Goal: Task Accomplishment & Management: Use online tool/utility

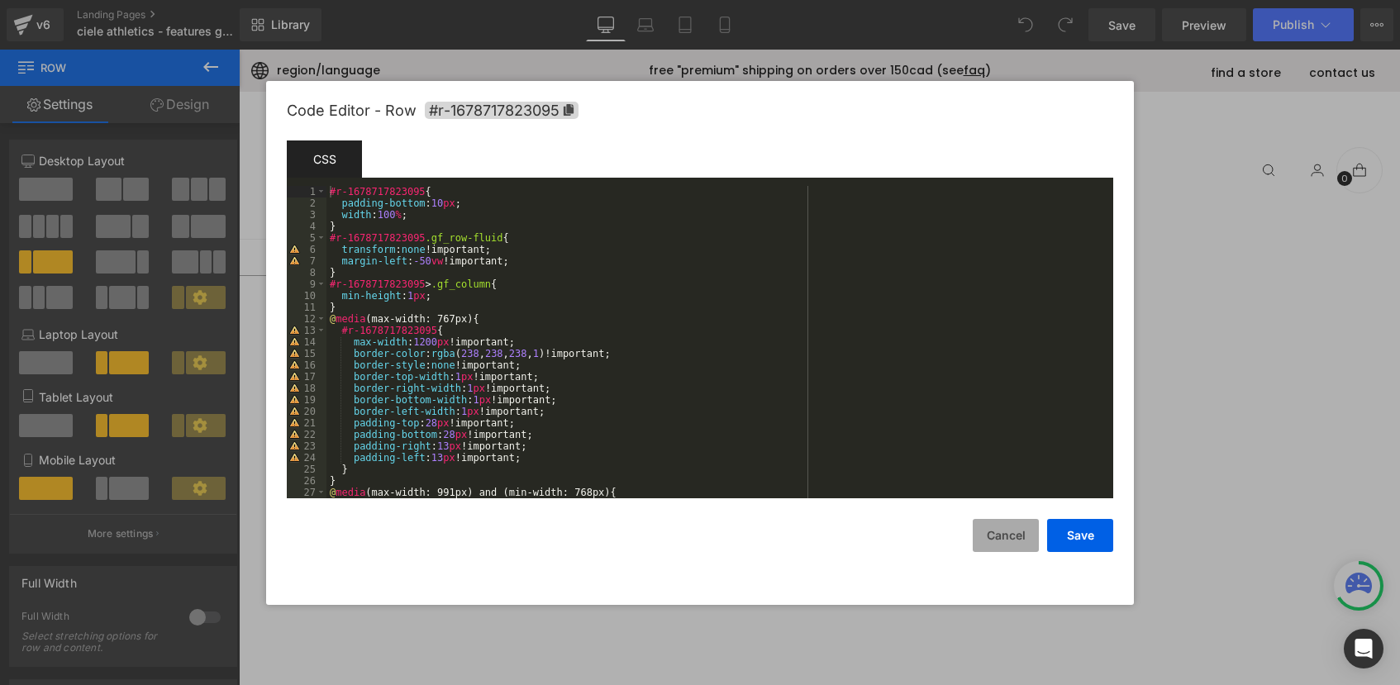
click at [1005, 533] on button "Cancel" at bounding box center [1006, 535] width 66 height 33
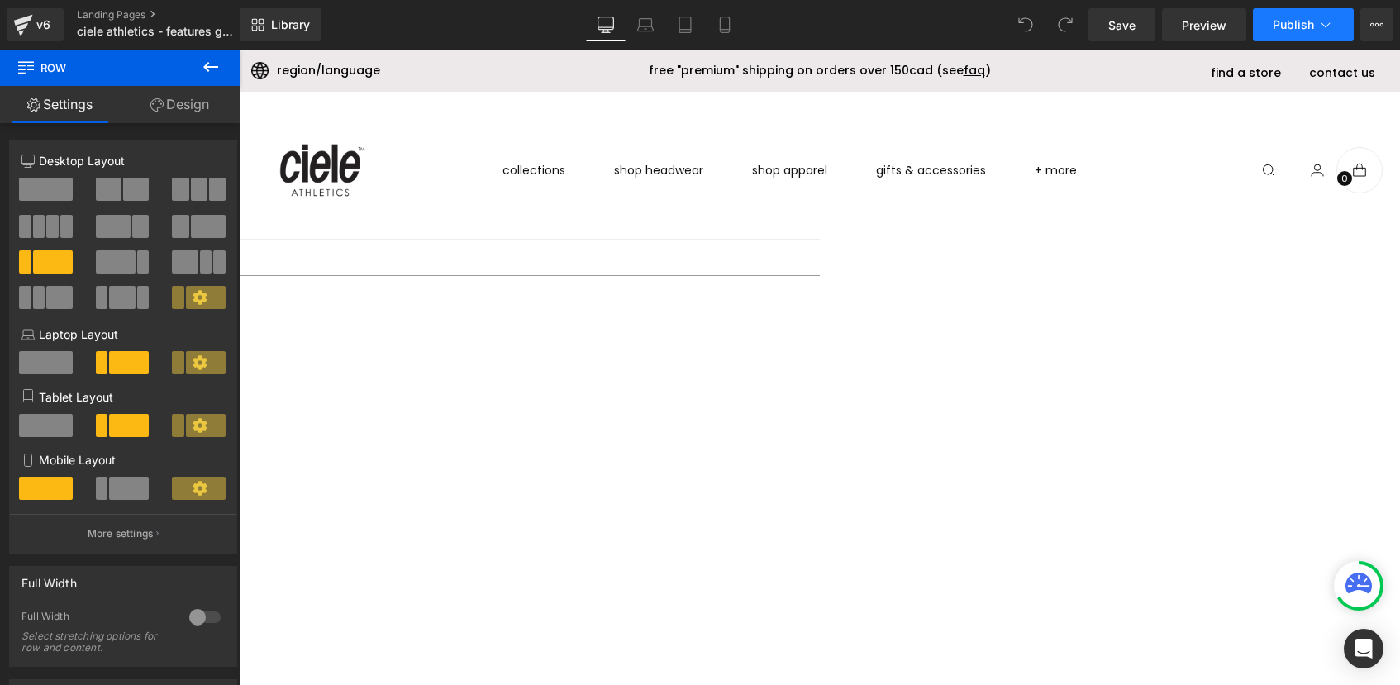
click at [1316, 31] on button "Publish" at bounding box center [1303, 24] width 101 height 33
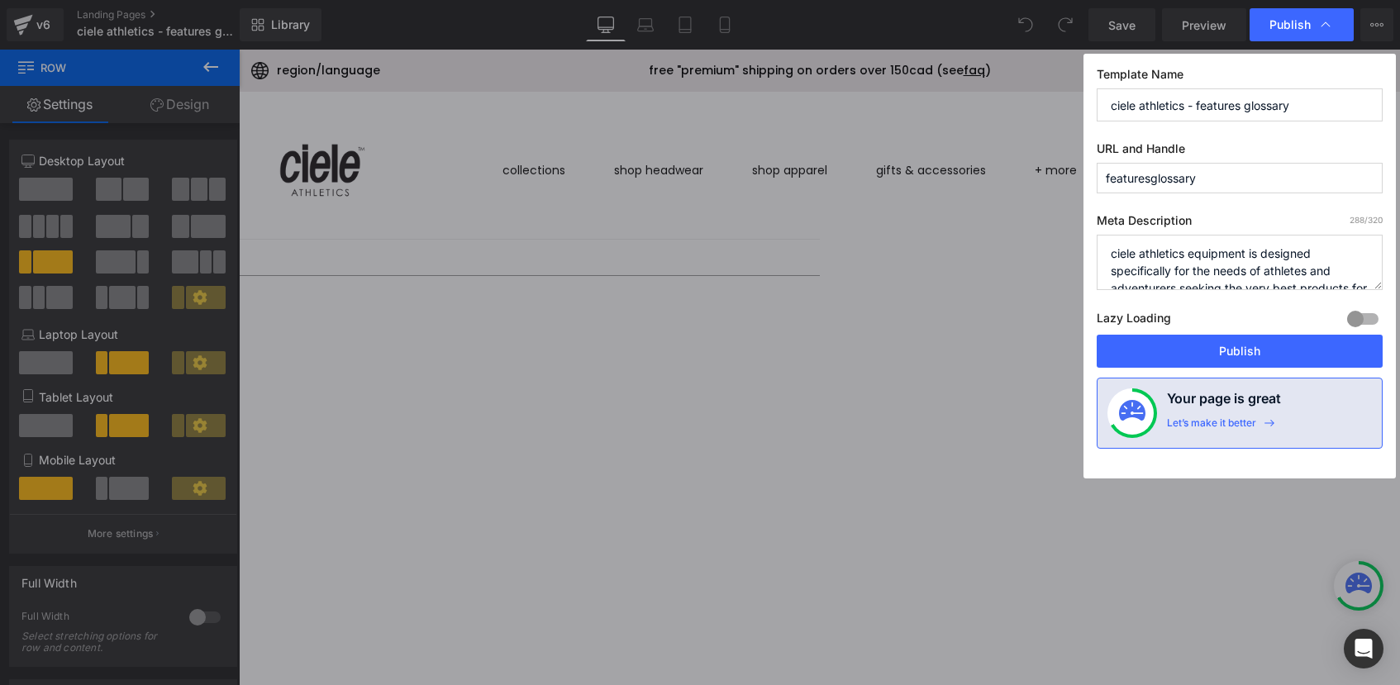
click at [1242, 178] on input "featuresglossary" at bounding box center [1240, 178] width 286 height 31
type input "featuresglossary1"
click at [1224, 361] on button "Publish" at bounding box center [1240, 351] width 286 height 33
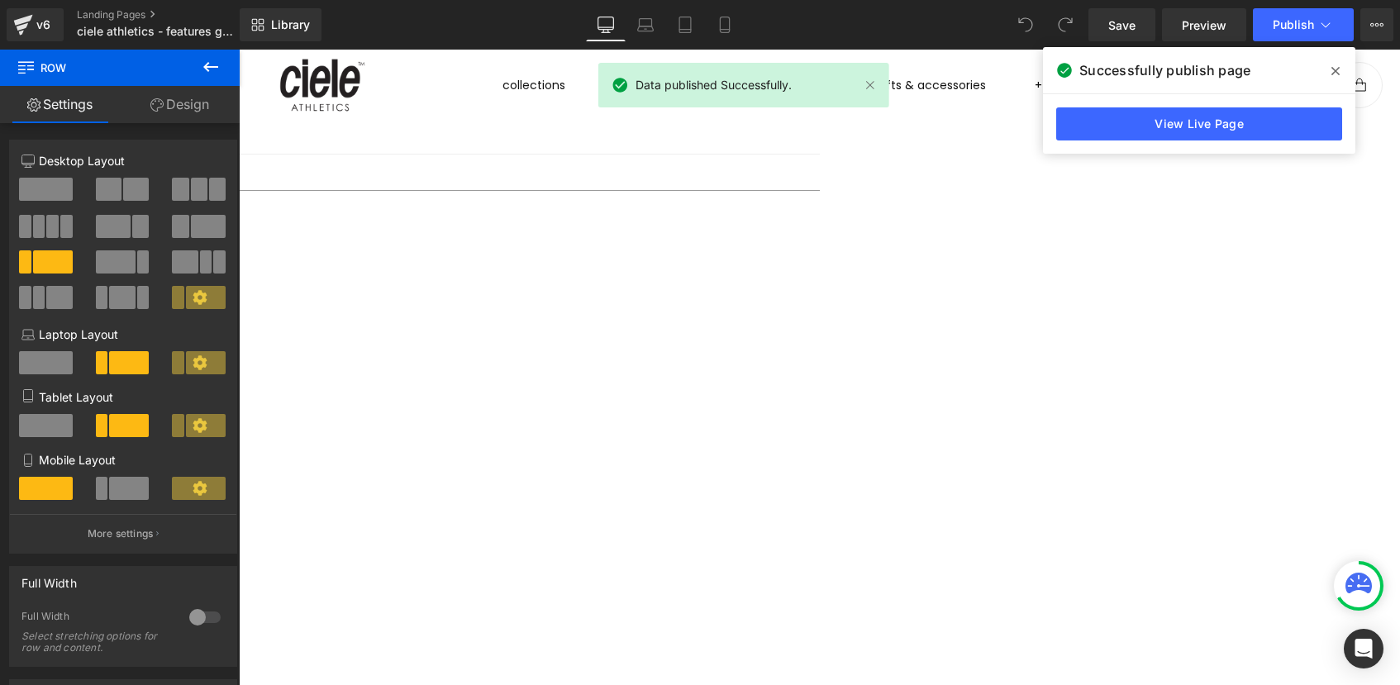
scroll to position [104, 0]
click at [569, 469] on div at bounding box center [155, 469] width 964 height 0
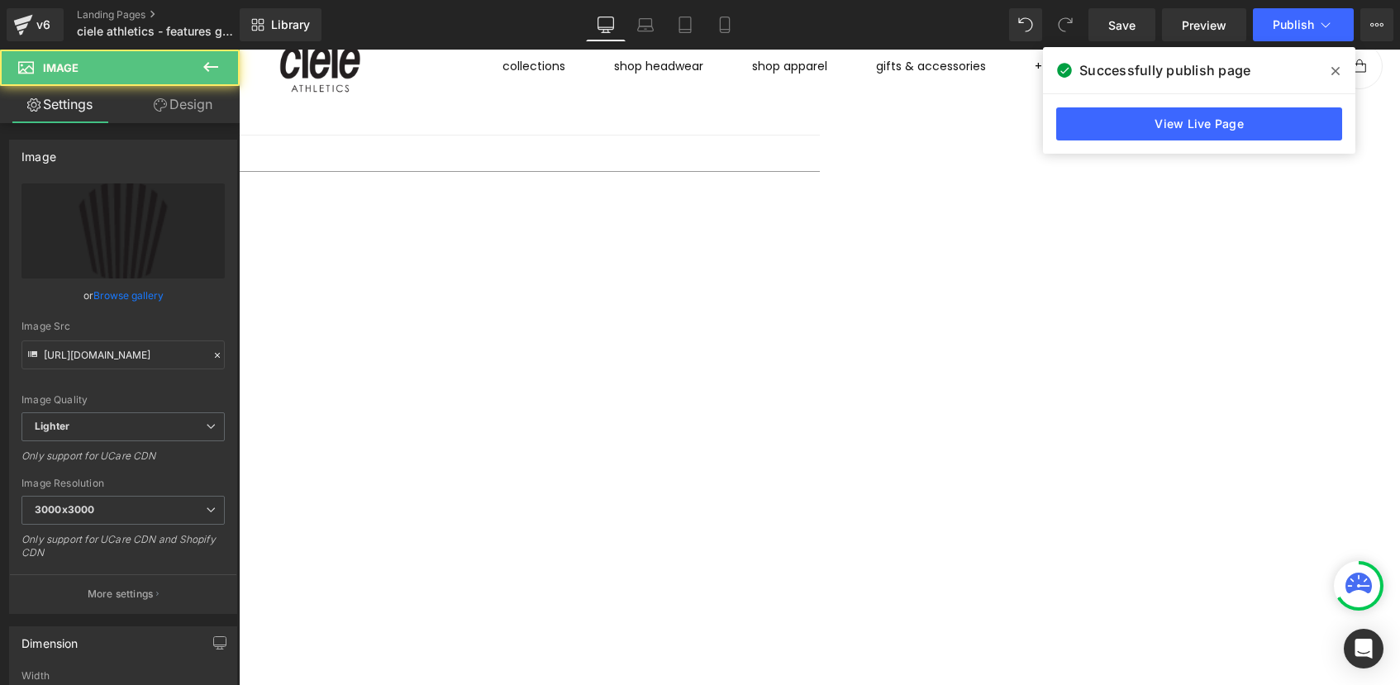
click at [239, 50] on icon at bounding box center [239, 50] width 0 height 0
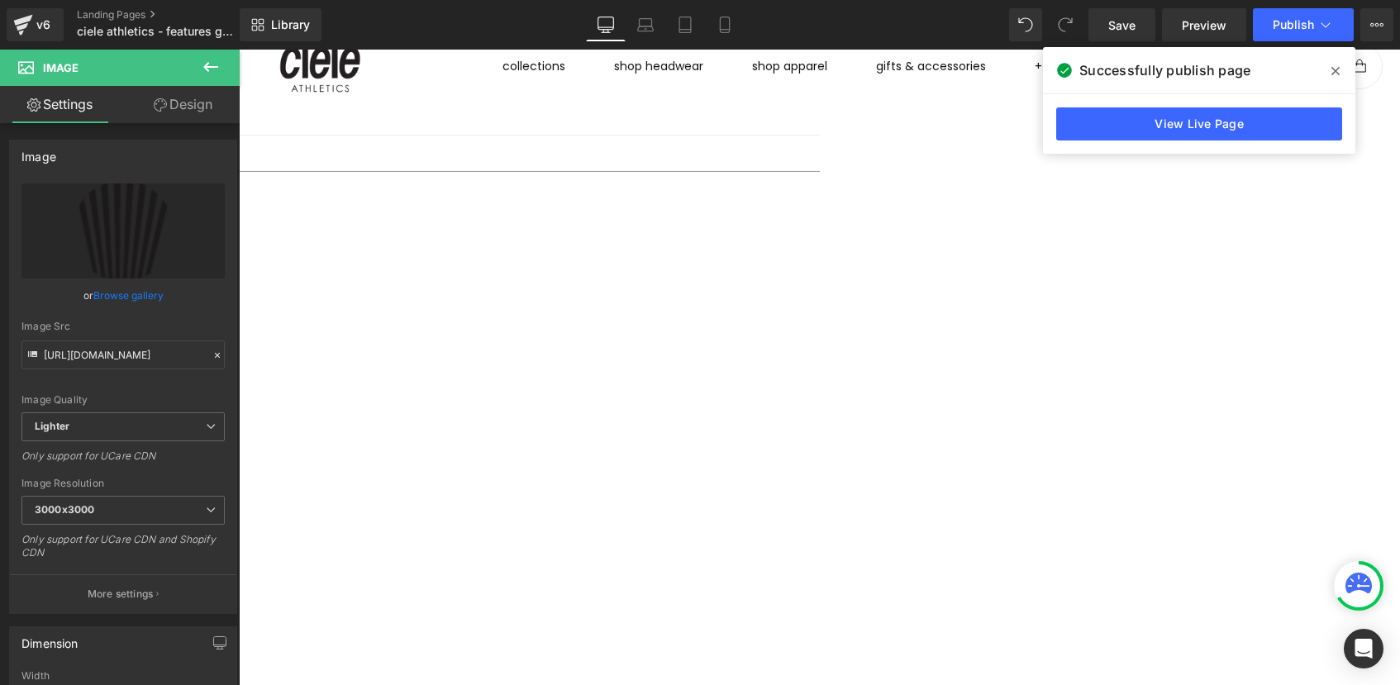
click at [239, 50] on span "Row" at bounding box center [239, 50] width 0 height 0
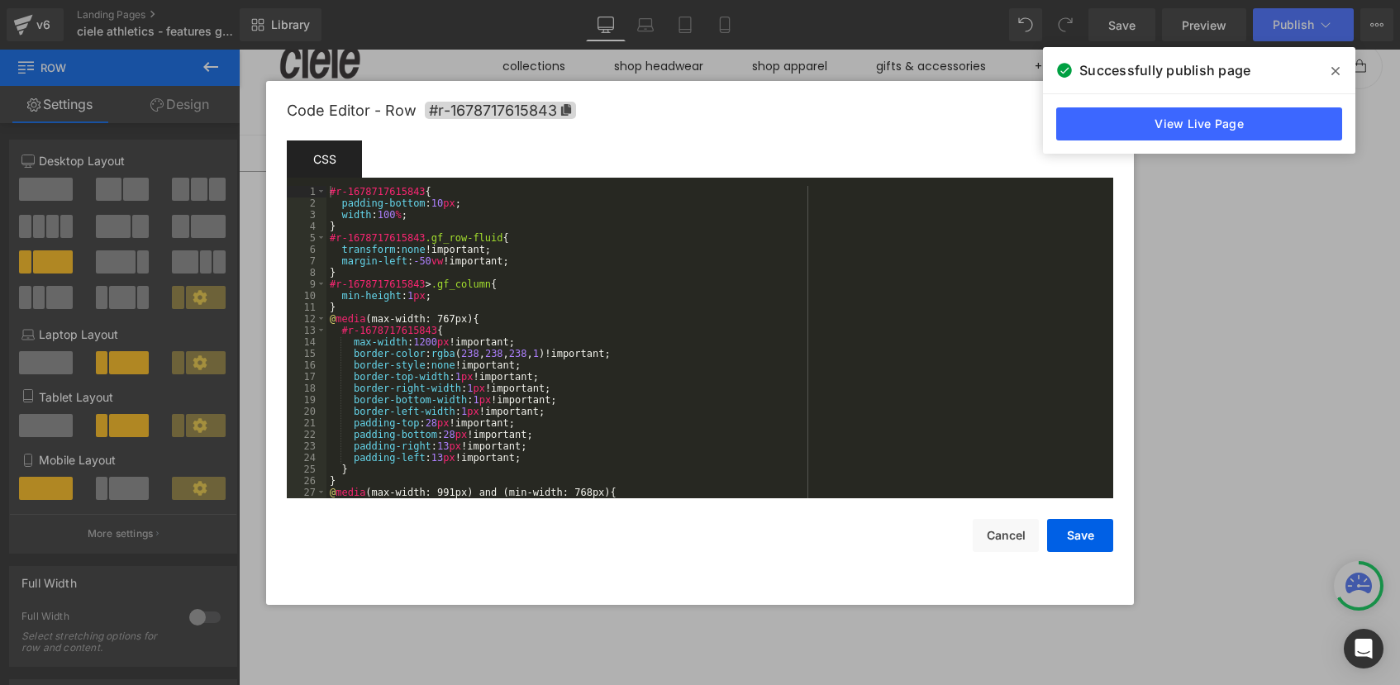
click at [360, 0] on div "Row You are previewing how the will restyle your page. You can not edit Element…" at bounding box center [700, 0] width 1400 height 0
click at [612, 359] on div "#r-1678717615843 { padding-bottom : 10 px ; width : 100 % ; } #r-1678717615843 …" at bounding box center [716, 354] width 780 height 336
click at [562, 112] on icon at bounding box center [566, 110] width 10 height 12
click at [1004, 536] on button "Cancel" at bounding box center [1006, 535] width 66 height 33
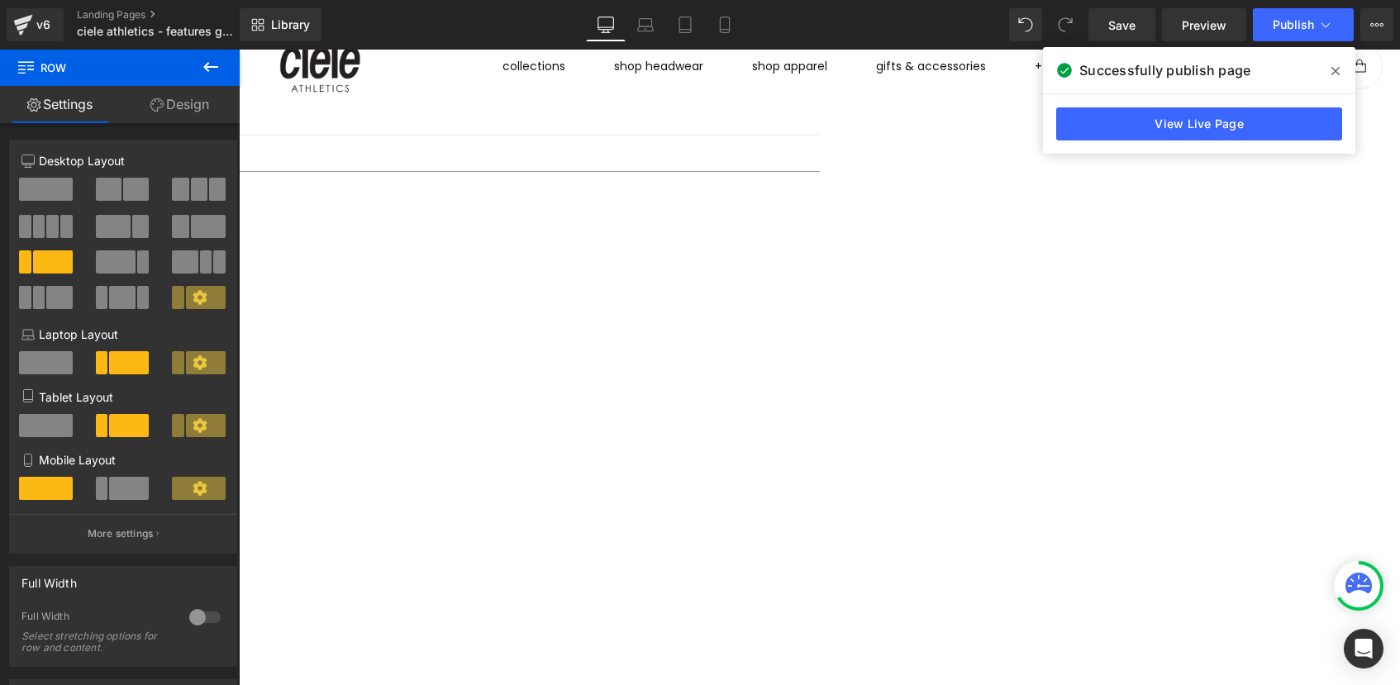
click at [239, 50] on span "Row" at bounding box center [239, 50] width 0 height 0
click at [239, 50] on icon at bounding box center [239, 50] width 0 height 0
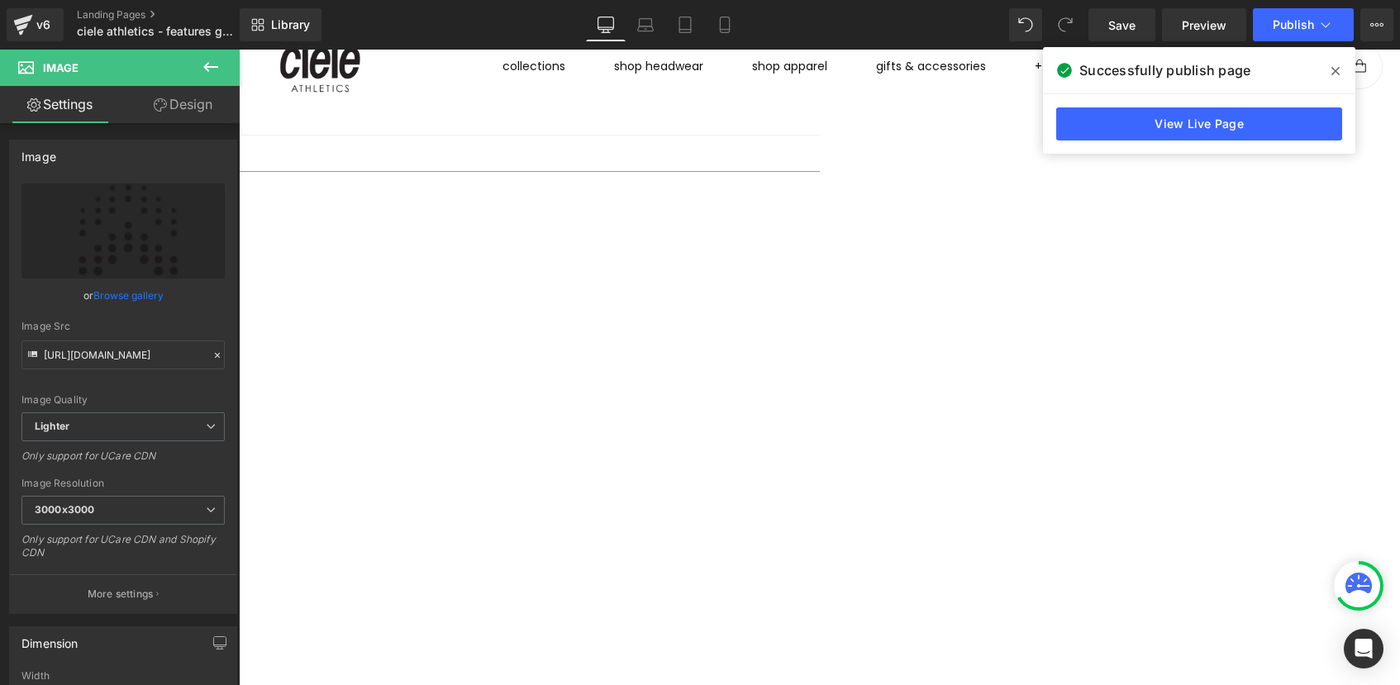
click at [239, 50] on span "Row" at bounding box center [239, 50] width 0 height 0
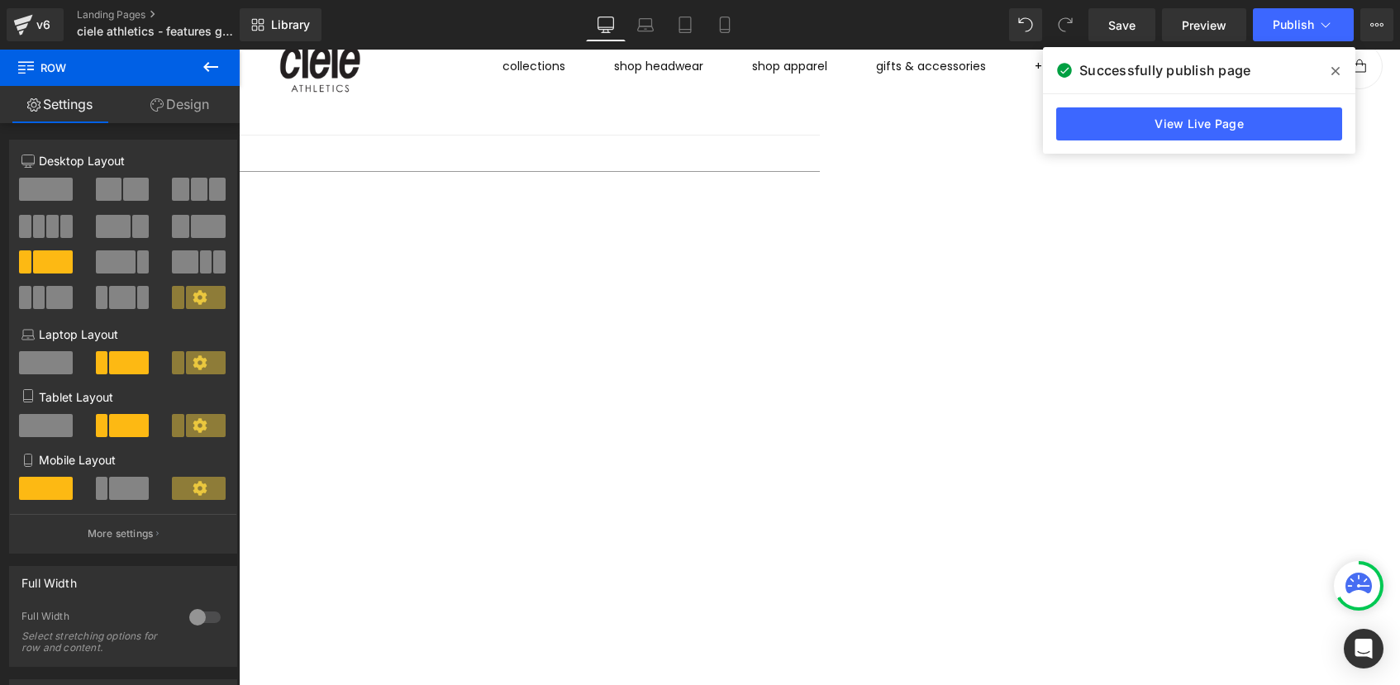
click at [239, 50] on span "Row" at bounding box center [239, 50] width 0 height 0
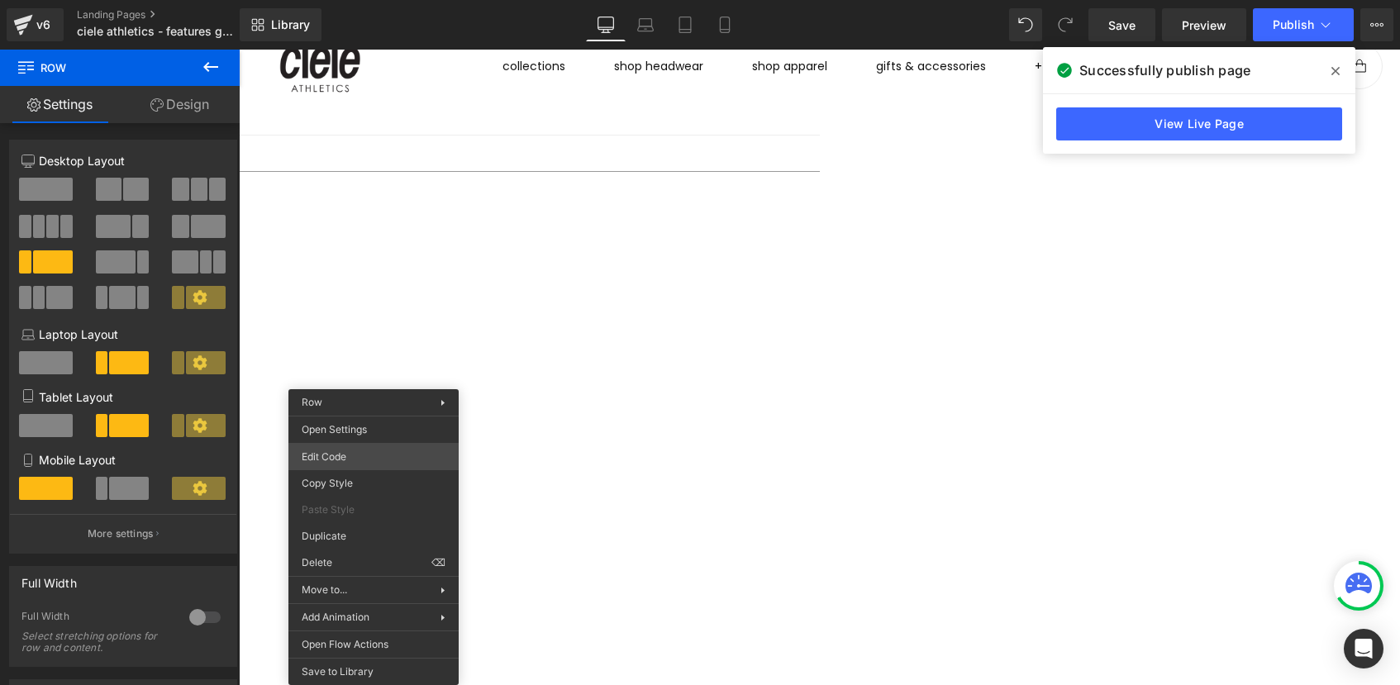
click at [331, 0] on div "Row You are previewing how the will restyle your page. You can not edit Element…" at bounding box center [700, 0] width 1400 height 0
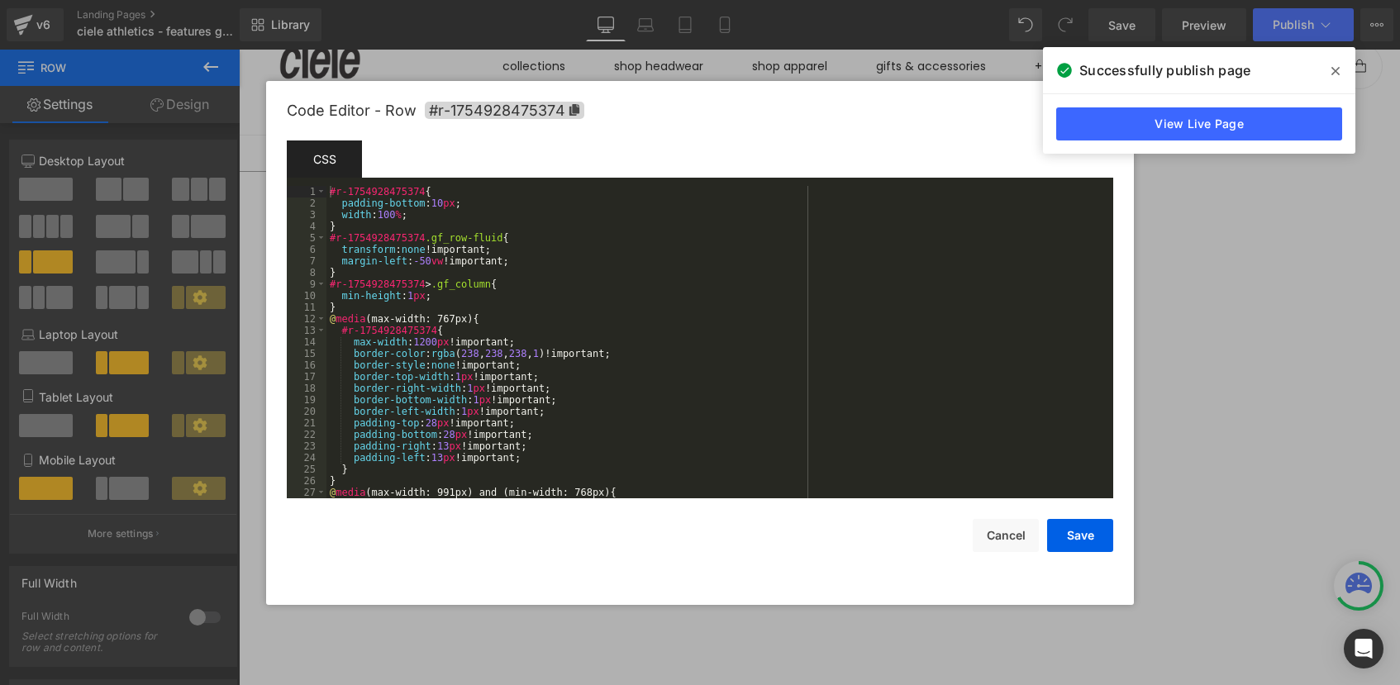
click at [513, 377] on div "#r-1754928475374 { padding-bottom : 10 px ; width : 100 % ; } #r-1754928475374 …" at bounding box center [716, 354] width 780 height 336
click at [571, 109] on icon at bounding box center [574, 110] width 10 height 12
click at [1012, 545] on button "Cancel" at bounding box center [1006, 535] width 66 height 33
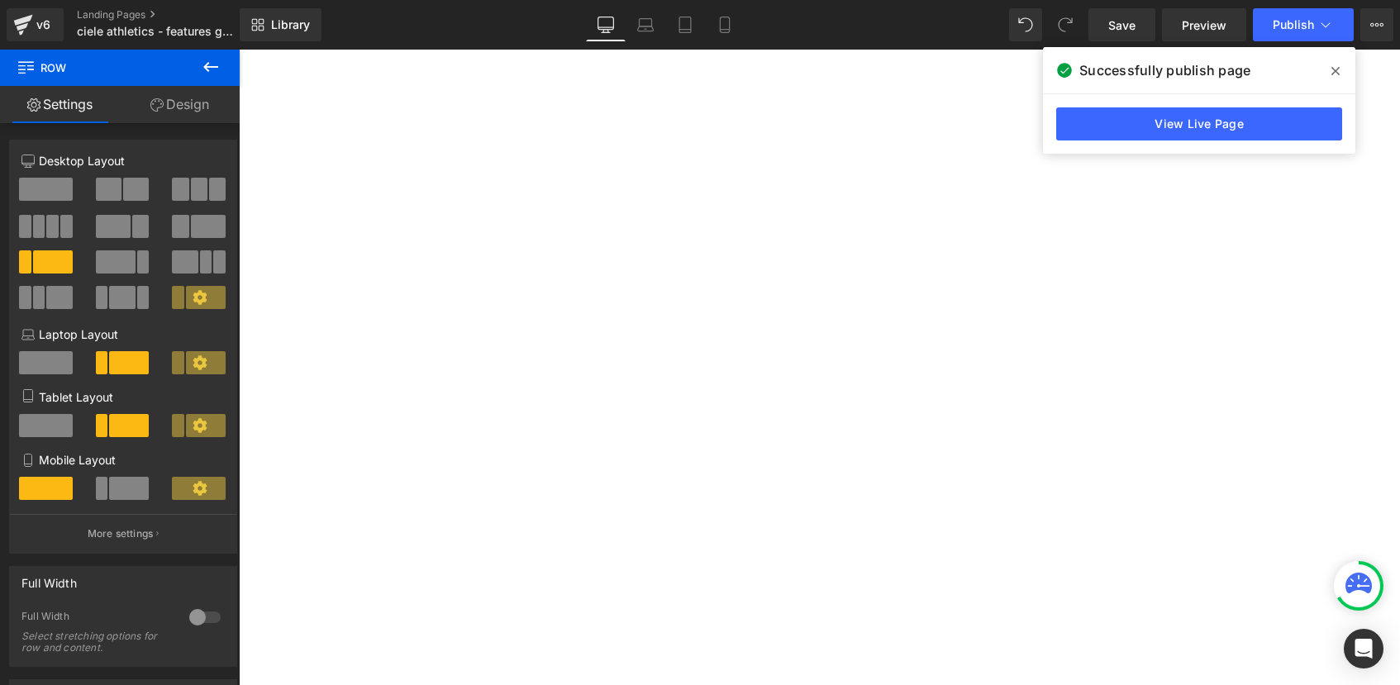
scroll to position [268, 0]
click at [622, 557] on div "Liquid" at bounding box center [155, 557] width 964 height 0
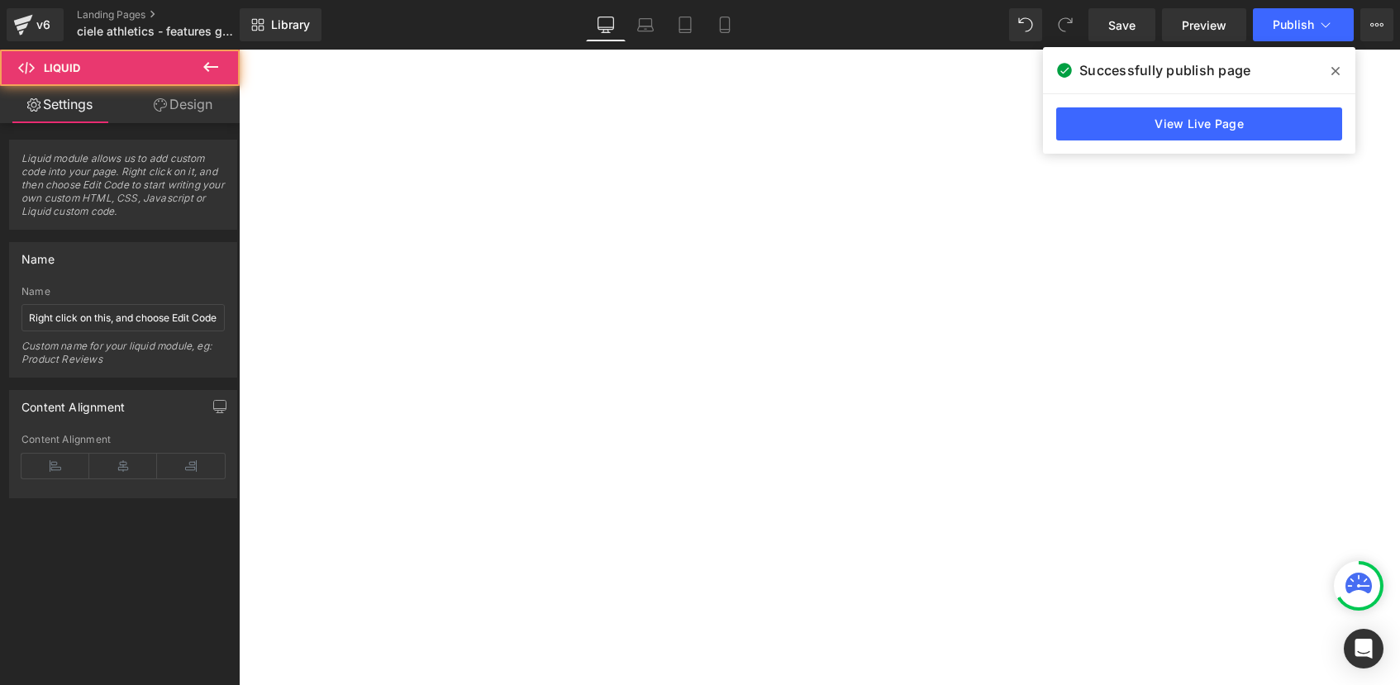
click at [239, 50] on span "Row" at bounding box center [239, 50] width 0 height 0
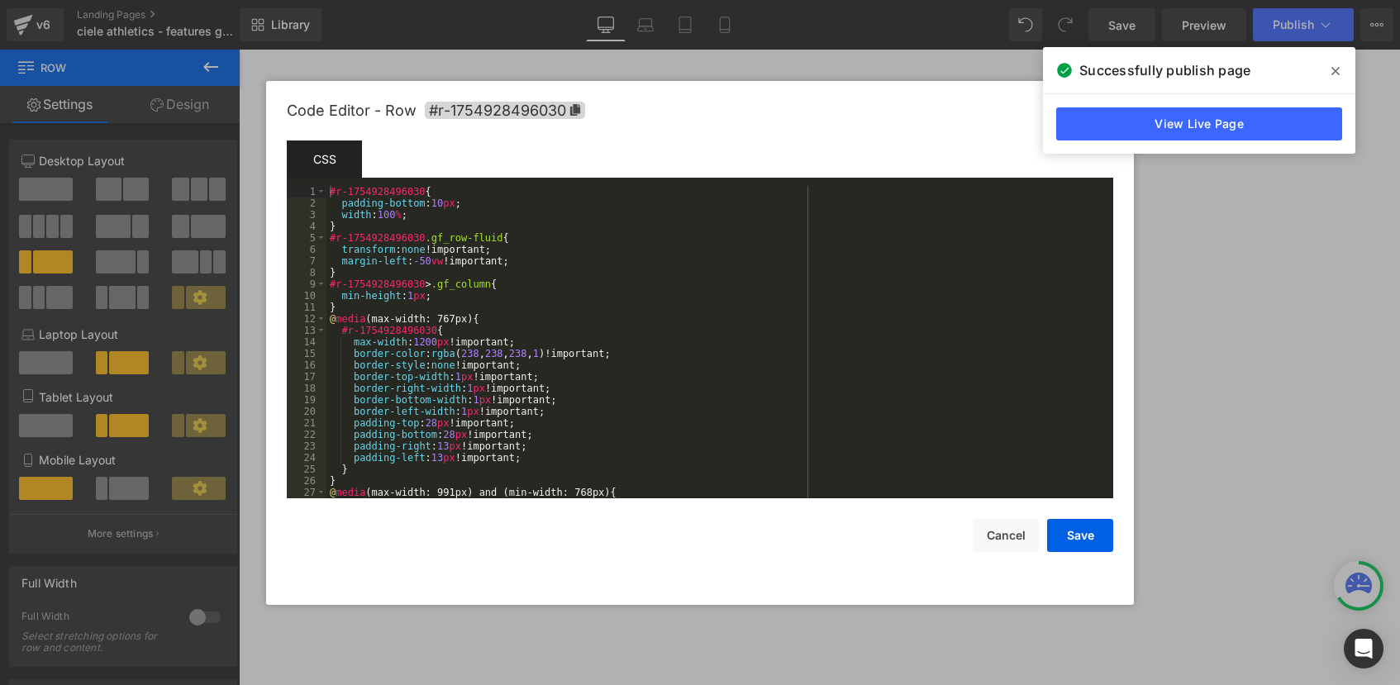
click at [360, 0] on div "Row You are previewing how the will restyle your page. You can not edit Element…" at bounding box center [700, 0] width 1400 height 0
click at [574, 109] on icon at bounding box center [575, 110] width 10 height 12
click at [994, 519] on button "Cancel" at bounding box center [1006, 535] width 66 height 33
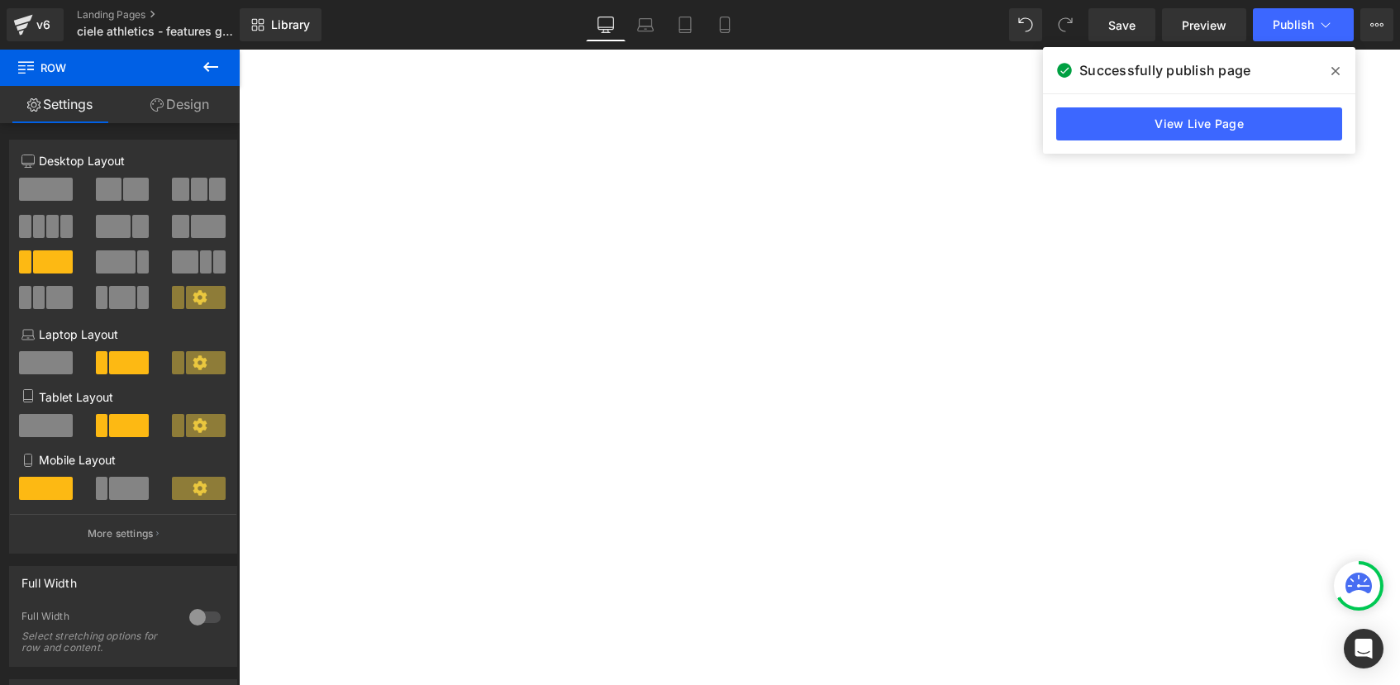
scroll to position [401, 0]
click at [239, 50] on span "Row" at bounding box center [239, 50] width 0 height 0
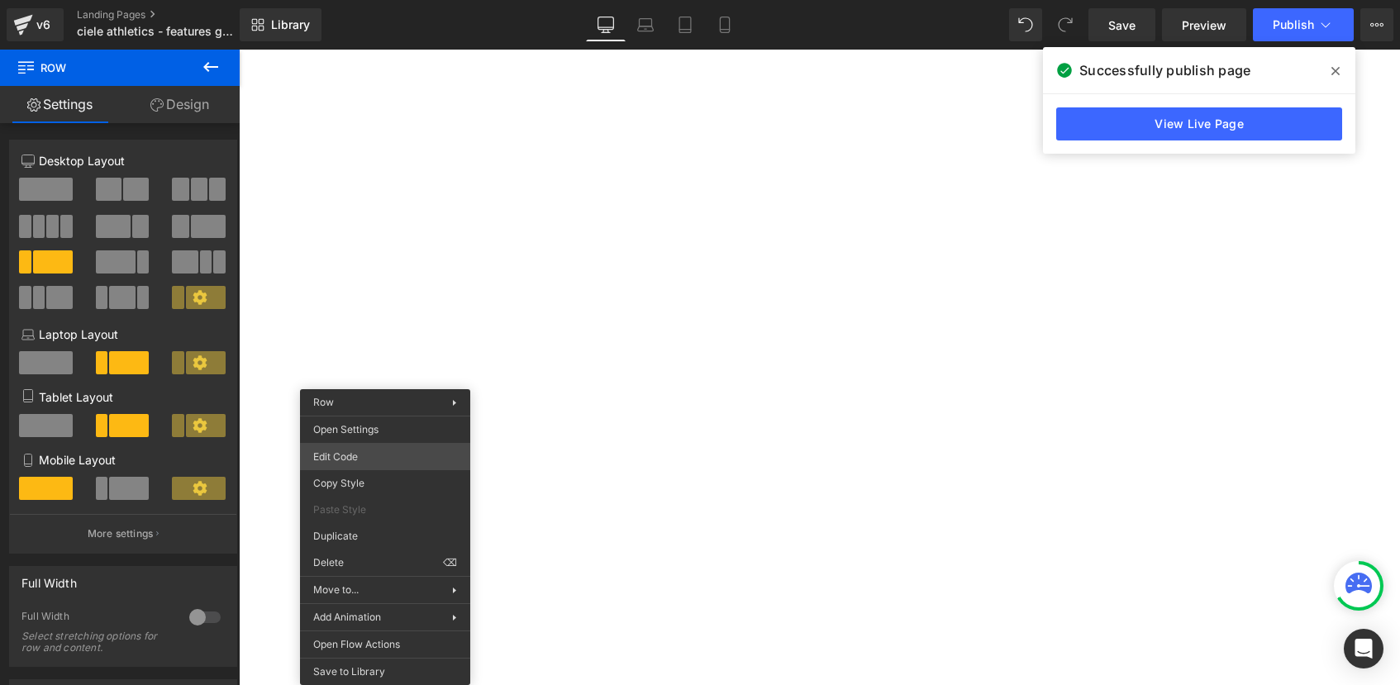
click at [353, 0] on div "Row You are previewing how the will restyle your page. You can not edit Element…" at bounding box center [700, 0] width 1400 height 0
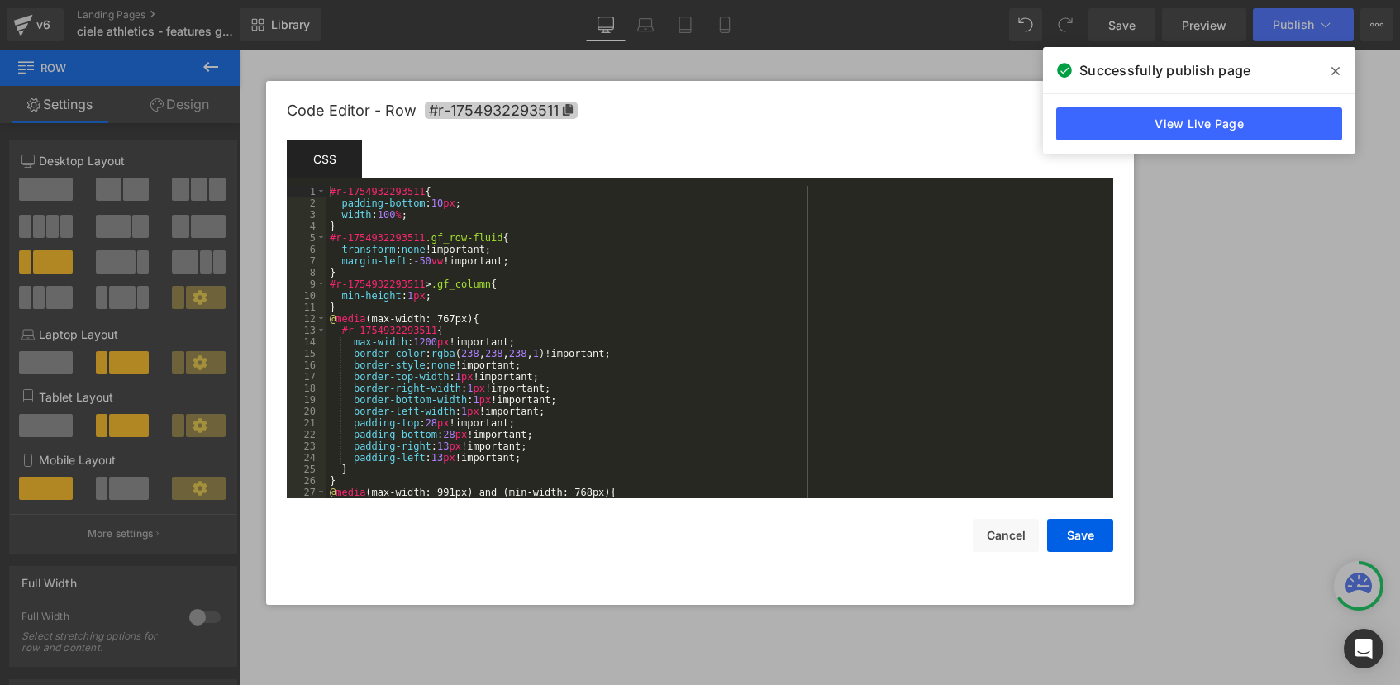
click at [565, 117] on span "#r-1754932293511" at bounding box center [501, 110] width 153 height 17
click at [1017, 531] on button "Cancel" at bounding box center [1006, 535] width 66 height 33
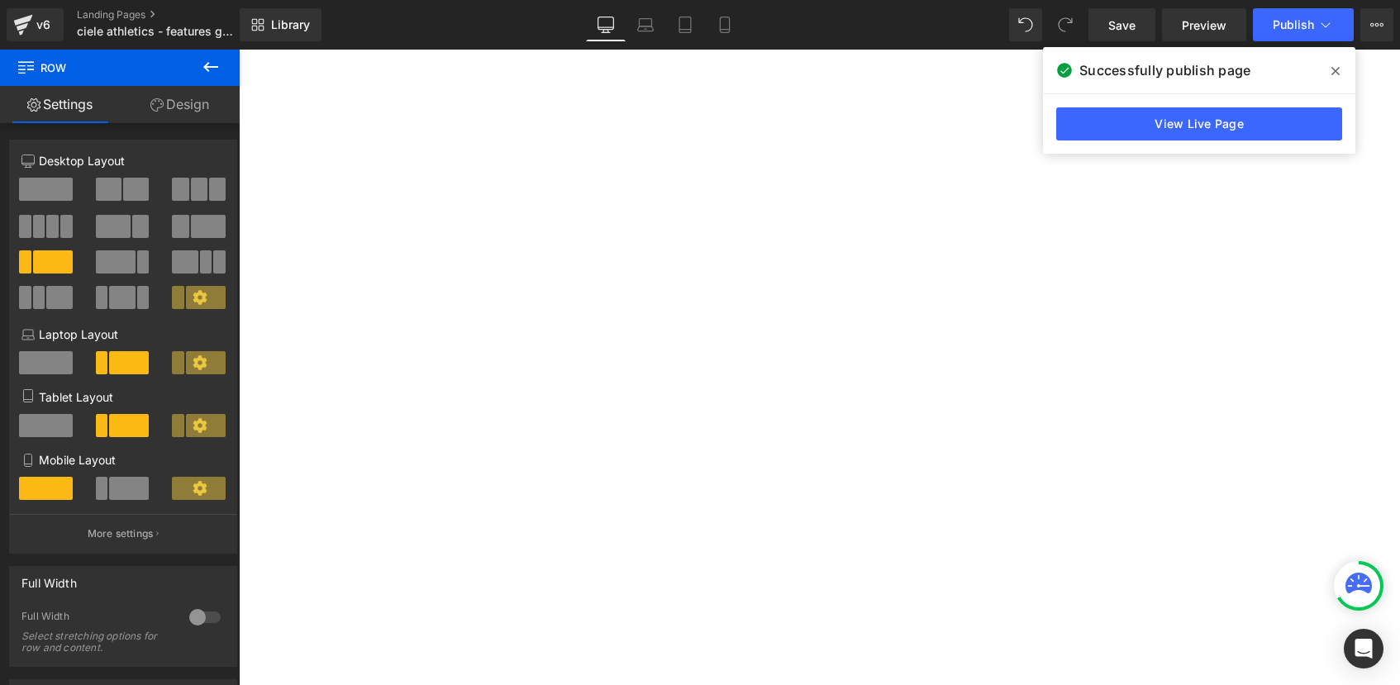
click at [239, 50] on span "Row" at bounding box center [239, 50] width 0 height 0
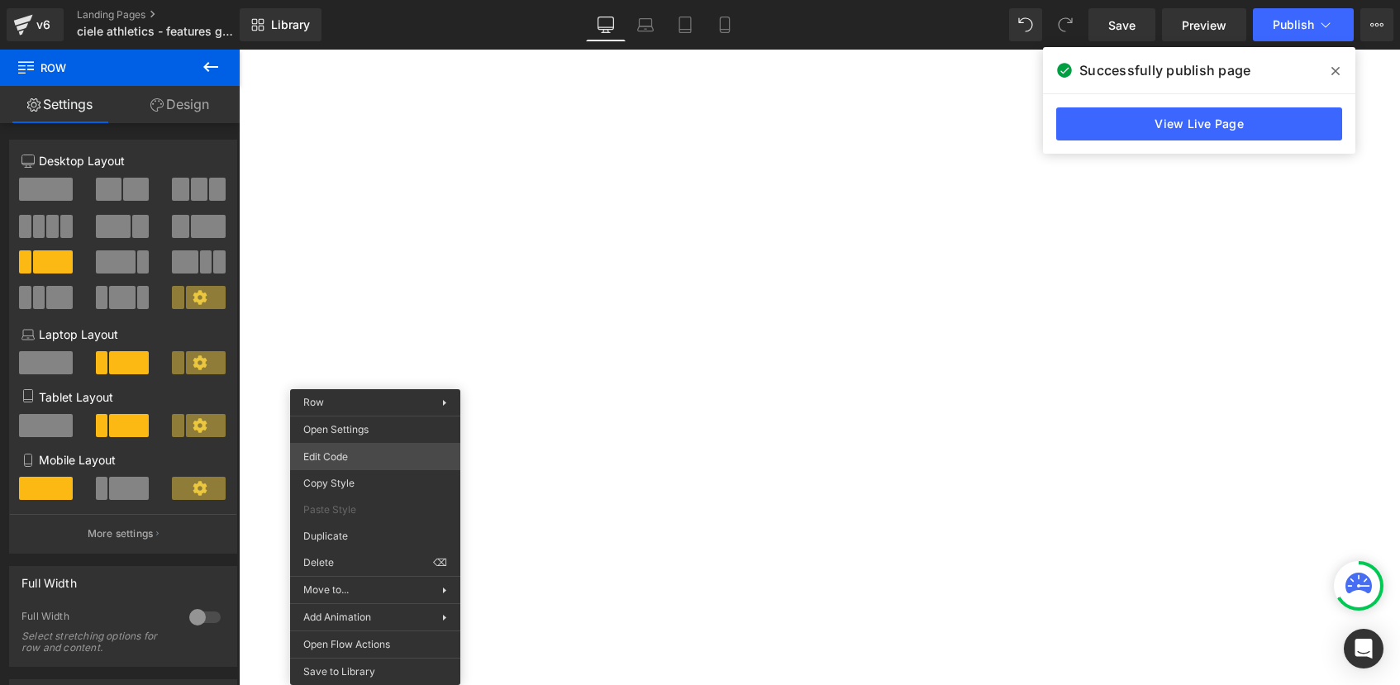
click at [342, 0] on div "Row You are previewing how the will restyle your page. You can not edit Element…" at bounding box center [700, 0] width 1400 height 0
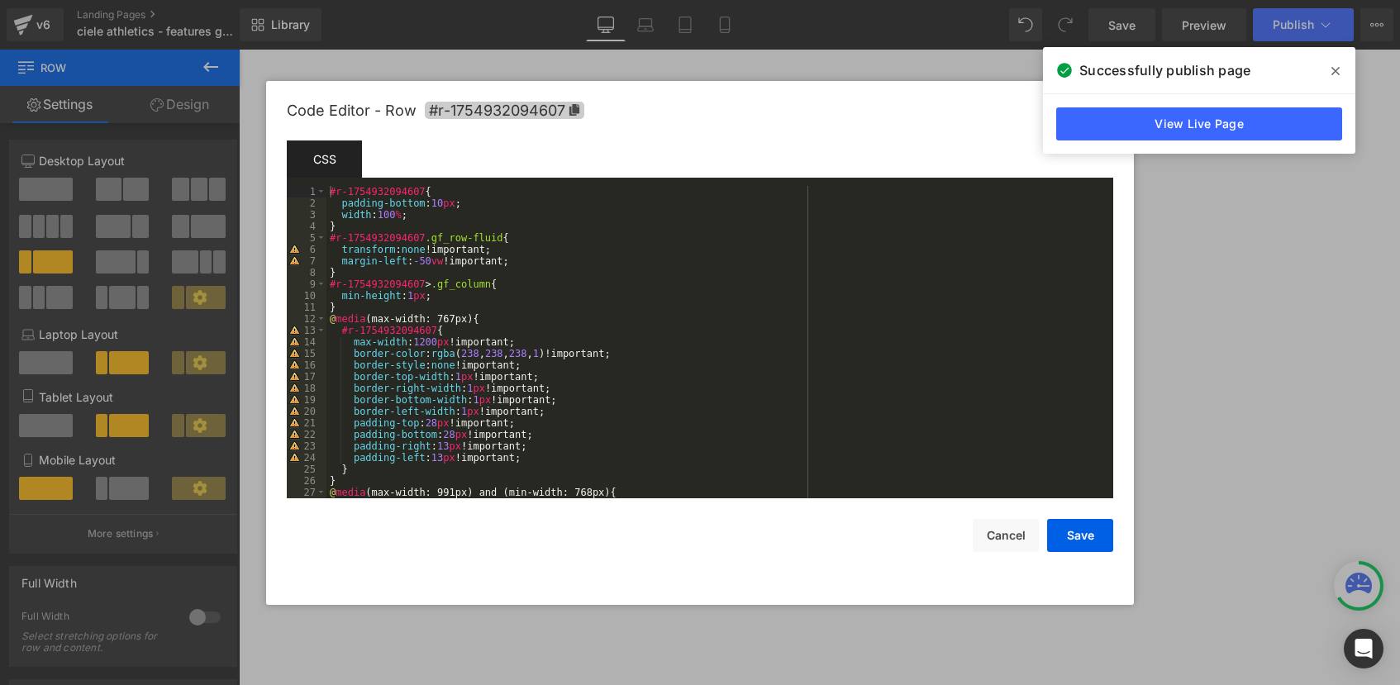
click at [574, 113] on icon at bounding box center [575, 110] width 12 height 12
click at [996, 535] on button "Cancel" at bounding box center [1006, 535] width 66 height 33
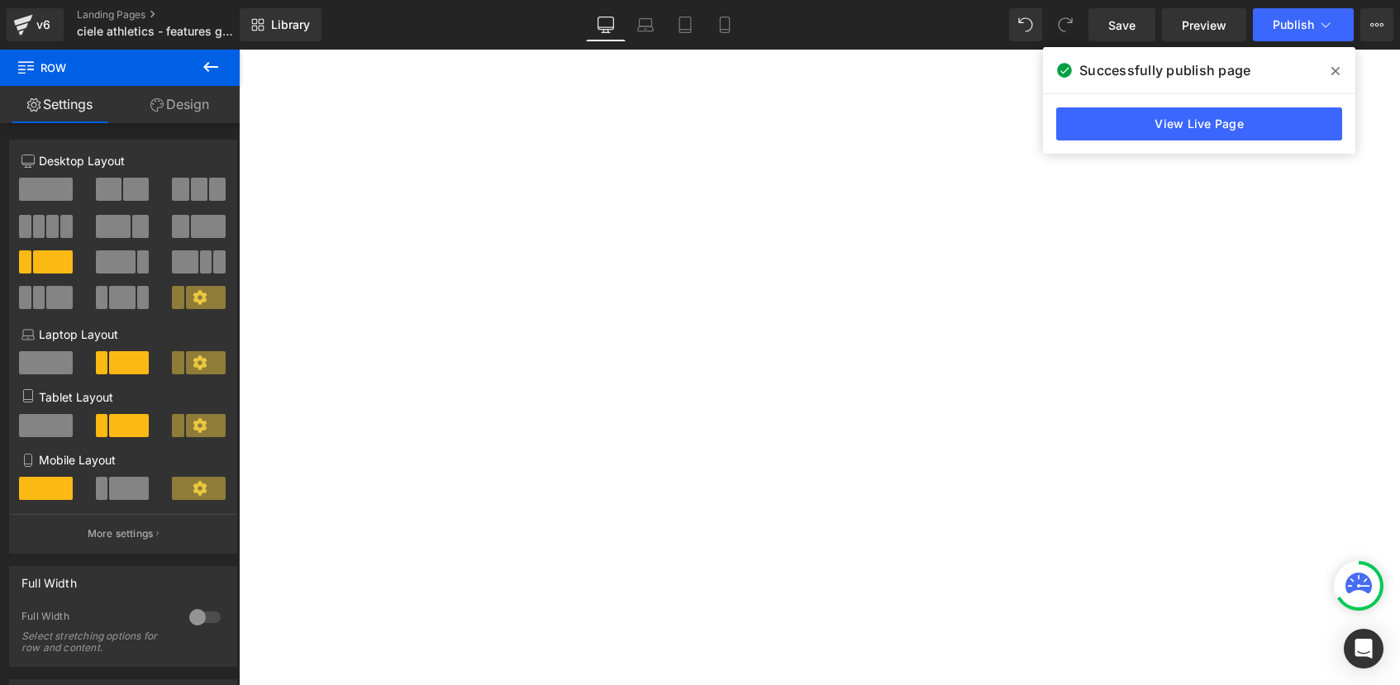
scroll to position [500, 0]
click at [239, 50] on span "Row" at bounding box center [239, 50] width 0 height 0
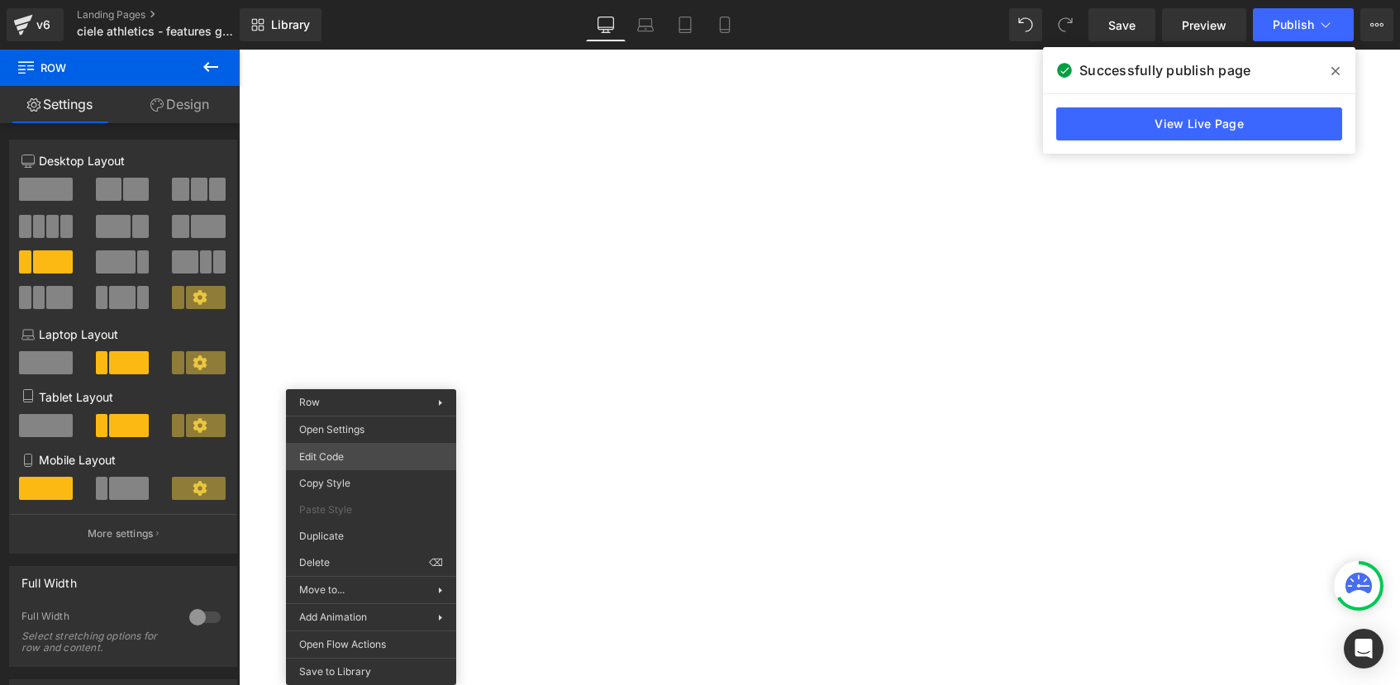
click at [330, 0] on div "Row You are previewing how the will restyle your page. You can not edit Element…" at bounding box center [700, 0] width 1400 height 0
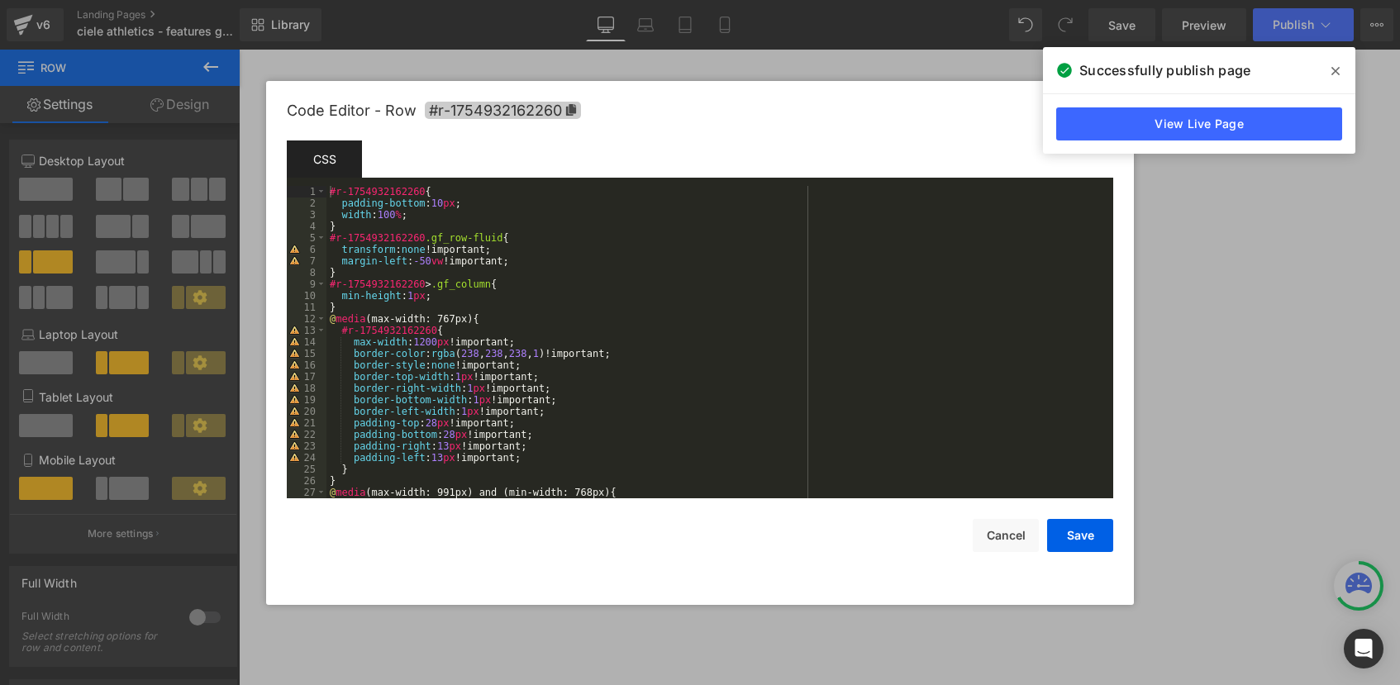
click at [566, 105] on icon at bounding box center [571, 110] width 12 height 12
click at [985, 537] on button "Cancel" at bounding box center [1006, 535] width 66 height 33
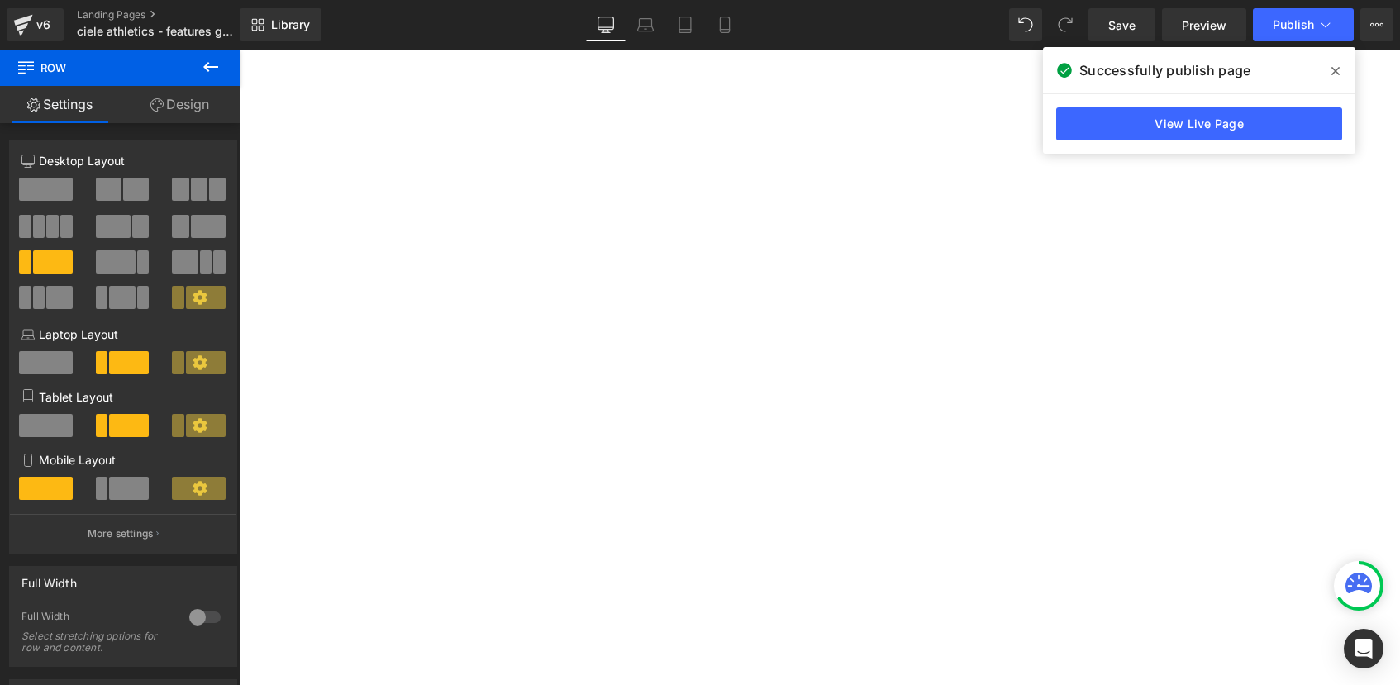
scroll to position [645, 0]
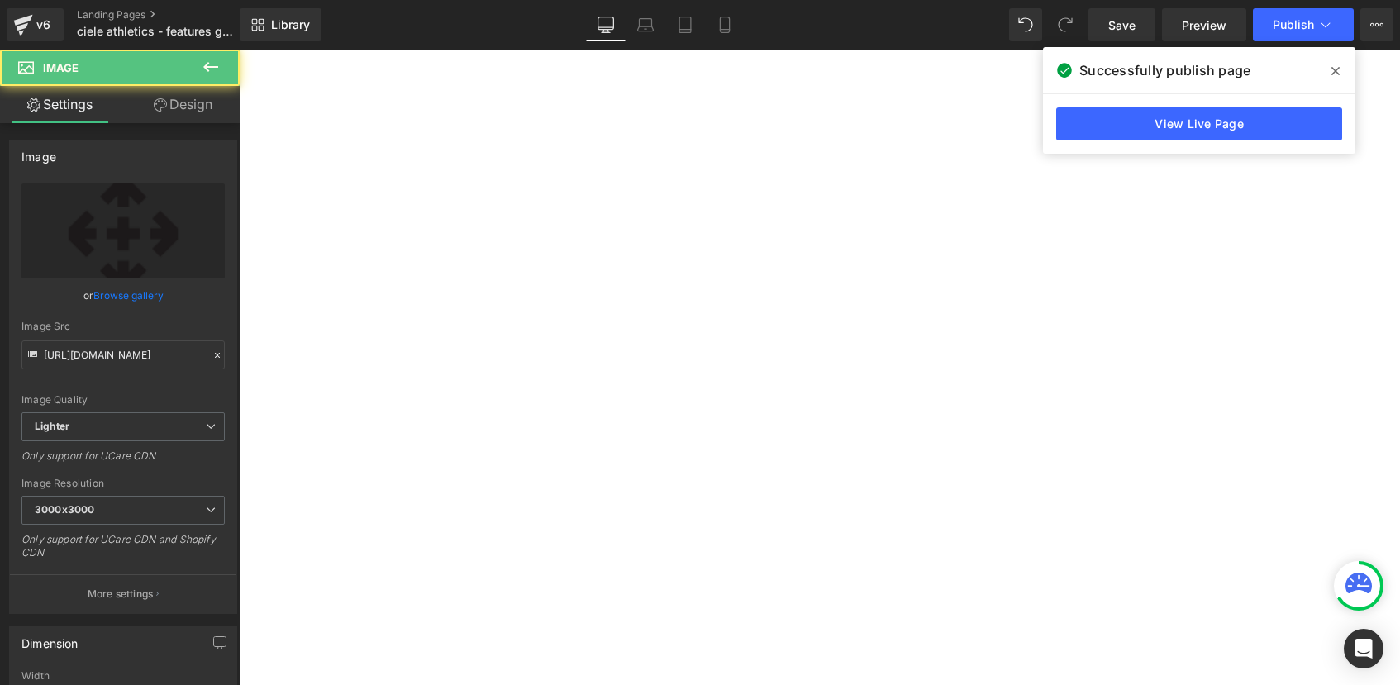
click at [239, 50] on span "Row" at bounding box center [239, 50] width 0 height 0
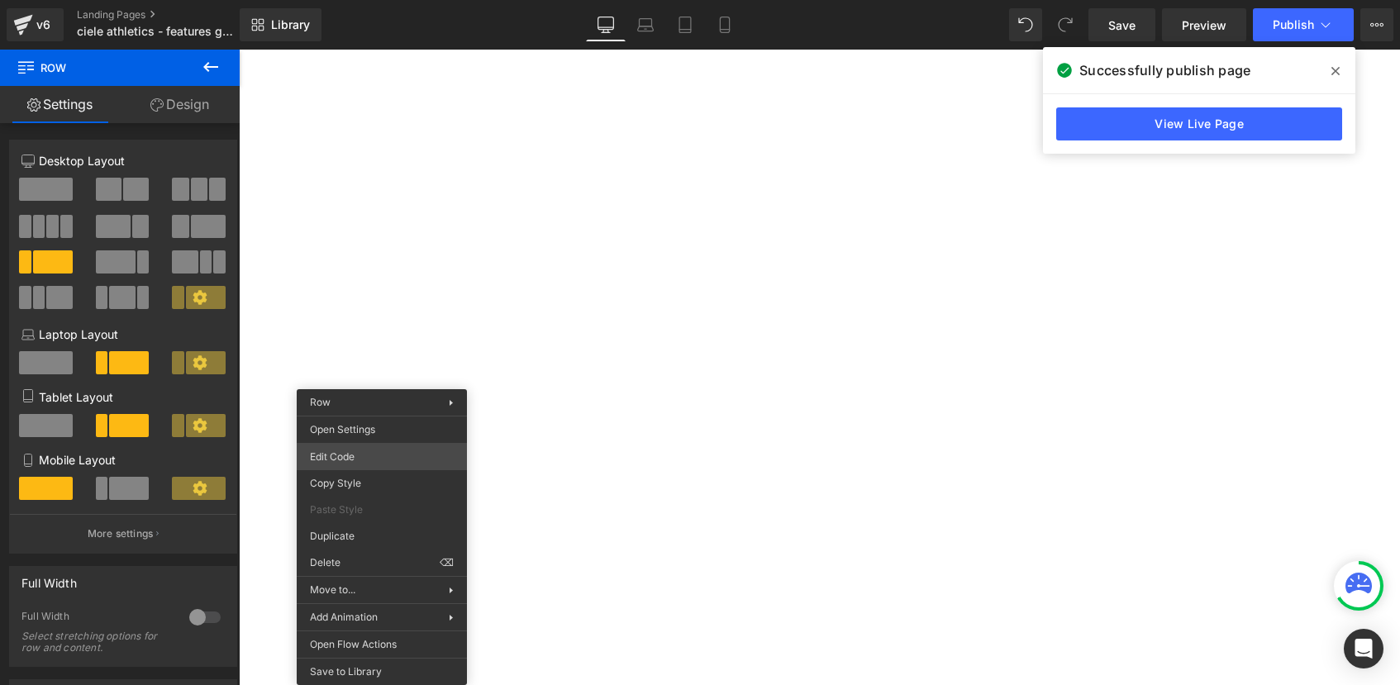
click at [345, 0] on div "Row You are previewing how the will restyle your page. You can not edit Element…" at bounding box center [700, 0] width 1400 height 0
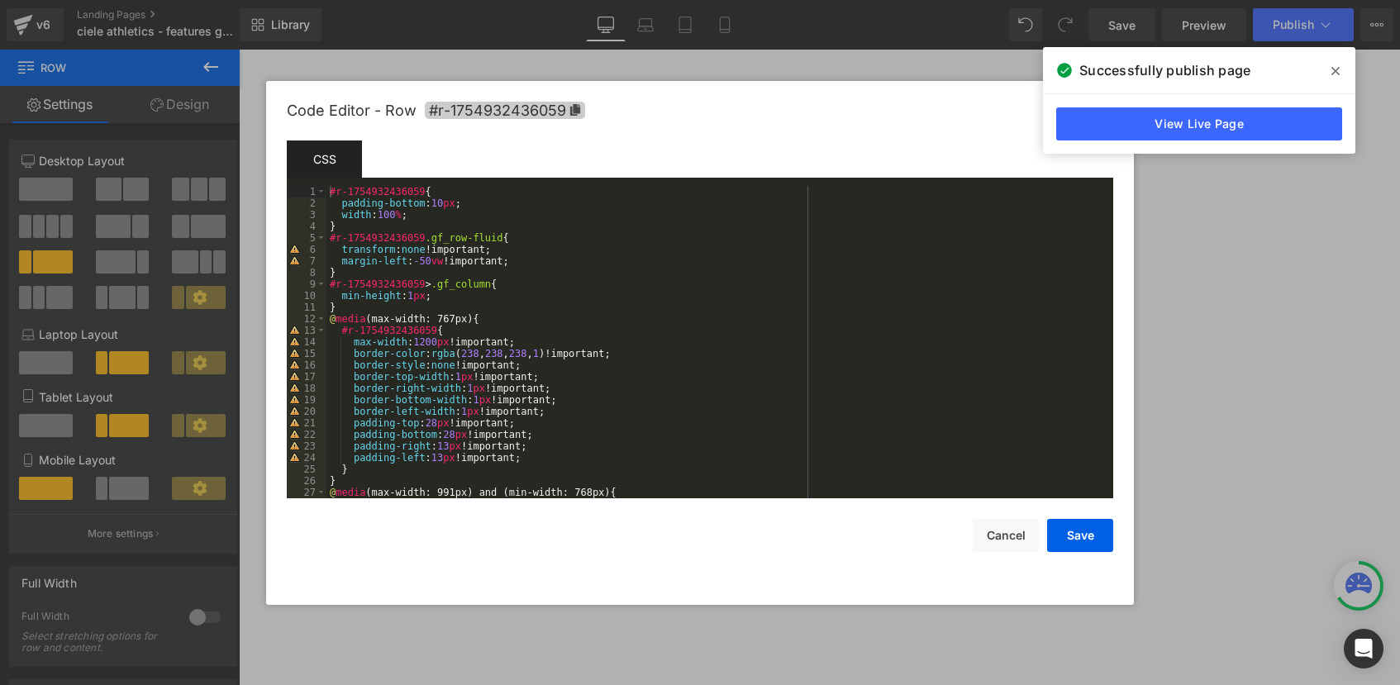
click at [574, 106] on icon at bounding box center [575, 110] width 10 height 12
click at [1013, 524] on button "Cancel" at bounding box center [1006, 535] width 66 height 33
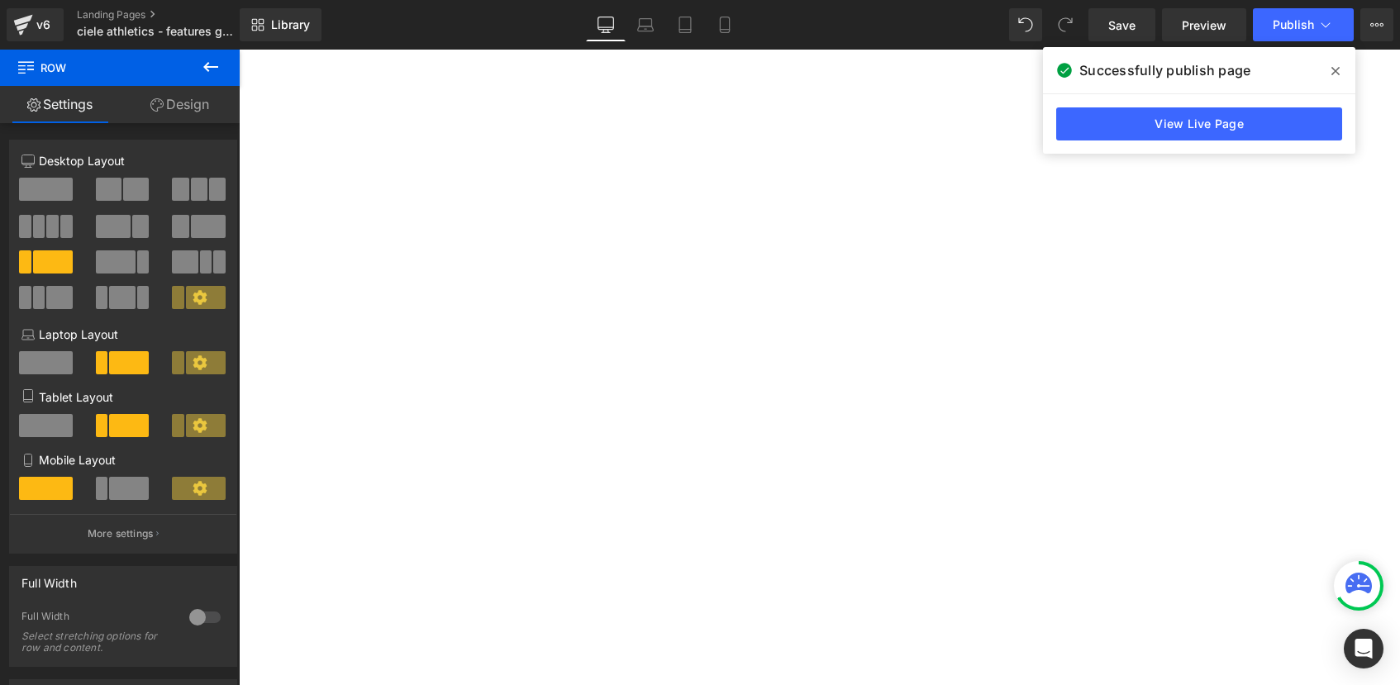
click at [239, 50] on span "Row" at bounding box center [239, 50] width 0 height 0
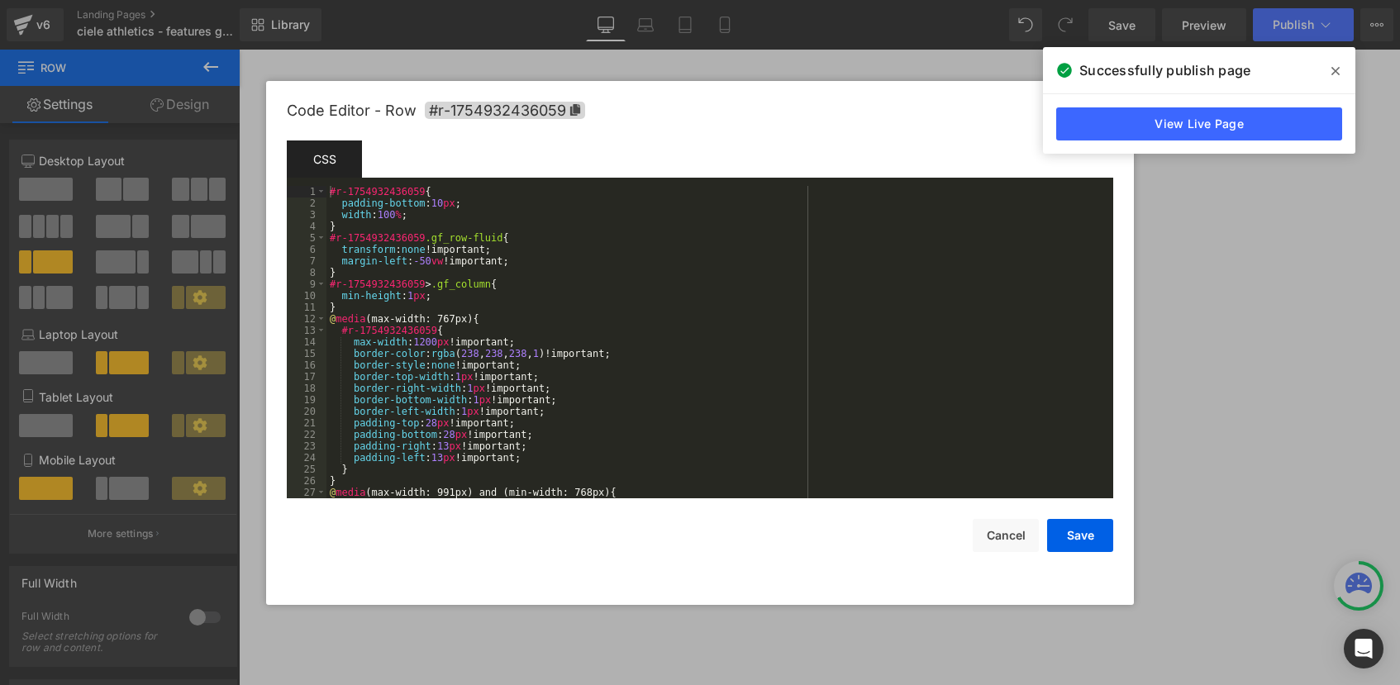
click at [352, 0] on div "Row You are previewing how the will restyle your page. You can not edit Element…" at bounding box center [700, 0] width 1400 height 0
click at [573, 108] on icon at bounding box center [575, 110] width 10 height 12
click at [1013, 534] on button "Cancel" at bounding box center [1006, 535] width 66 height 33
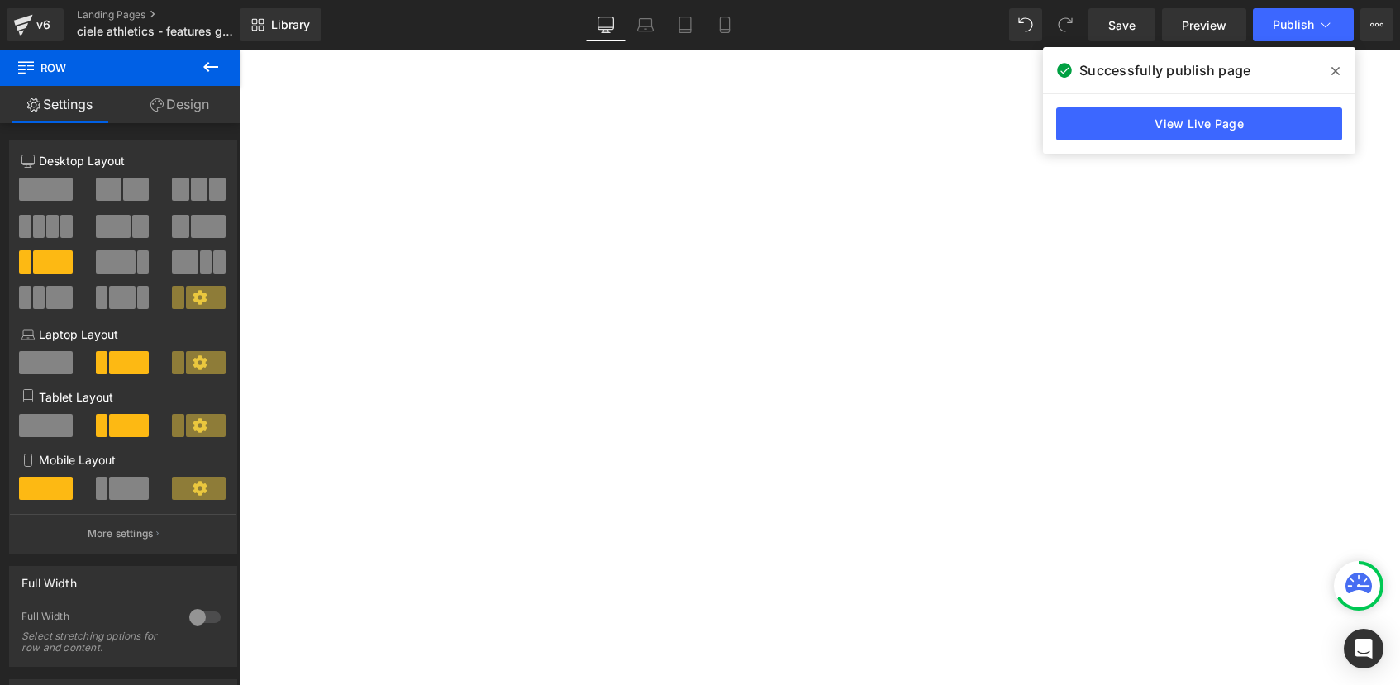
scroll to position [812, 0]
click at [239, 50] on span "Row" at bounding box center [239, 50] width 0 height 0
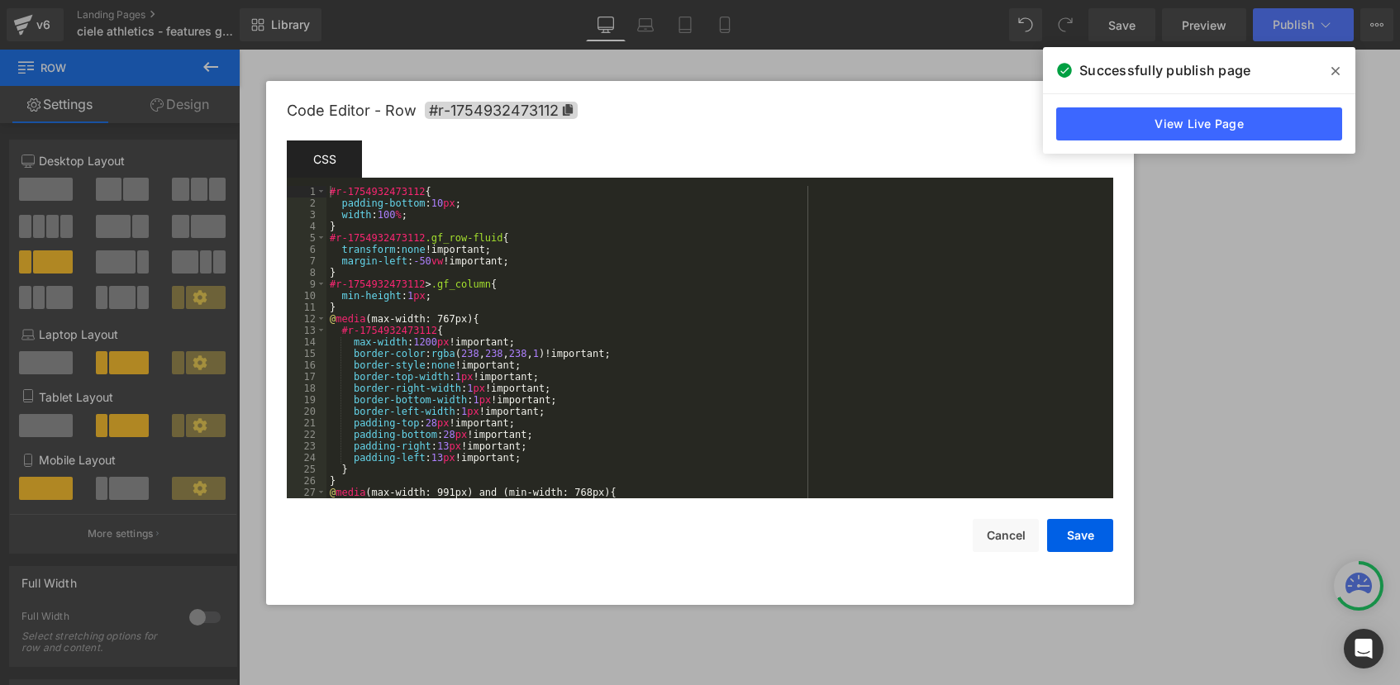
click at [349, 0] on div "Row You are previewing how the will restyle your page. You can not edit Element…" at bounding box center [700, 0] width 1400 height 0
click at [567, 112] on icon at bounding box center [568, 110] width 10 height 12
click at [1000, 530] on button "Cancel" at bounding box center [1006, 535] width 66 height 33
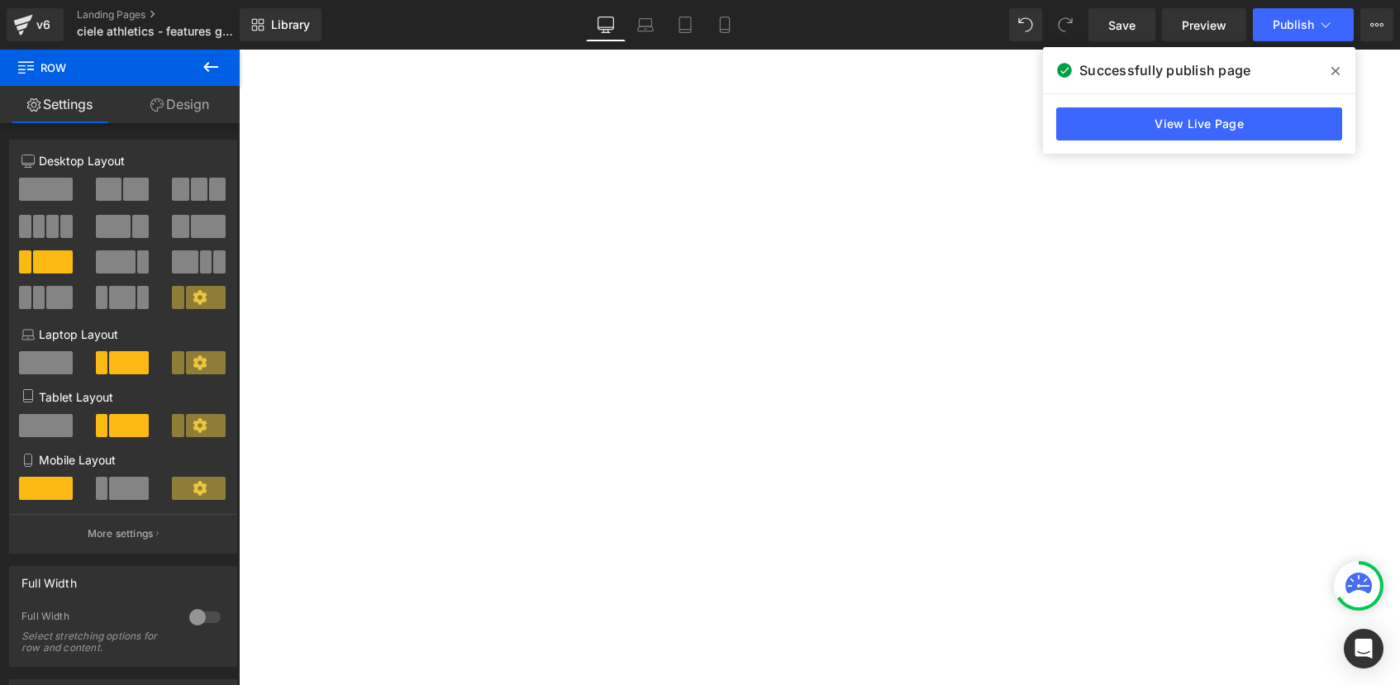
scroll to position [936, 0]
click at [239, 50] on span "Row" at bounding box center [239, 50] width 0 height 0
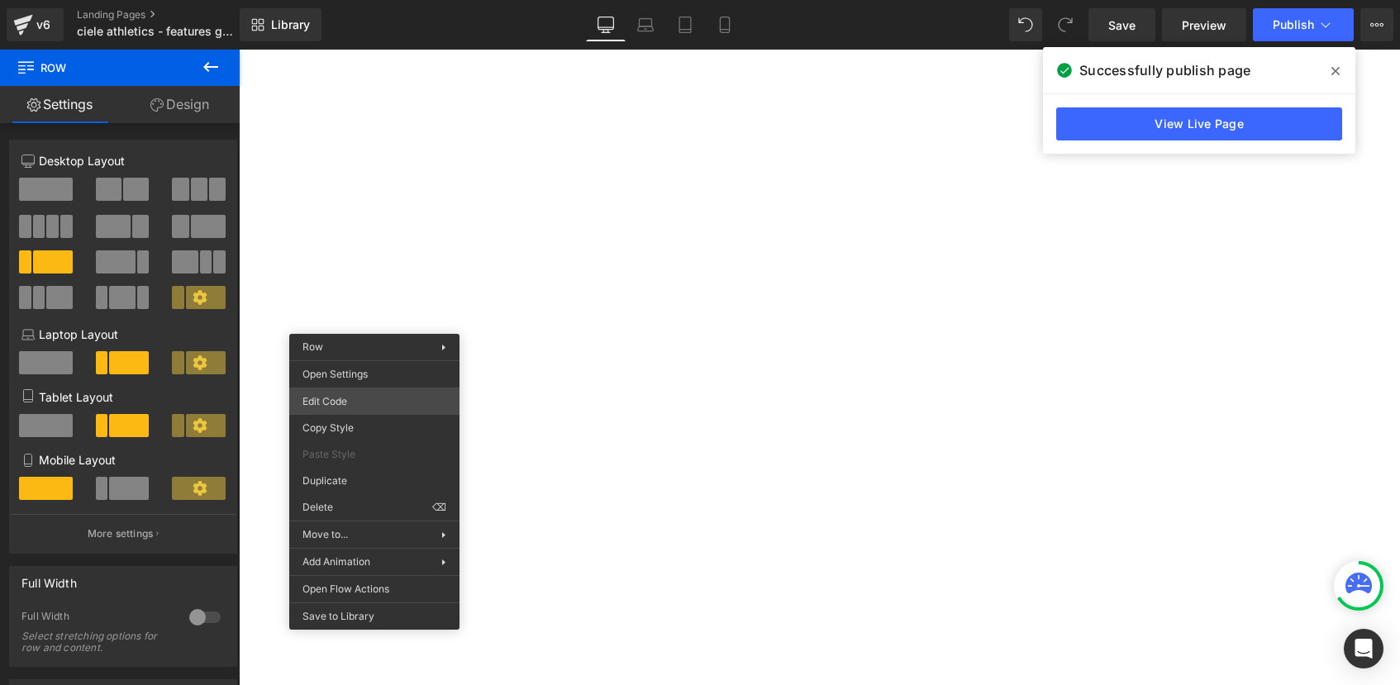
click at [334, 0] on div "Row You are previewing how the will restyle your page. You can not edit Element…" at bounding box center [700, 0] width 1400 height 0
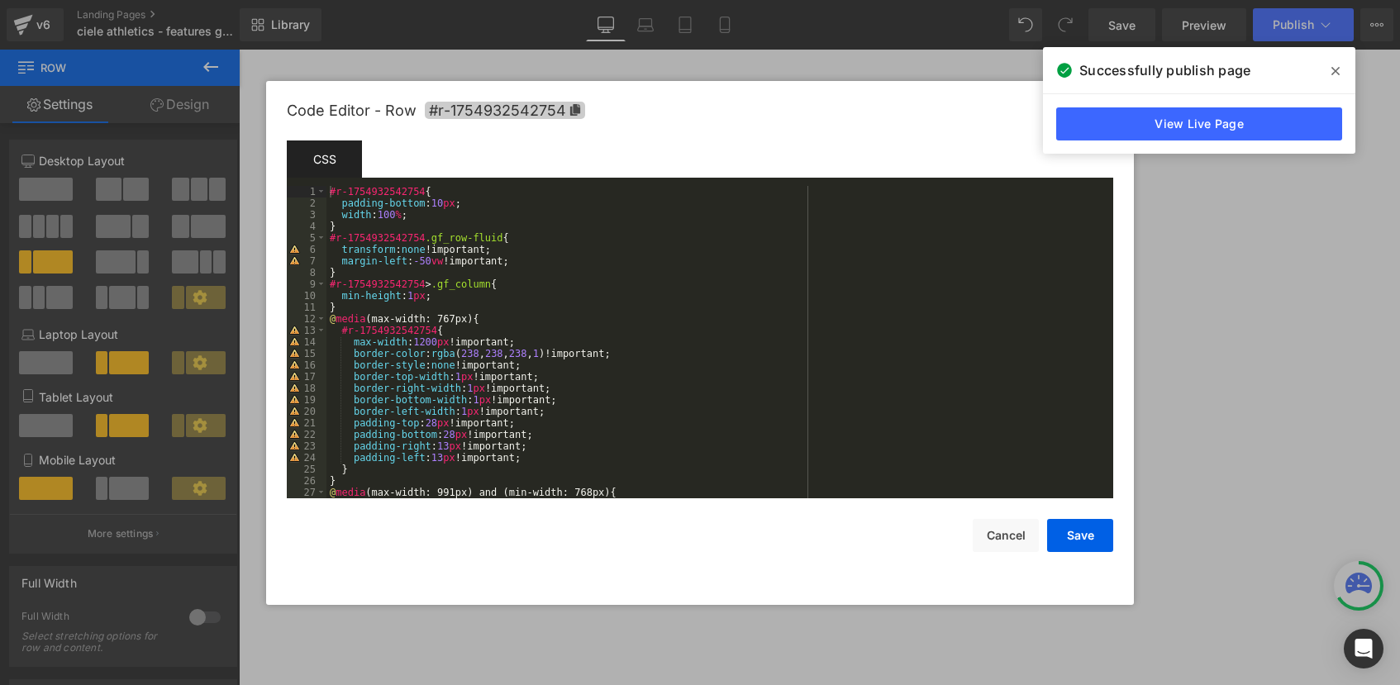
click at [572, 114] on icon at bounding box center [575, 110] width 10 height 12
click at [983, 540] on button "Cancel" at bounding box center [1006, 535] width 66 height 33
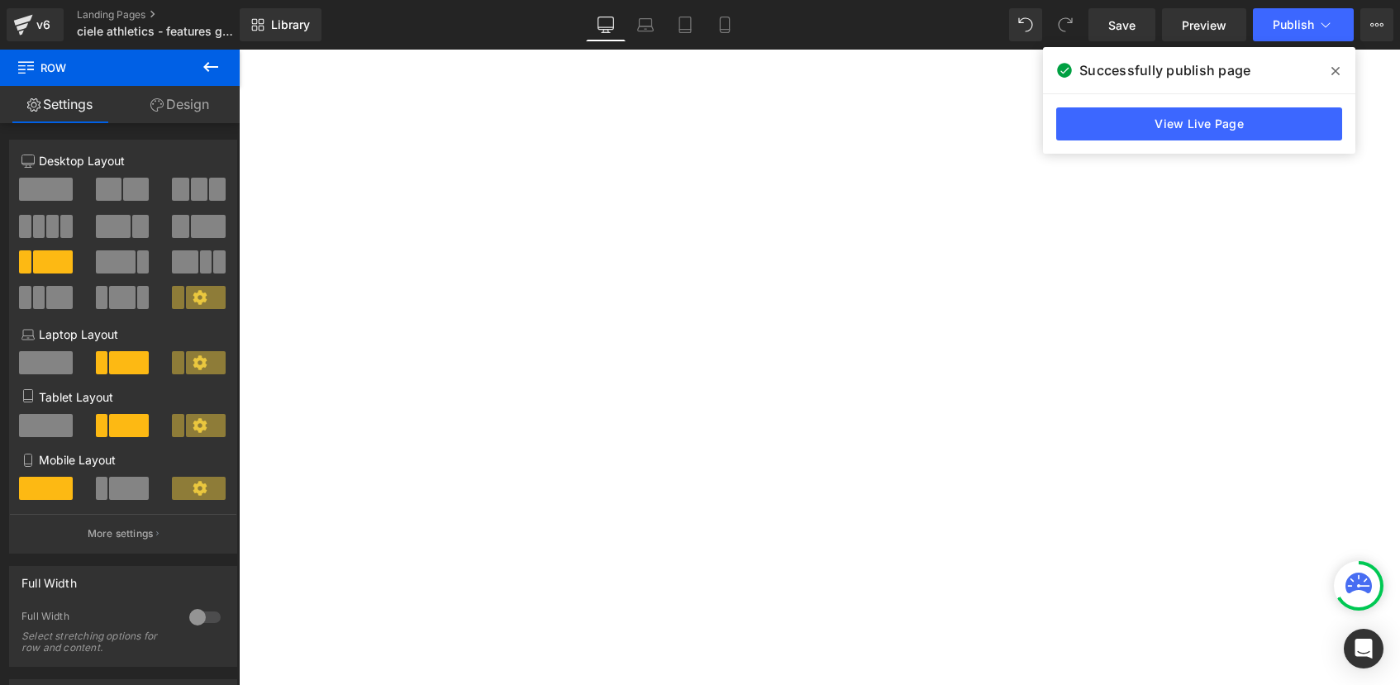
scroll to position [1030, 0]
click at [239, 50] on span "Row" at bounding box center [239, 50] width 0 height 0
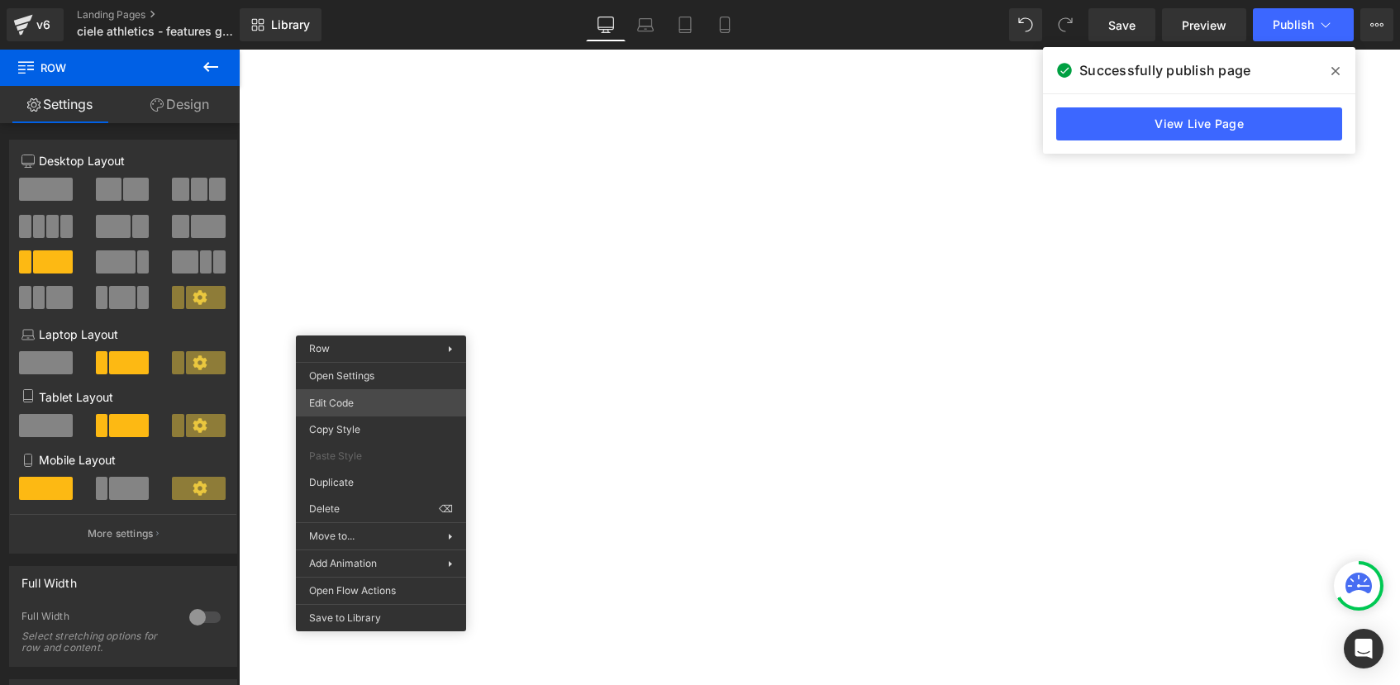
click at [353, 0] on div "Row You are previewing how the will restyle your page. You can not edit Element…" at bounding box center [700, 0] width 1400 height 0
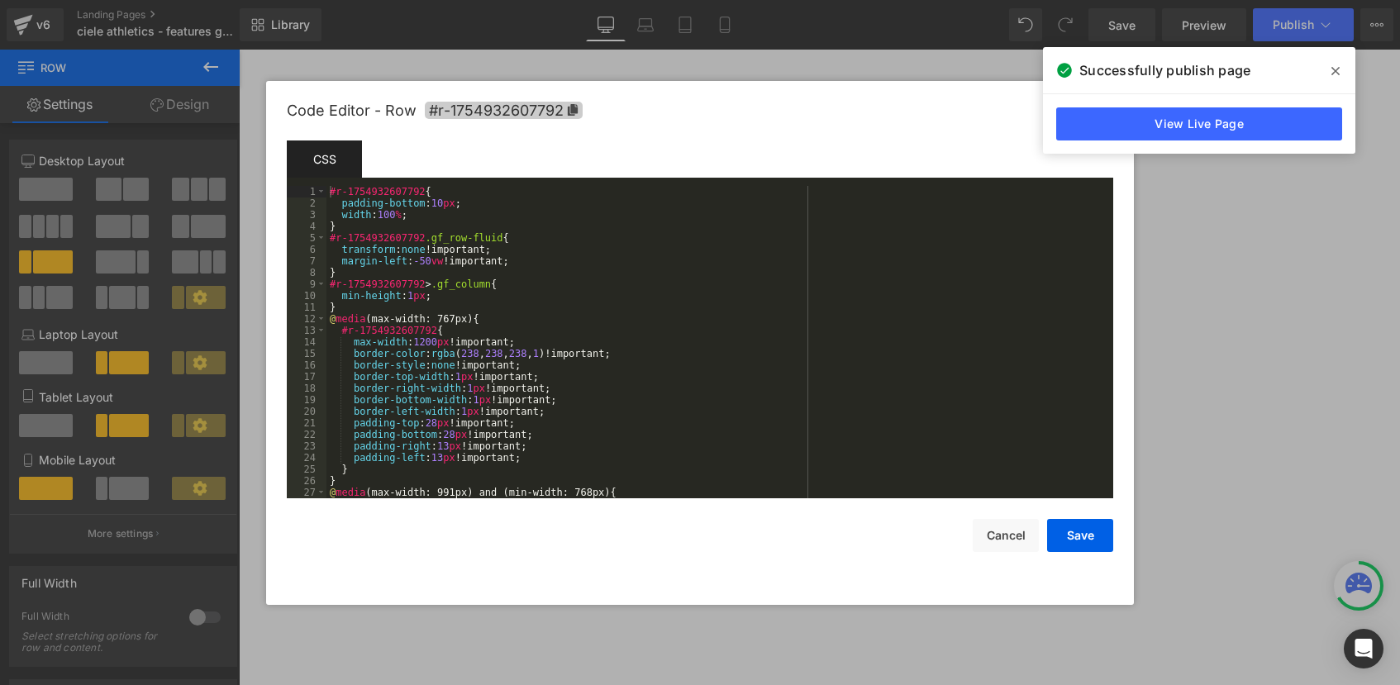
click at [573, 110] on icon at bounding box center [573, 110] width 10 height 12
click at [981, 522] on button "Cancel" at bounding box center [1006, 535] width 66 height 33
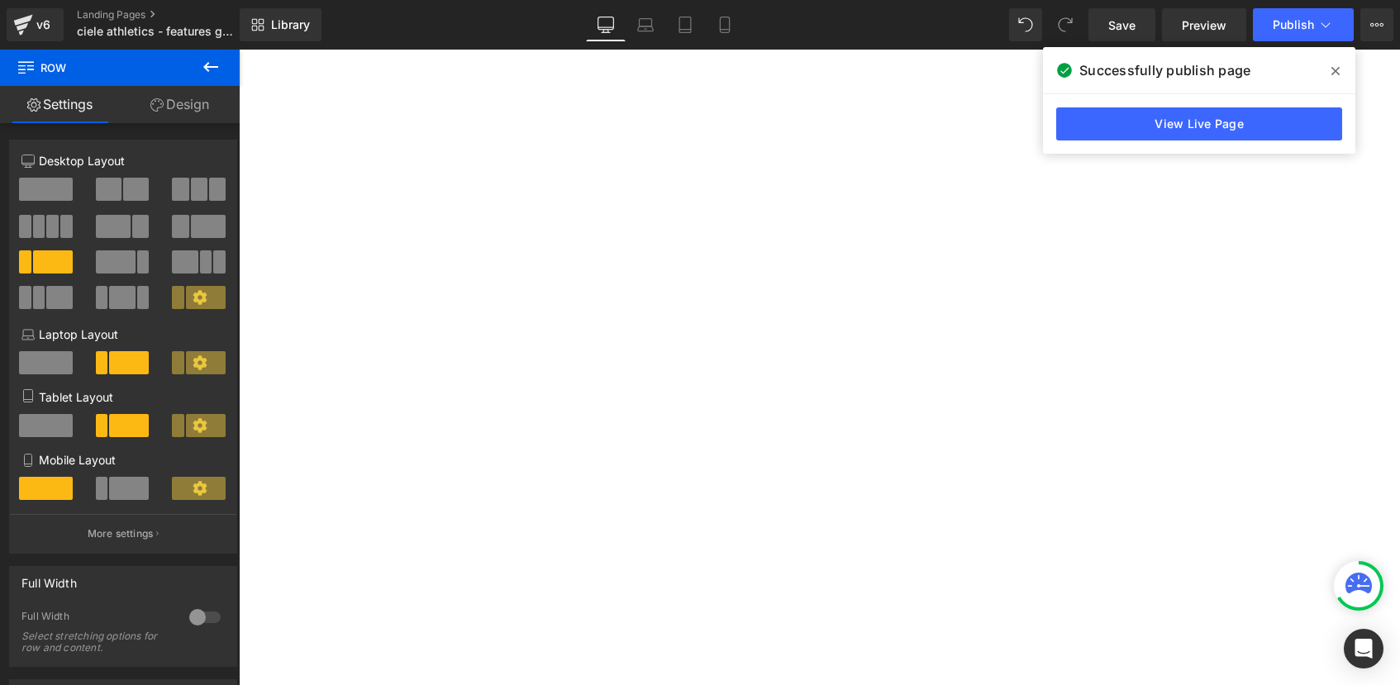
scroll to position [1163, 0]
click at [239, 50] on span "Row" at bounding box center [239, 50] width 0 height 0
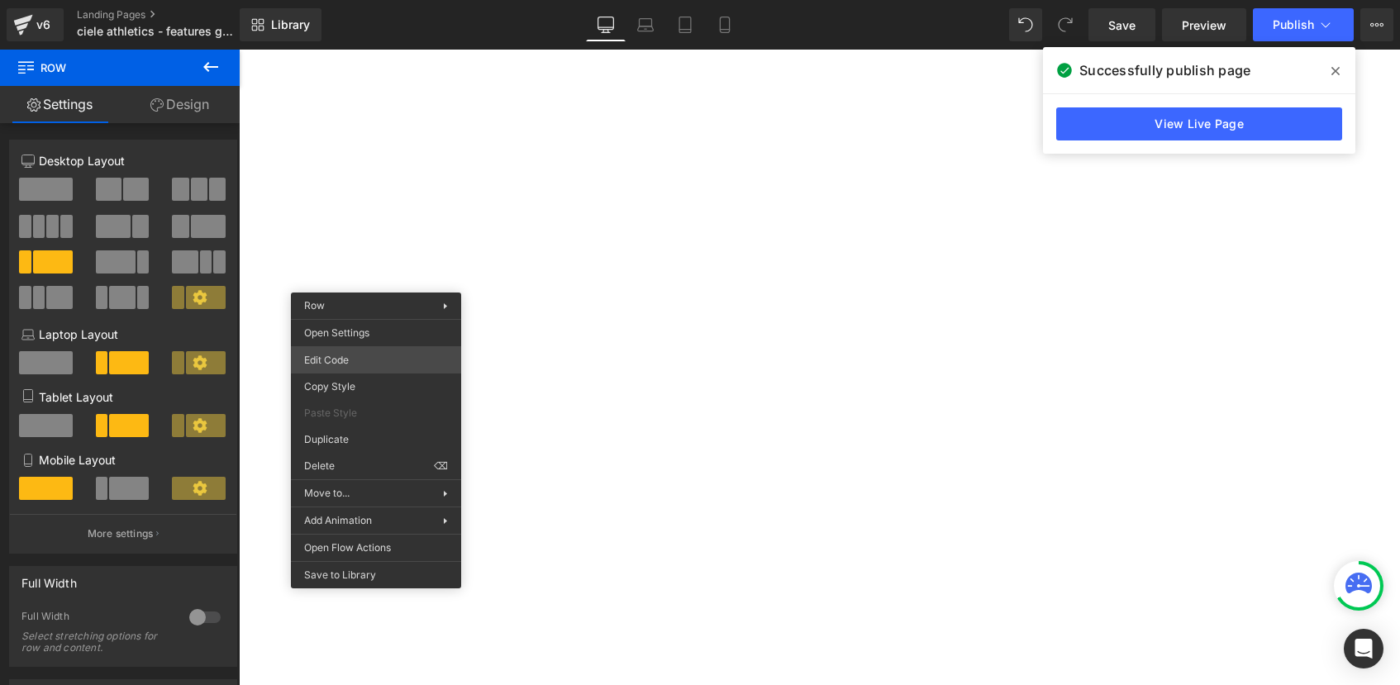
click at [348, 0] on div "Row You are previewing how the will restyle your page. You can not edit Element…" at bounding box center [700, 0] width 1400 height 0
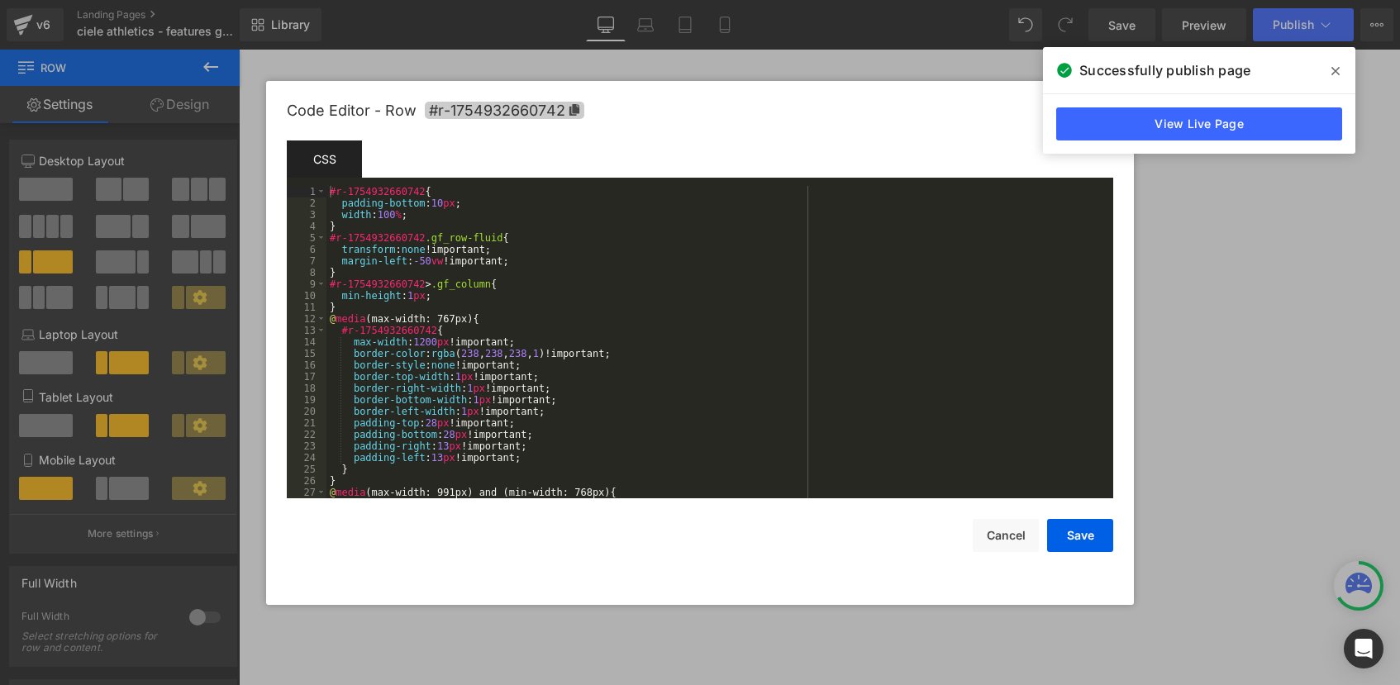
click at [576, 105] on icon at bounding box center [574, 110] width 10 height 12
click at [1020, 537] on button "Cancel" at bounding box center [1005, 535] width 66 height 33
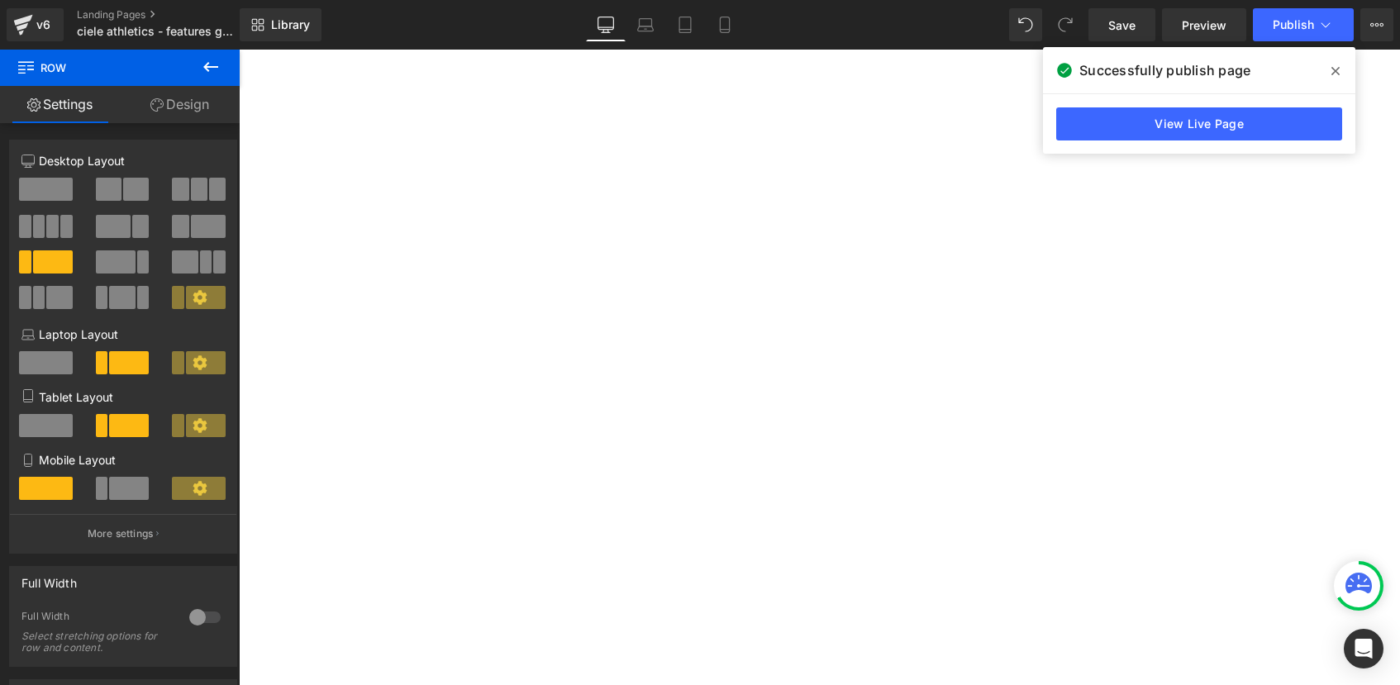
scroll to position [1197, 0]
click at [239, 50] on span "Row" at bounding box center [239, 50] width 0 height 0
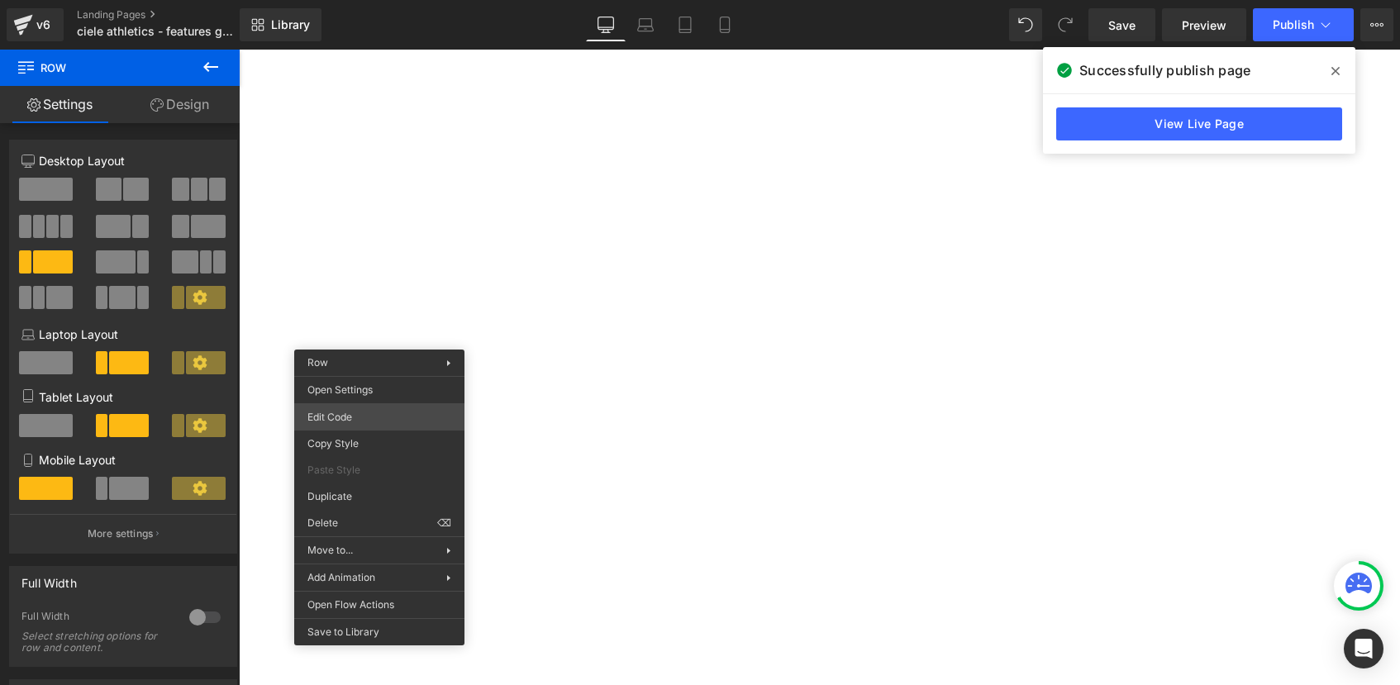
click at [355, 0] on div "Row You are previewing how the will restyle your page. You can not edit Element…" at bounding box center [700, 0] width 1400 height 0
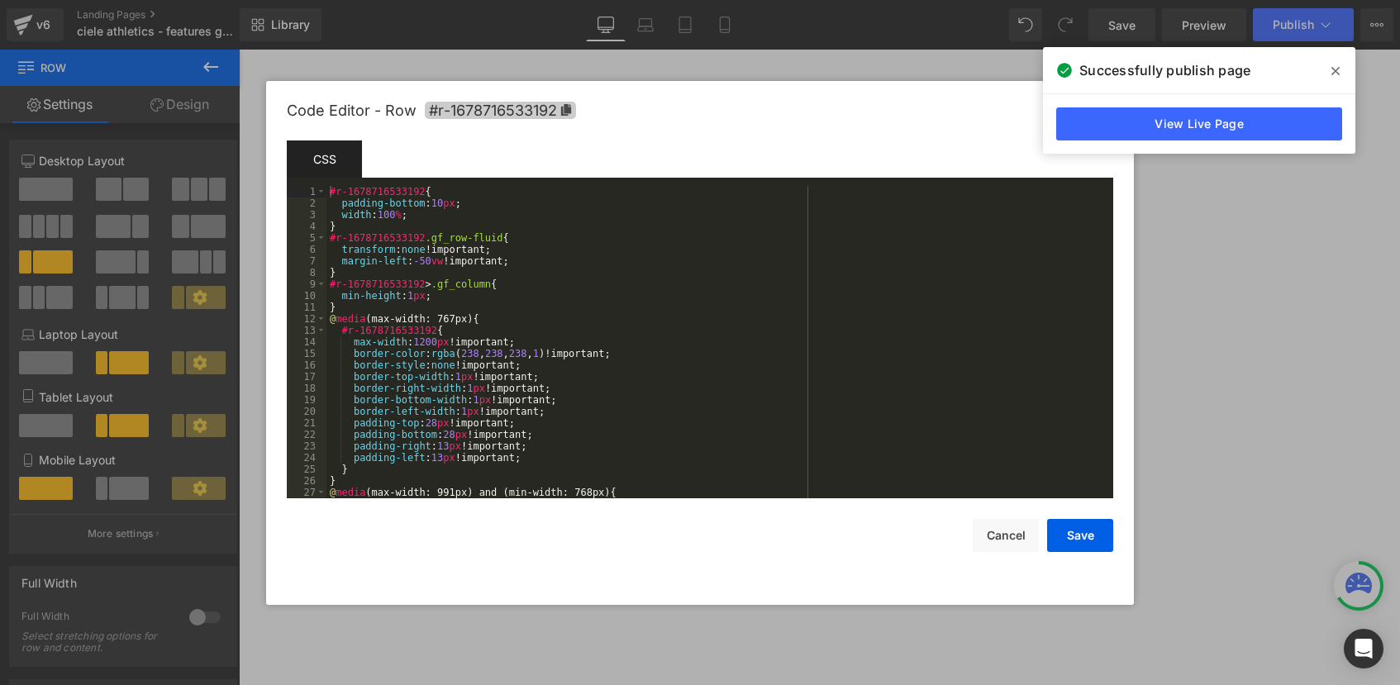
click at [560, 111] on icon at bounding box center [566, 110] width 12 height 12
click at [1010, 536] on button "Cancel" at bounding box center [1006, 535] width 66 height 33
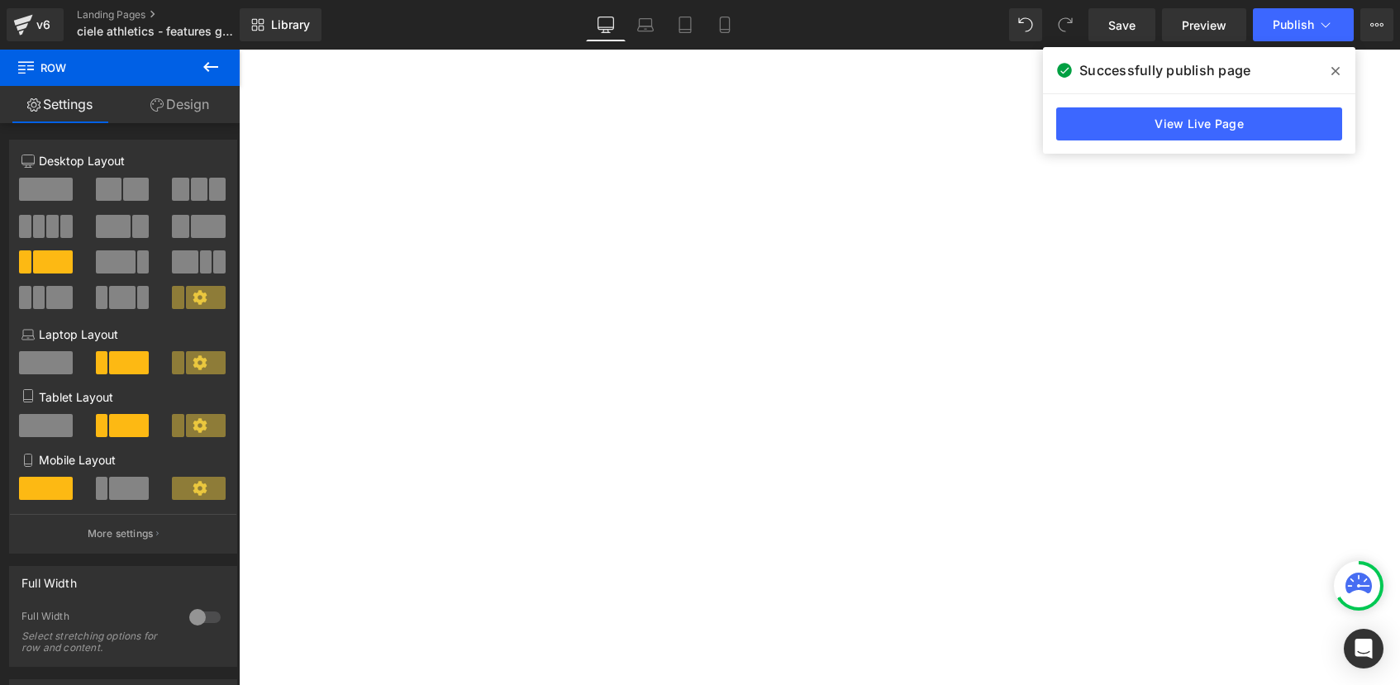
scroll to position [1303, 0]
click at [487, 575] on div "Image Liquid Row" at bounding box center [155, 637] width 992 height 125
click at [239, 50] on span "Row" at bounding box center [239, 50] width 0 height 0
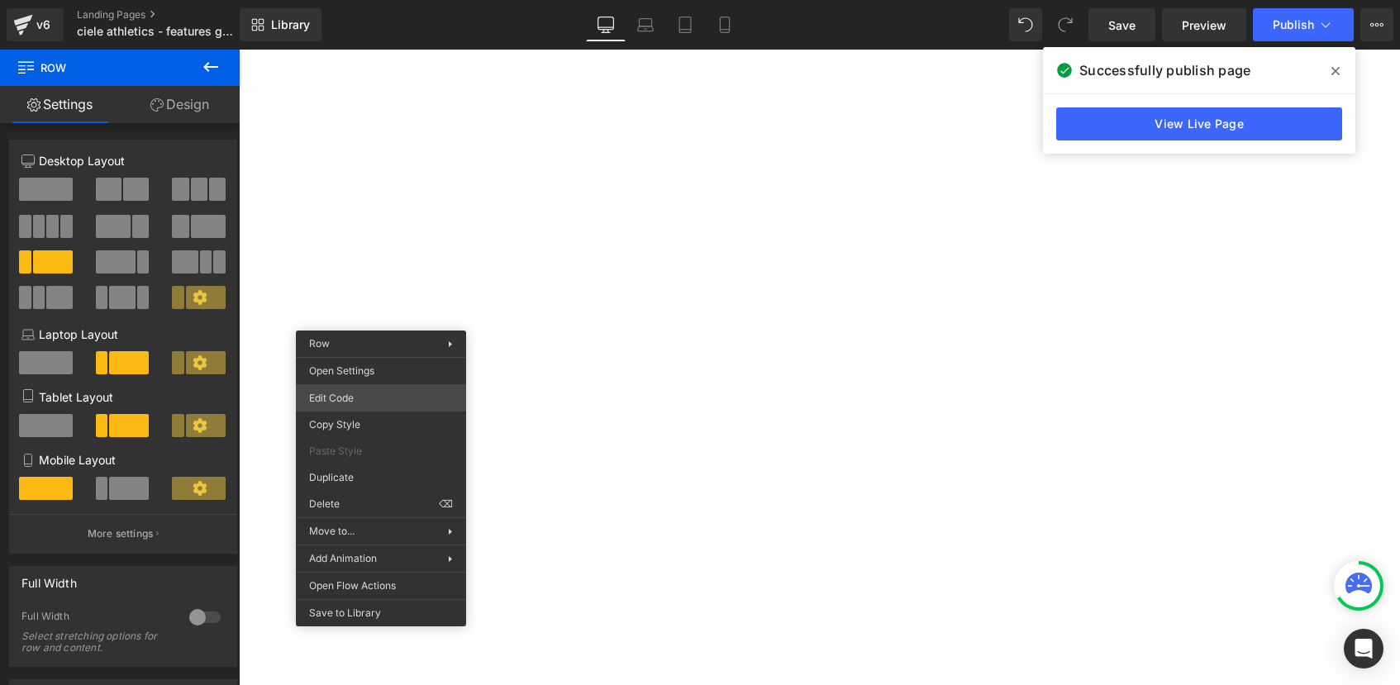
click at [350, 0] on div "Row You are previewing how the will restyle your page. You can not edit Element…" at bounding box center [700, 0] width 1400 height 0
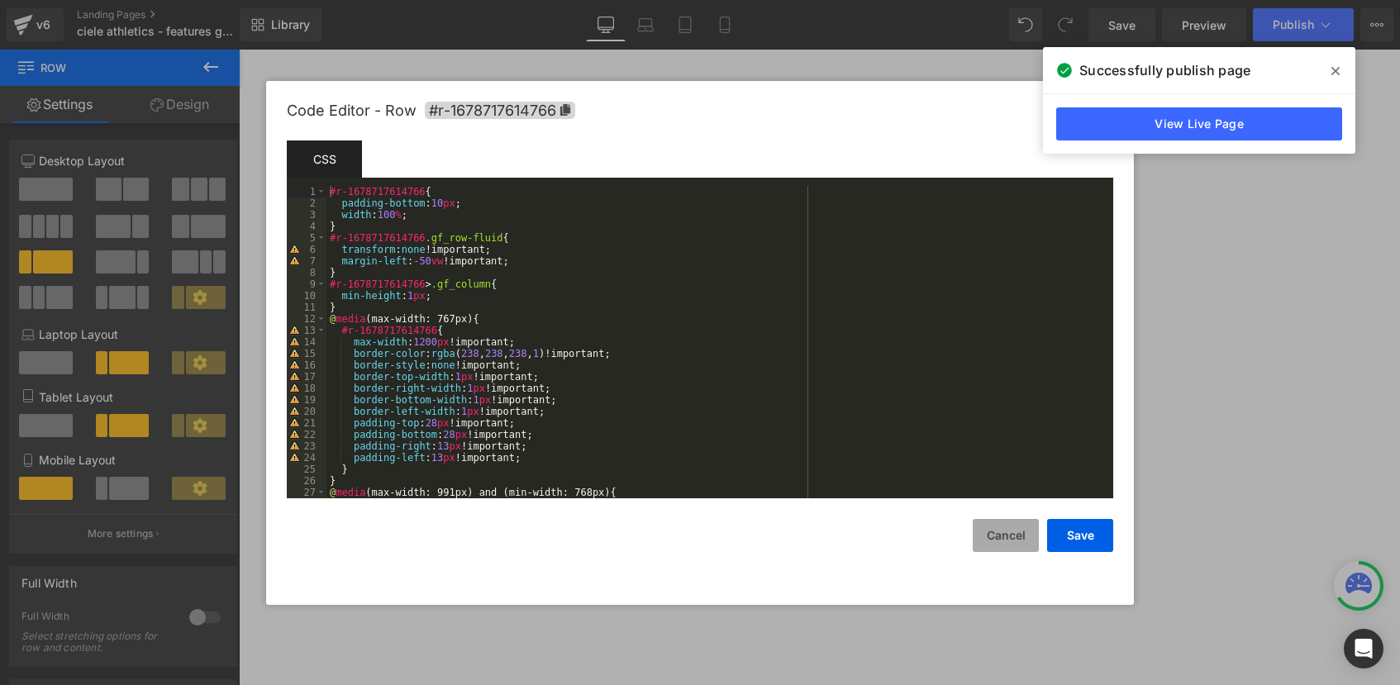
drag, startPoint x: 1002, startPoint y: 540, endPoint x: 753, endPoint y: 495, distance: 252.8
click at [1002, 540] on button "Cancel" at bounding box center [1006, 535] width 66 height 33
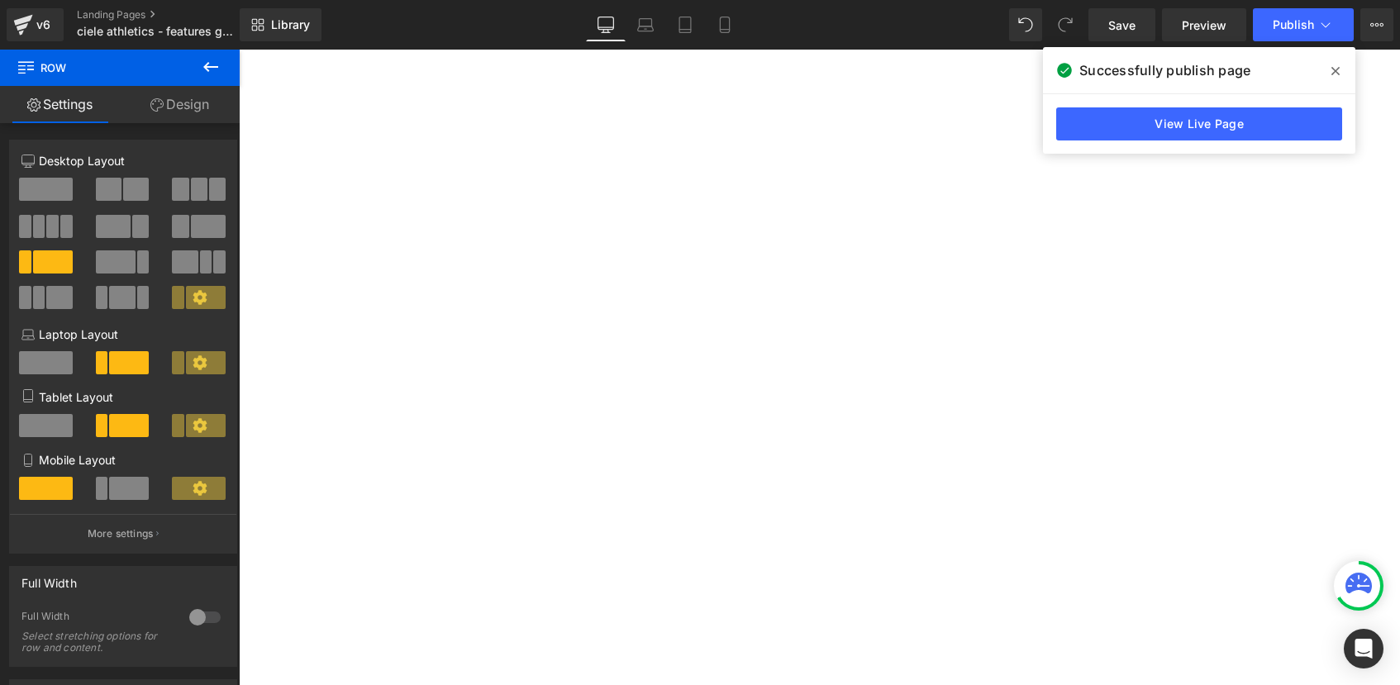
click at [239, 50] on span "Row" at bounding box center [239, 50] width 0 height 0
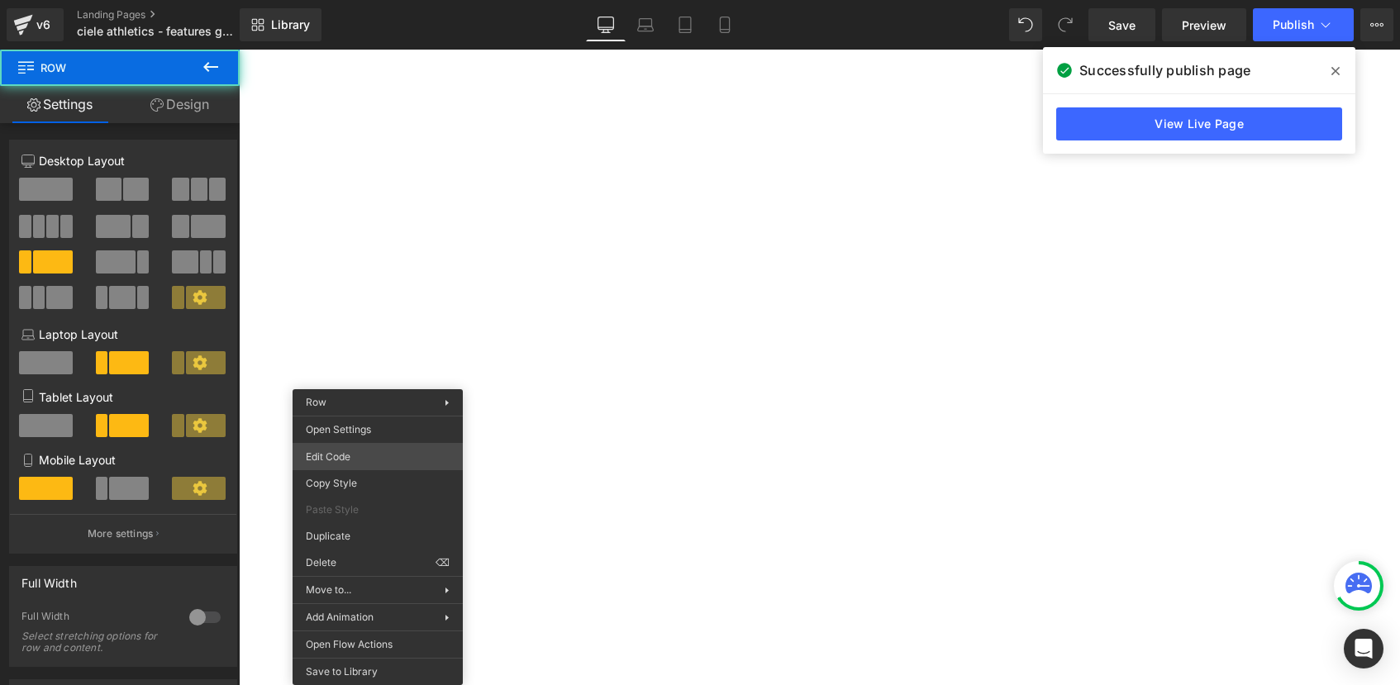
click at [354, 0] on div "Row You are previewing how the will restyle your page. You can not edit Element…" at bounding box center [700, 0] width 1400 height 0
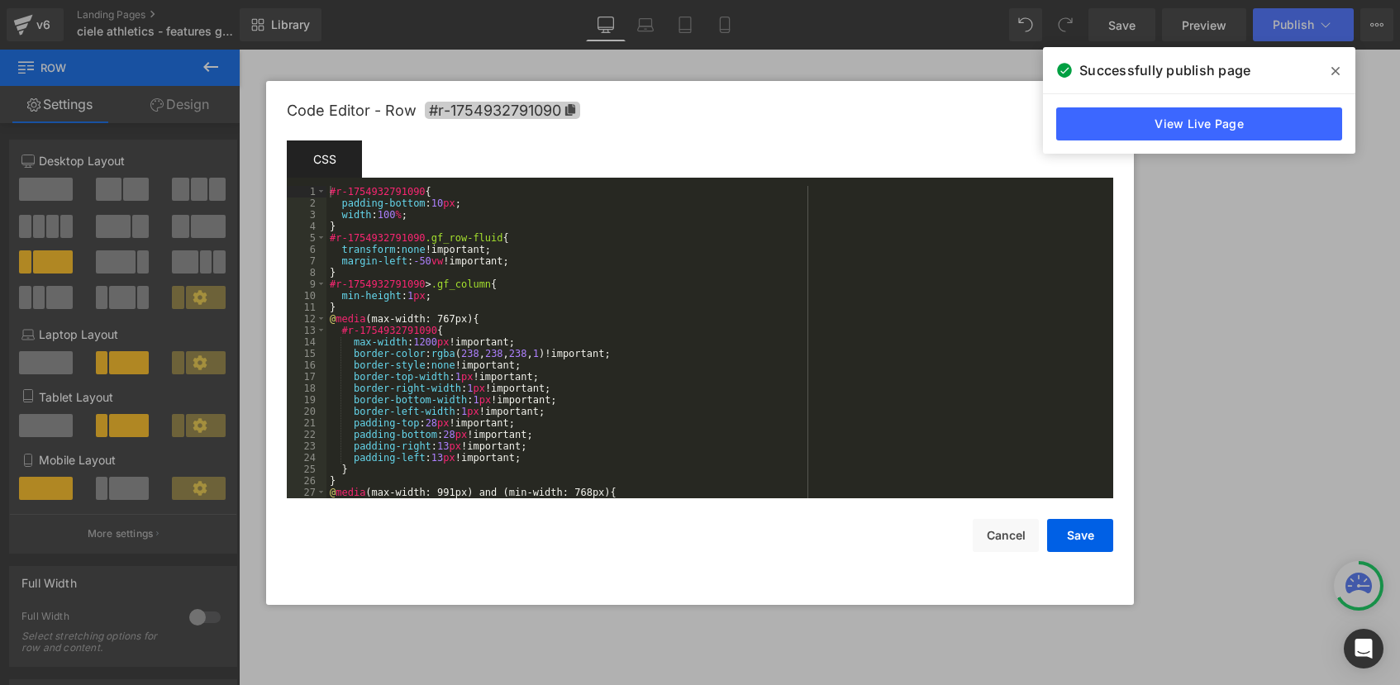
click at [568, 107] on icon at bounding box center [570, 110] width 10 height 12
click at [1015, 519] on button "Cancel" at bounding box center [1006, 535] width 66 height 33
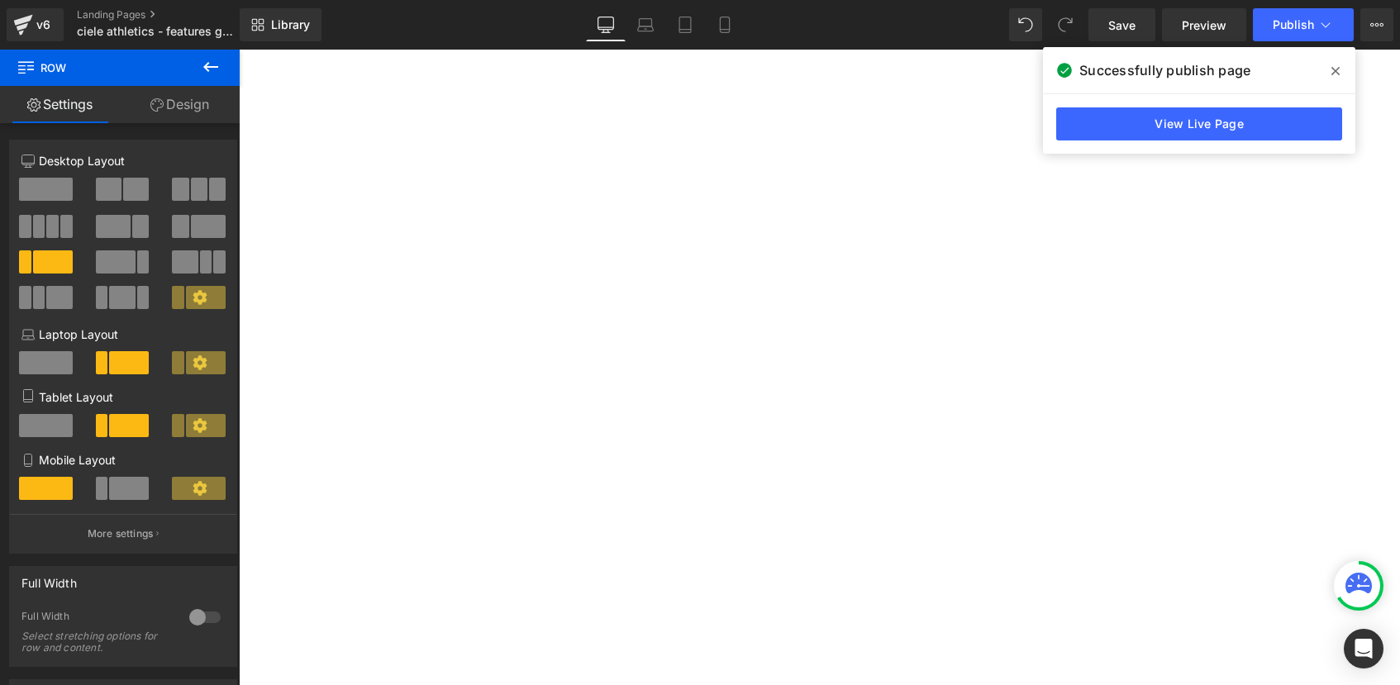
scroll to position [1487, 0]
click at [239, 50] on span "Row" at bounding box center [239, 50] width 0 height 0
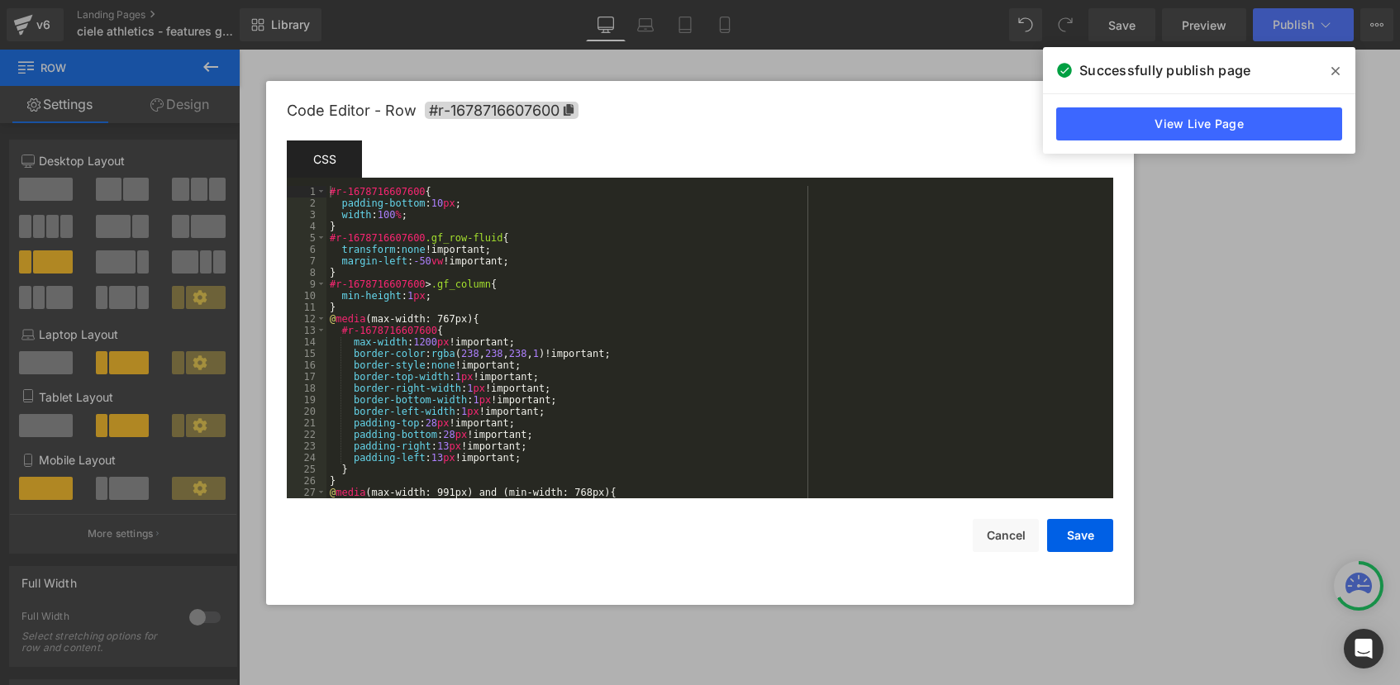
click at [351, 0] on div "Row You are previewing how the will restyle your page. You can not edit Element…" at bounding box center [700, 0] width 1400 height 0
click at [564, 107] on icon at bounding box center [569, 110] width 12 height 12
click at [998, 527] on button "Cancel" at bounding box center [1006, 535] width 66 height 33
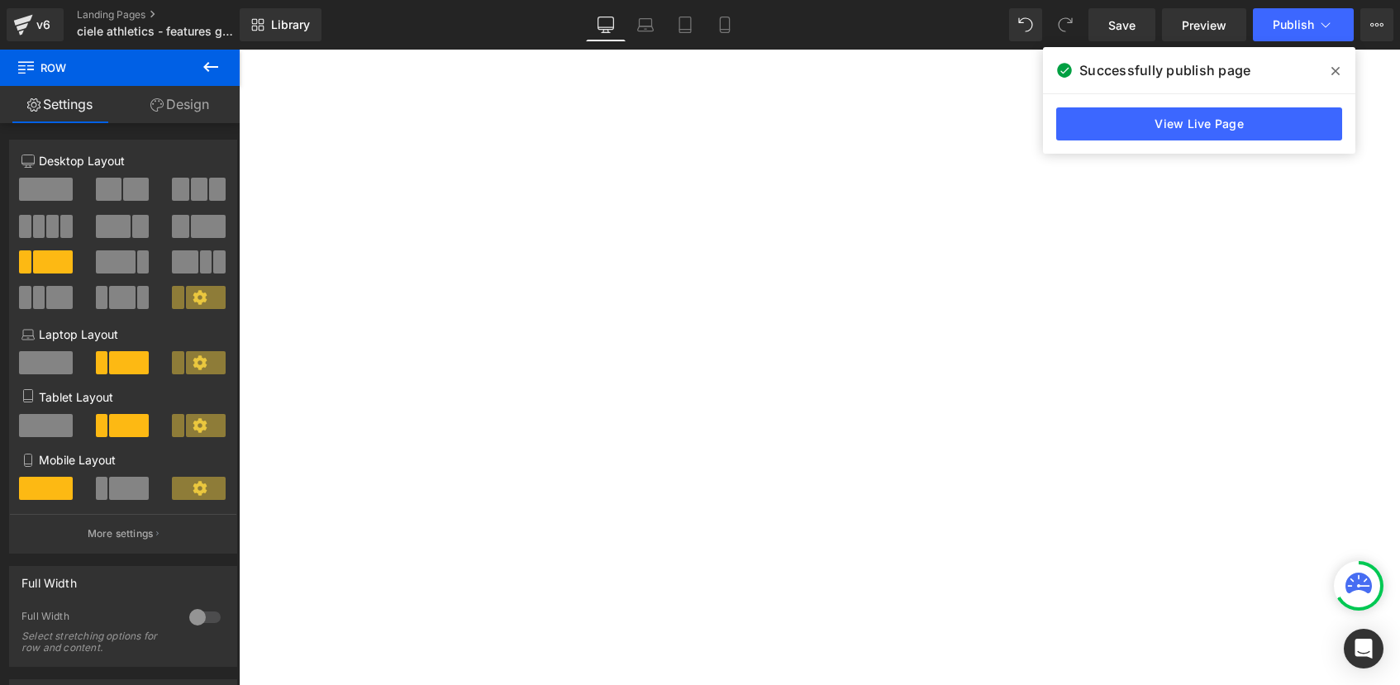
scroll to position [1616, 0]
click at [239, 50] on span "Row" at bounding box center [239, 50] width 0 height 0
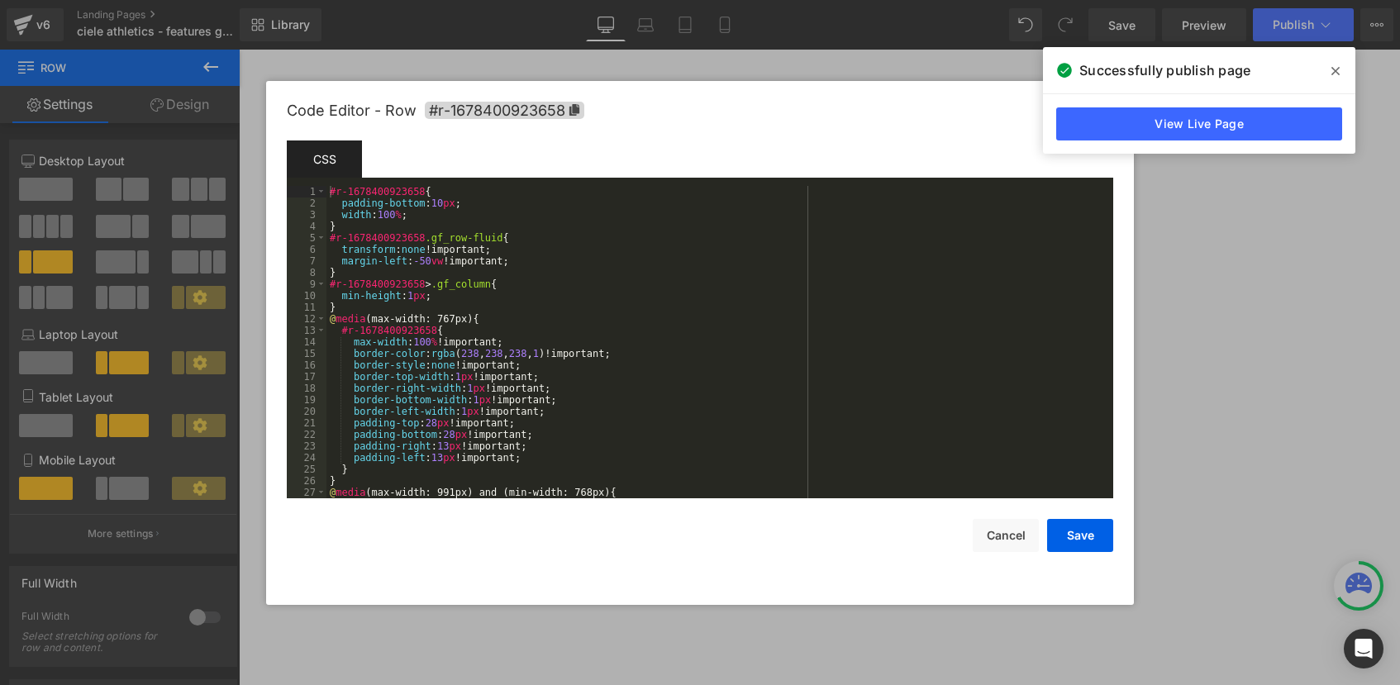
click at [340, 0] on div "Row You are previewing how the will restyle your page. You can not edit Element…" at bounding box center [700, 0] width 1400 height 0
click at [572, 107] on icon at bounding box center [574, 110] width 10 height 12
click at [1006, 541] on button "Cancel" at bounding box center [1006, 535] width 66 height 33
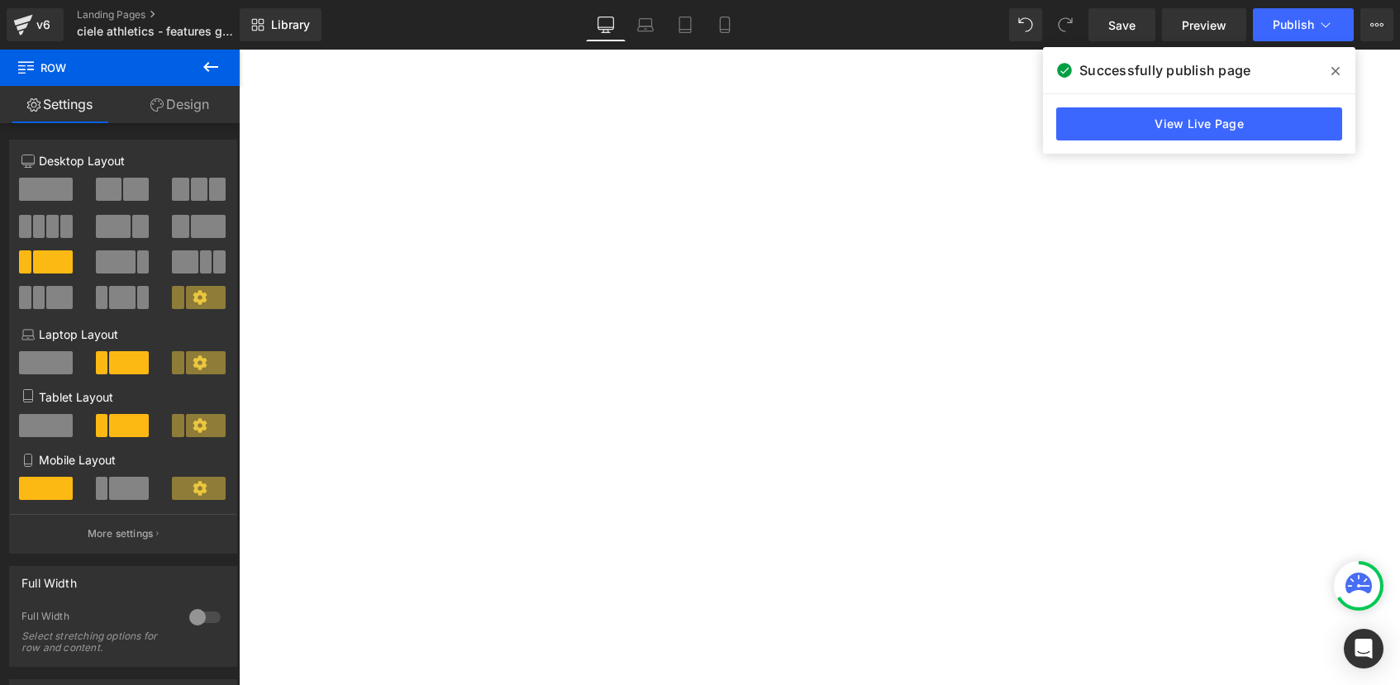
scroll to position [1685, 0]
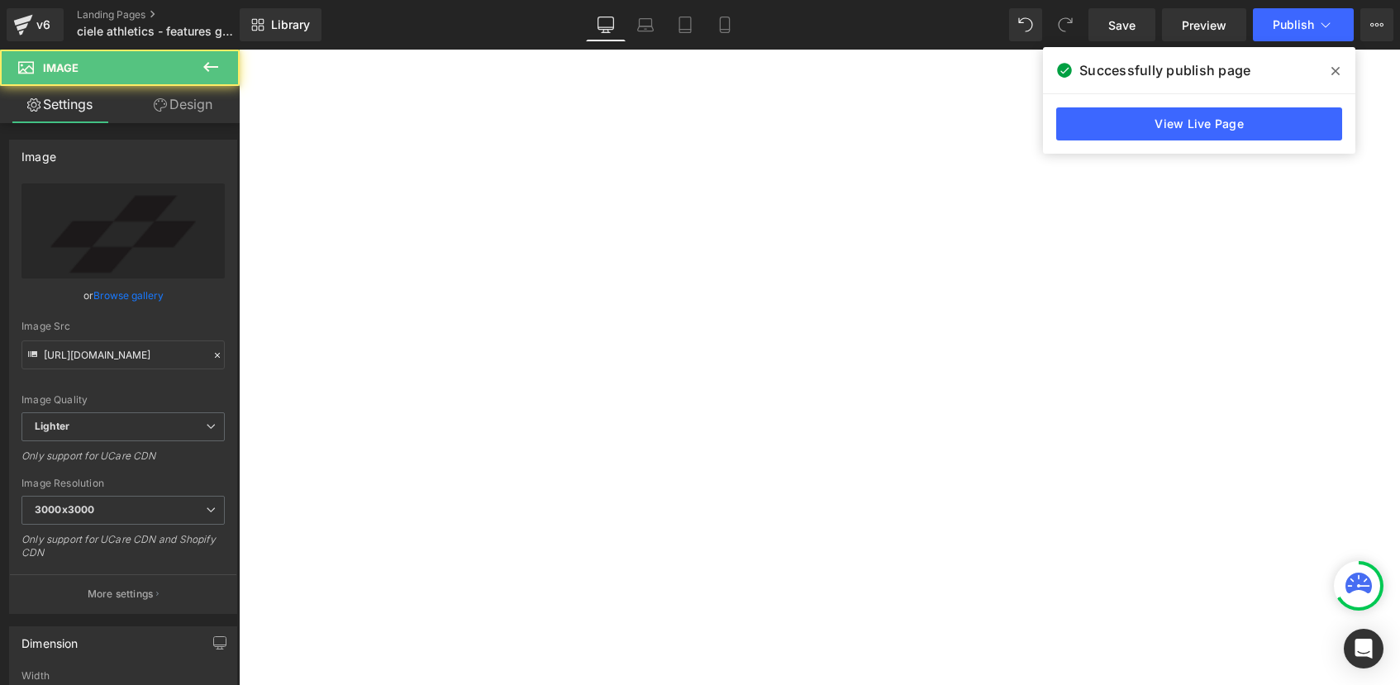
click at [239, 50] on span "Row" at bounding box center [239, 50] width 0 height 0
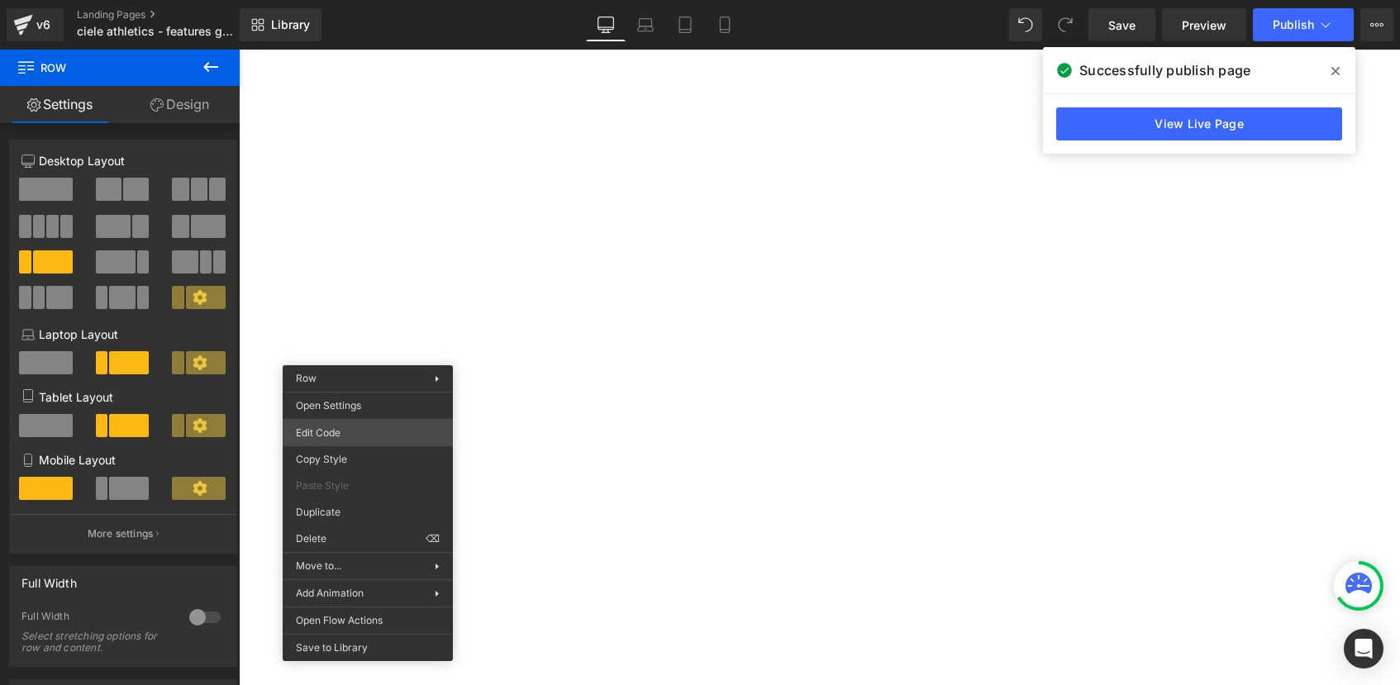
click at [350, 0] on div "Row You are previewing how the will restyle your page. You can not edit Element…" at bounding box center [700, 0] width 1400 height 0
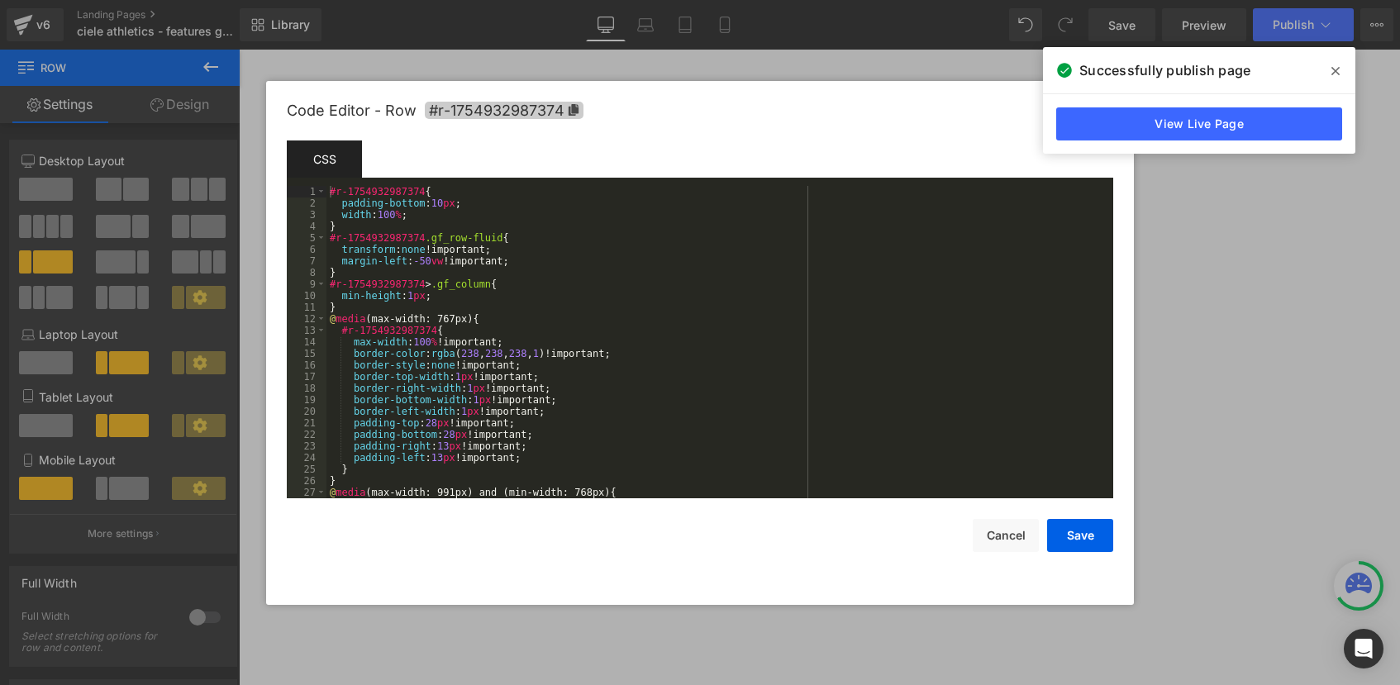
click at [573, 109] on icon at bounding box center [574, 110] width 10 height 12
click at [993, 537] on button "Cancel" at bounding box center [1006, 535] width 66 height 33
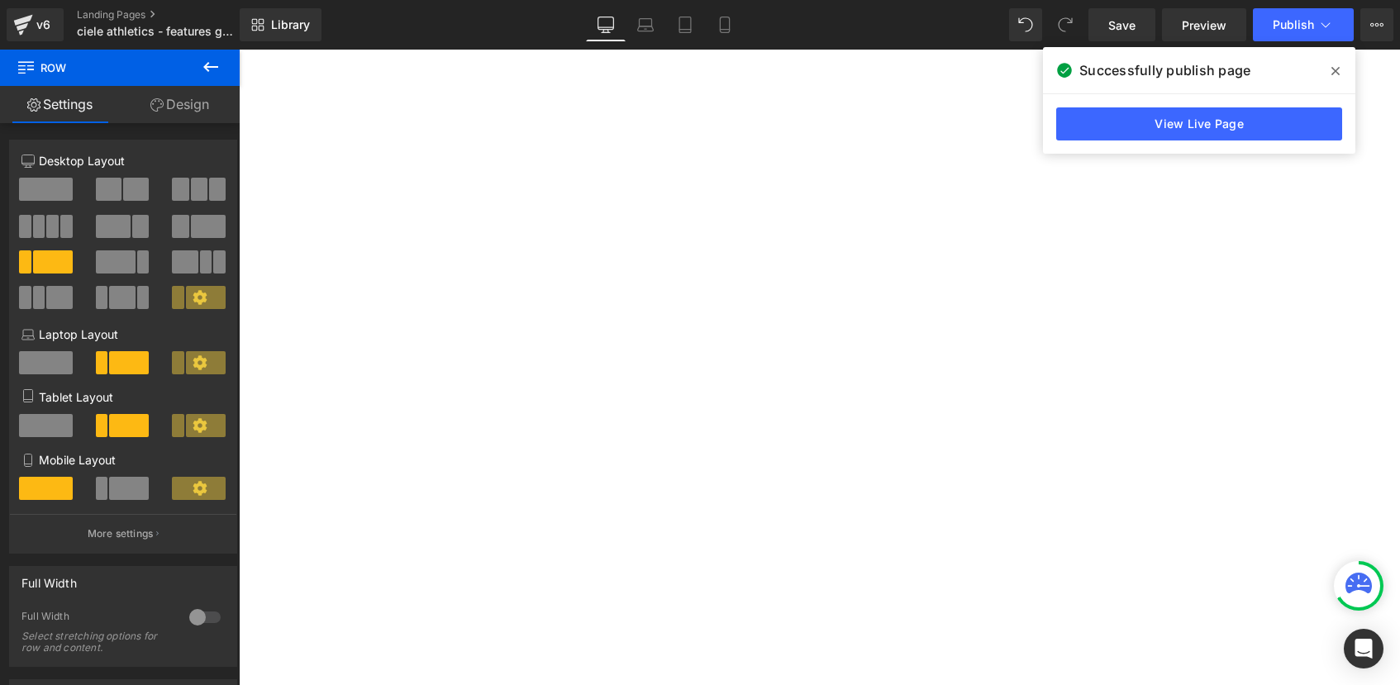
scroll to position [1777, 0]
click at [239, 50] on span "Row" at bounding box center [239, 50] width 0 height 0
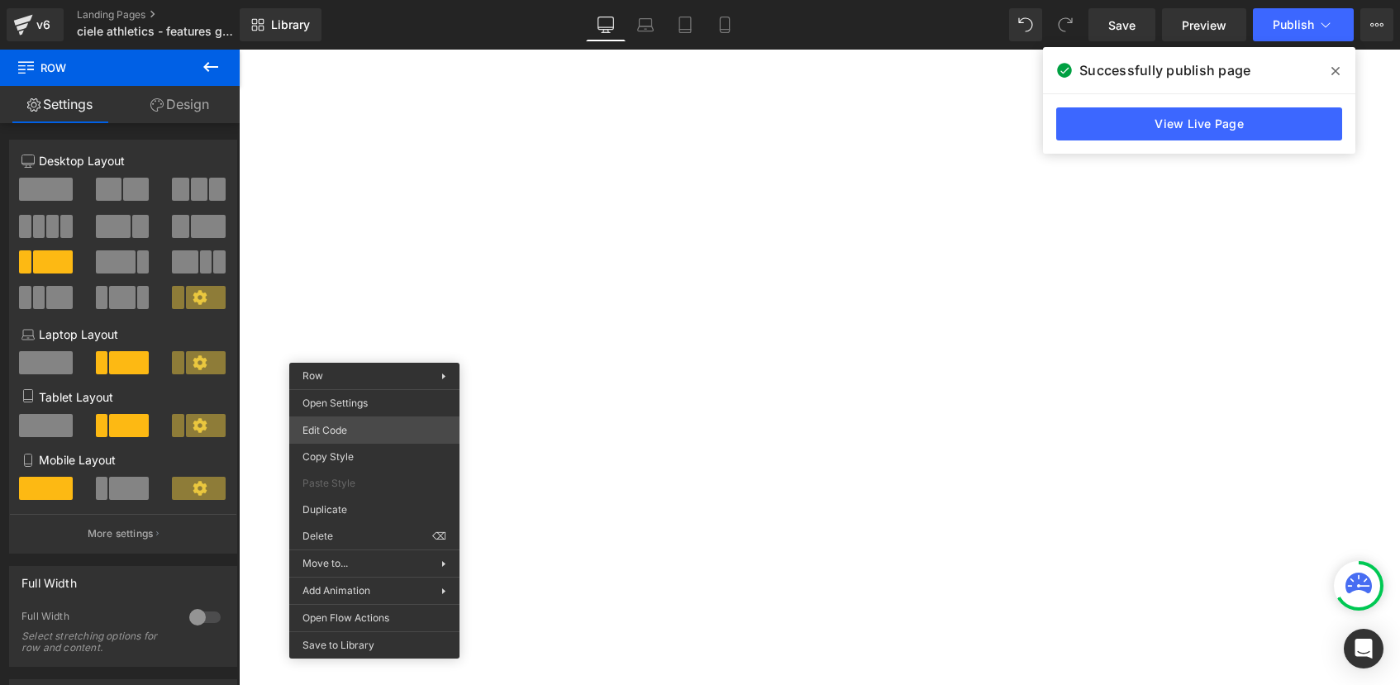
click at [349, 0] on div "Row You are previewing how the will restyle your page. You can not edit Element…" at bounding box center [700, 0] width 1400 height 0
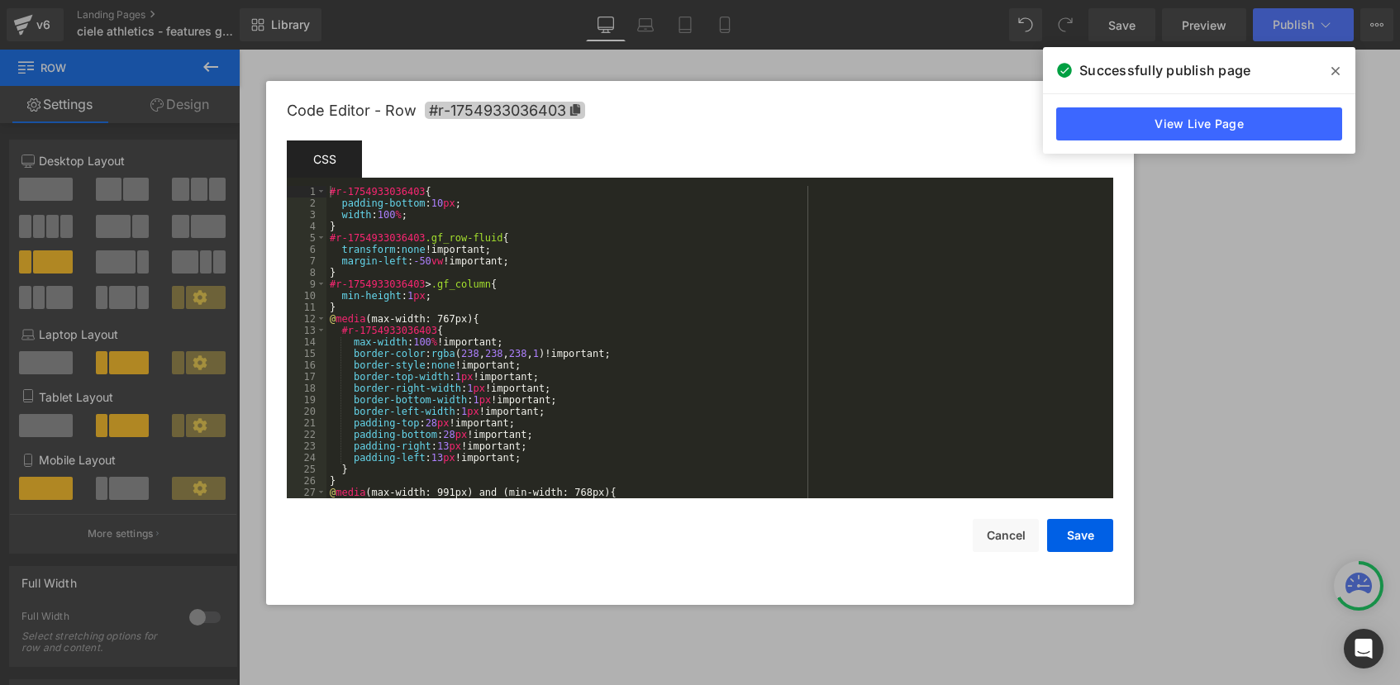
click at [573, 110] on icon at bounding box center [575, 110] width 10 height 12
click at [993, 539] on button "Cancel" at bounding box center [1006, 535] width 66 height 33
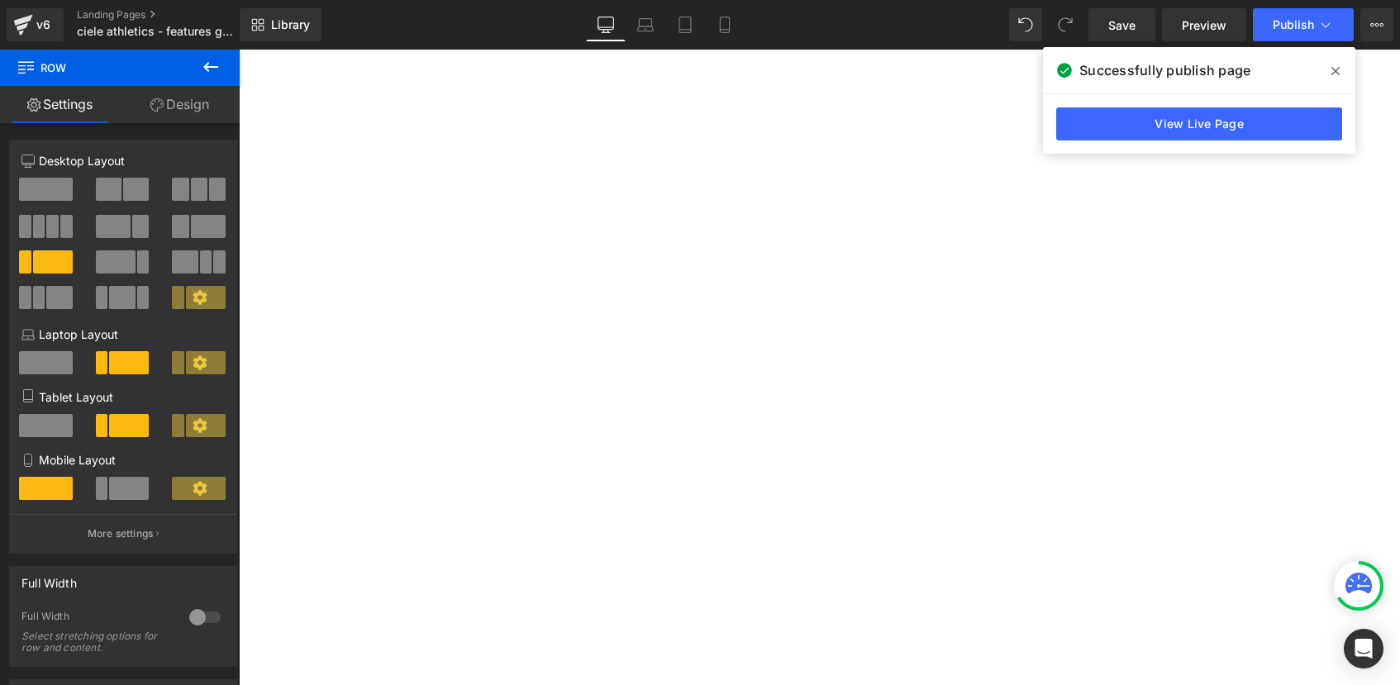
click at [239, 50] on span "Row" at bounding box center [239, 50] width 0 height 0
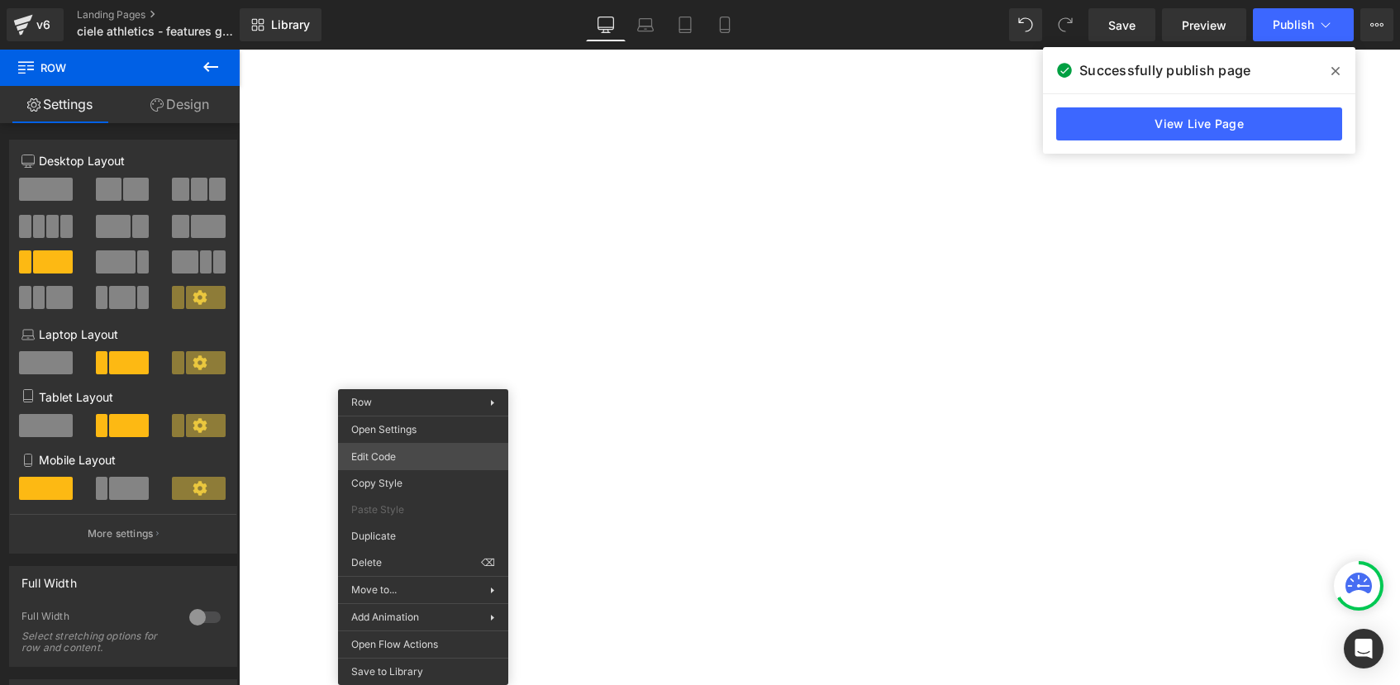
click at [393, 0] on div "Row You are previewing how the will restyle your page. You can not edit Element…" at bounding box center [700, 0] width 1400 height 0
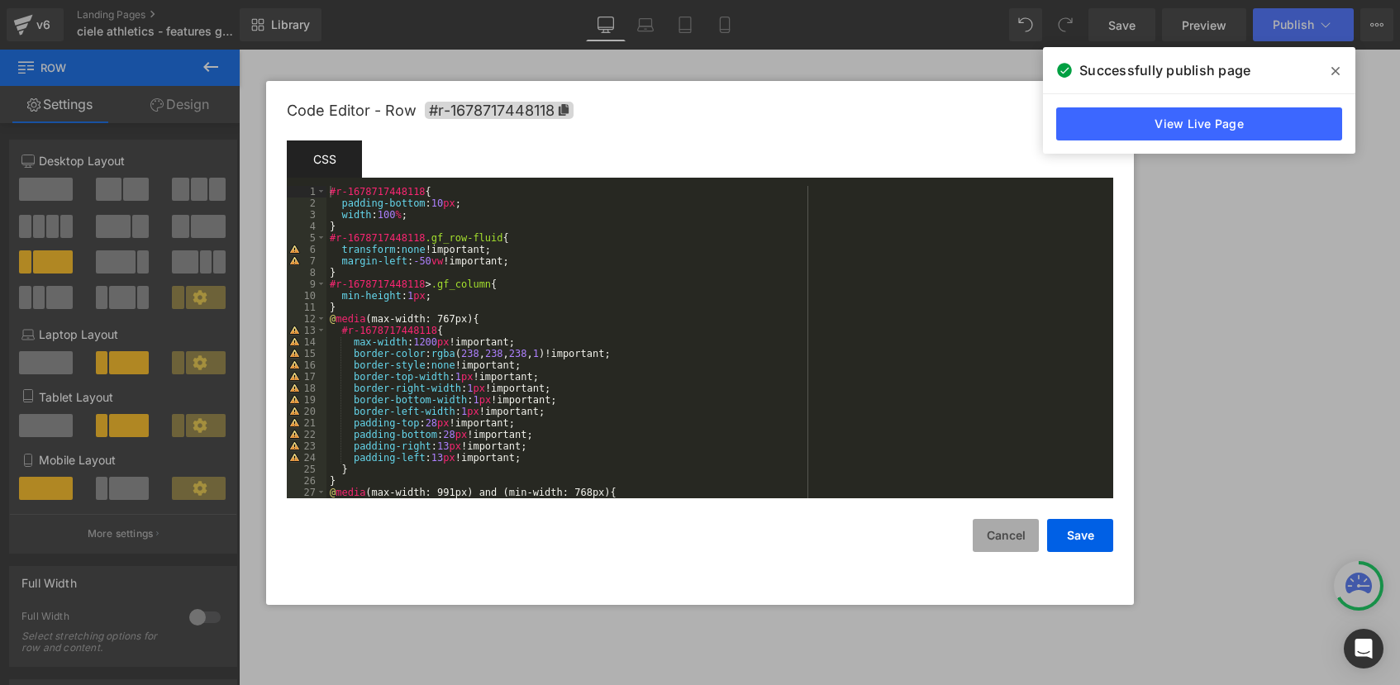
click at [1022, 531] on button "Cancel" at bounding box center [1006, 535] width 66 height 33
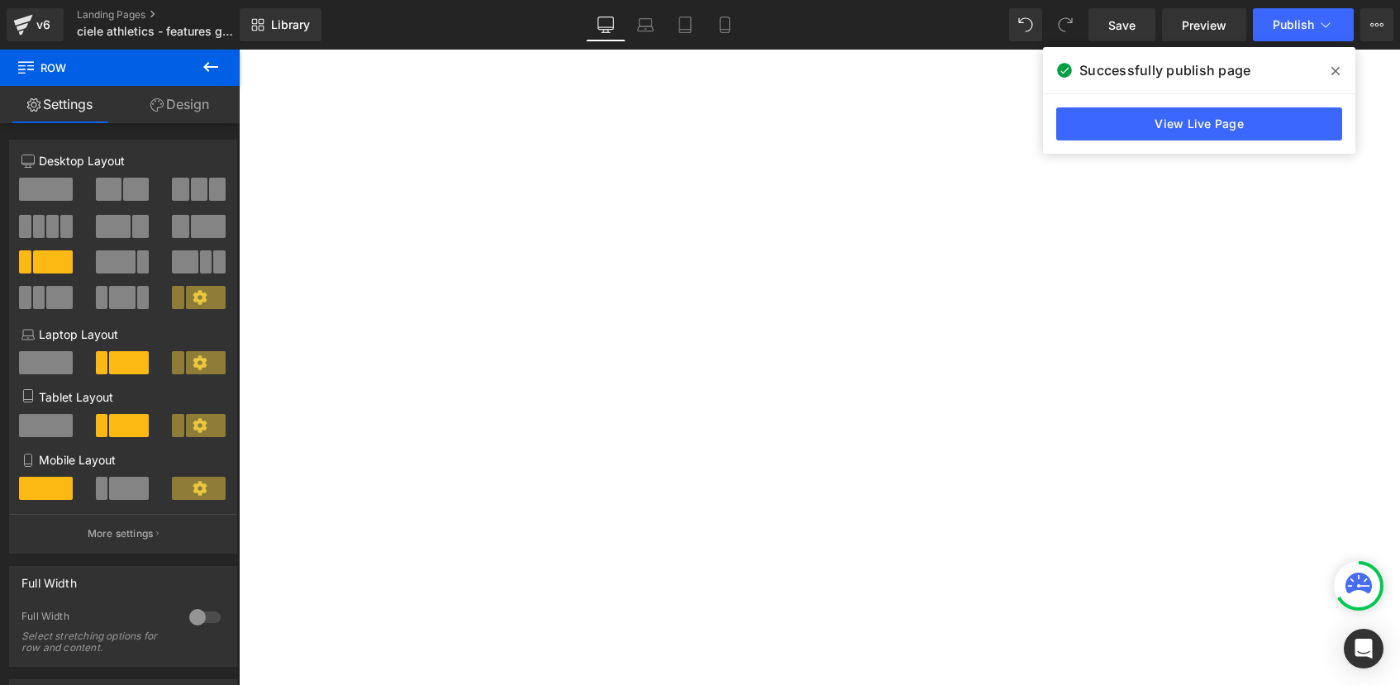
scroll to position [1940, 0]
click at [239, 50] on span "Row" at bounding box center [239, 50] width 0 height 0
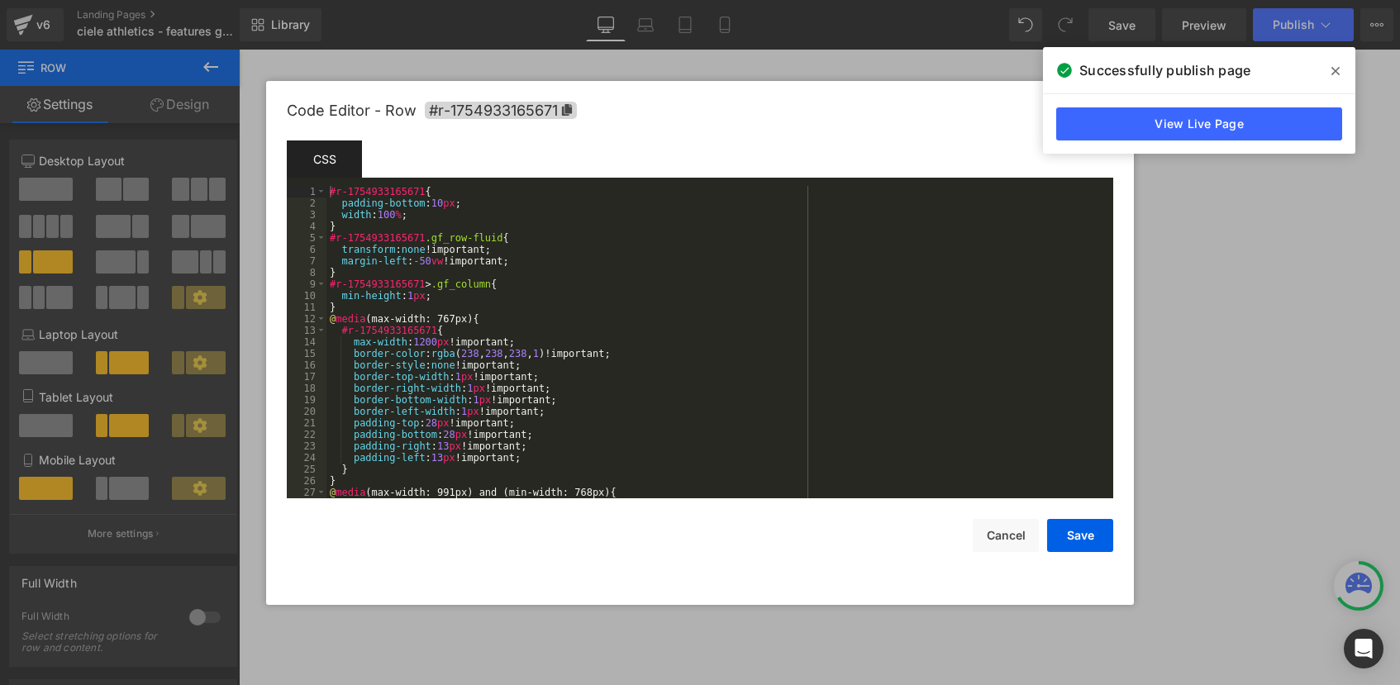
click at [343, 0] on div "Row You are previewing how the will restyle your page. You can not edit Element…" at bounding box center [700, 0] width 1400 height 0
click at [568, 105] on icon at bounding box center [567, 110] width 10 height 12
click at [565, 108] on icon at bounding box center [567, 110] width 10 height 12
click at [1018, 539] on button "Cancel" at bounding box center [1006, 535] width 66 height 33
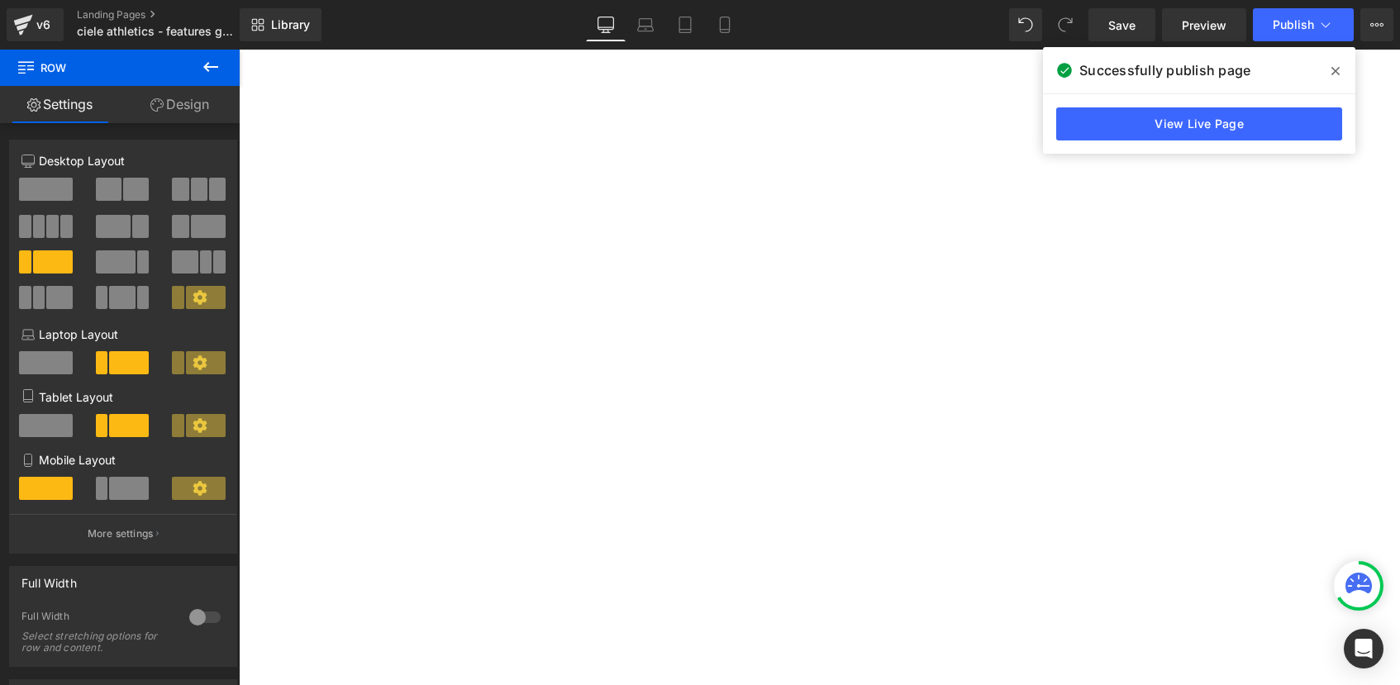
scroll to position [2118, 0]
click at [239, 50] on span "Row" at bounding box center [239, 50] width 0 height 0
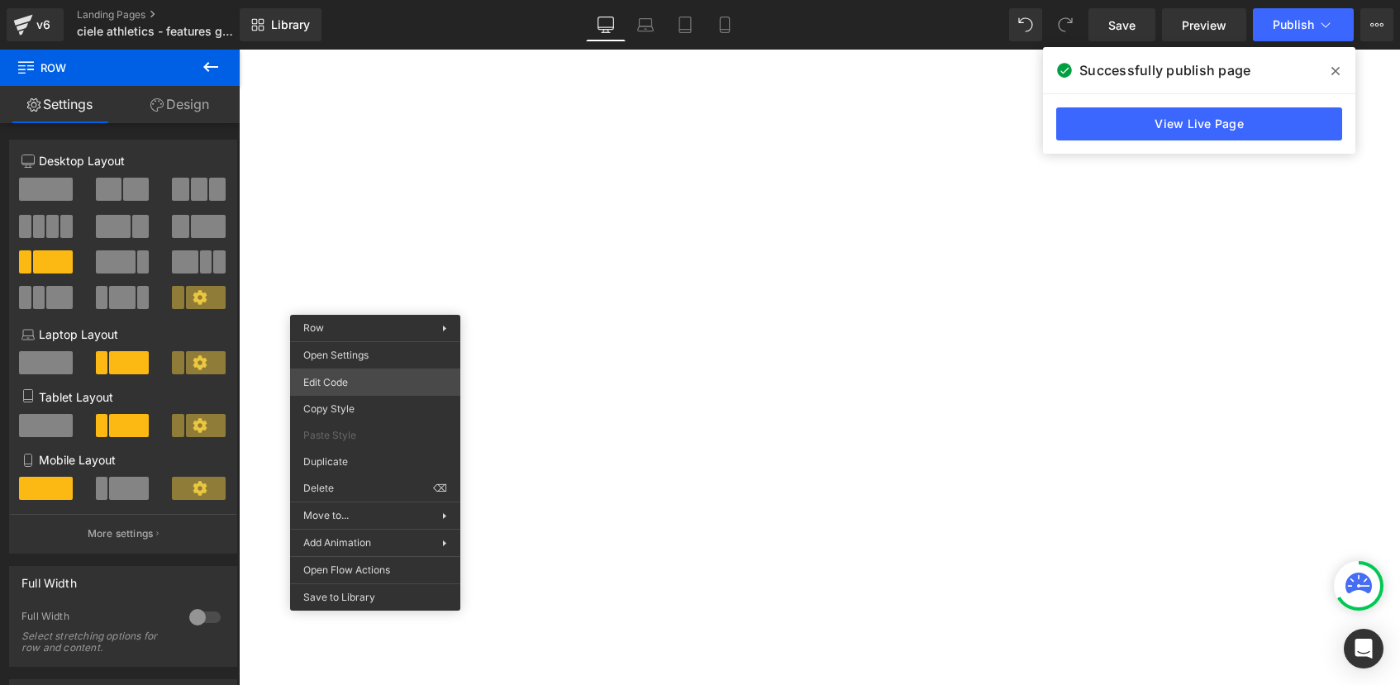
click at [340, 0] on div "Row You are previewing how the will restyle your page. You can not edit Element…" at bounding box center [700, 0] width 1400 height 0
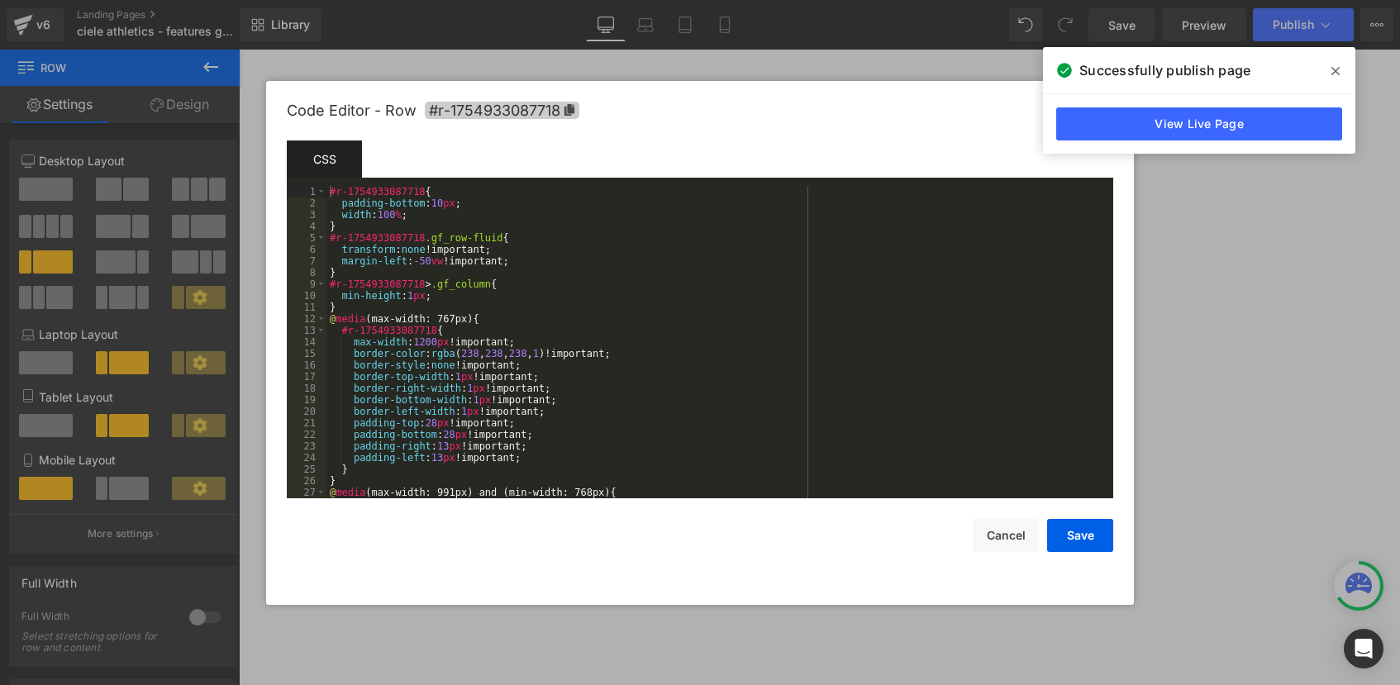
click at [571, 113] on icon at bounding box center [570, 110] width 10 height 12
click at [1008, 532] on button "Cancel" at bounding box center [1006, 535] width 66 height 33
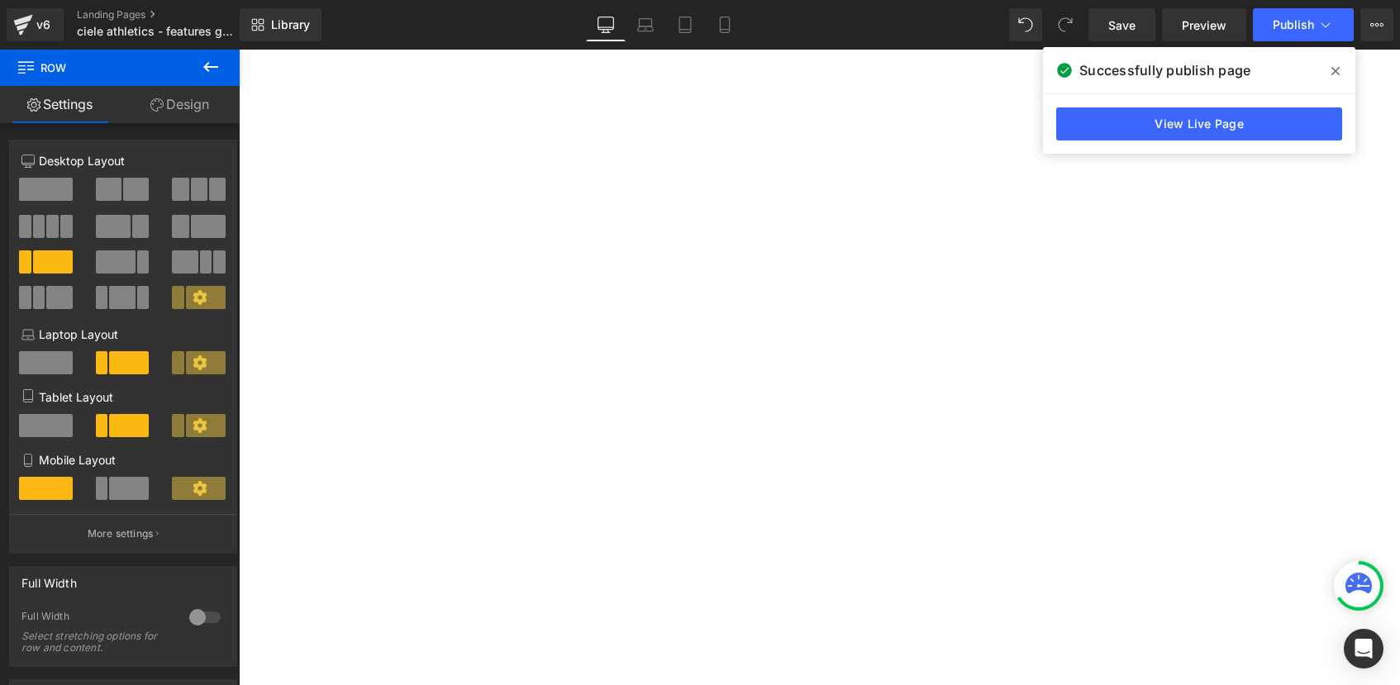
click at [1338, 72] on icon at bounding box center [1336, 70] width 8 height 13
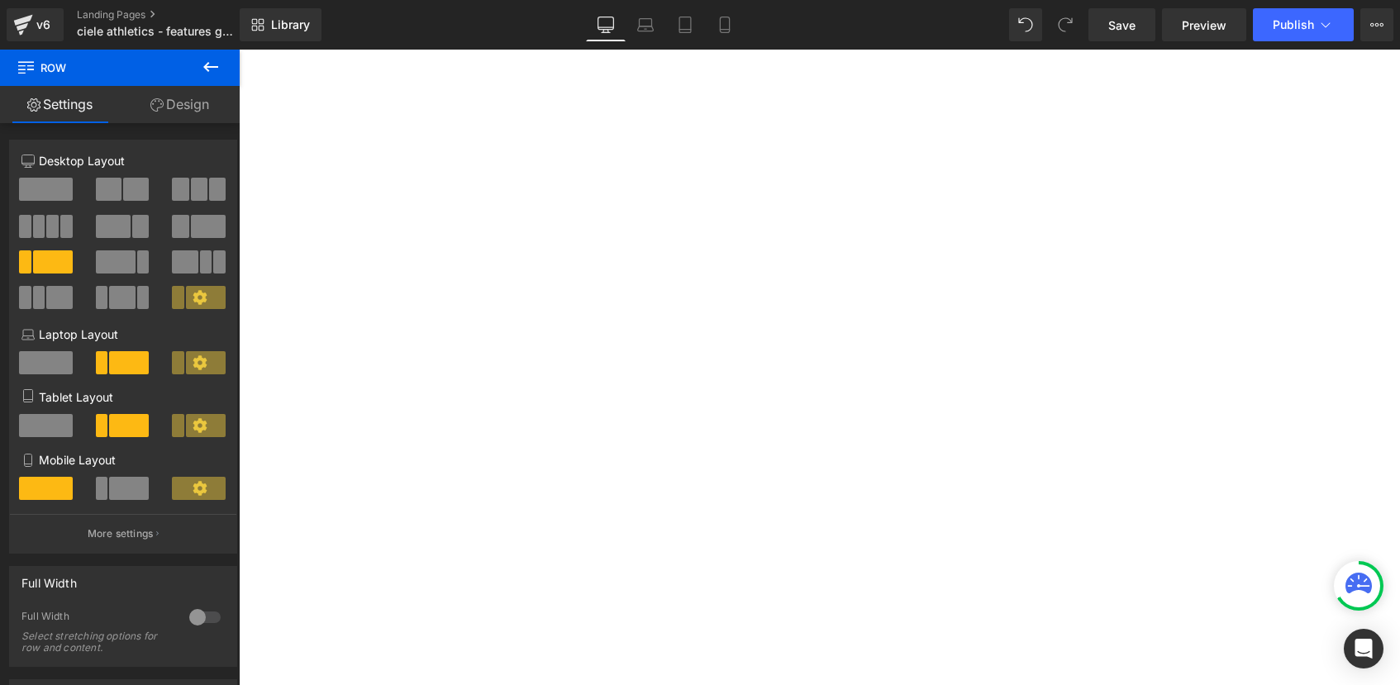
scroll to position [2199, 0]
click at [239, 50] on span "Row" at bounding box center [239, 50] width 0 height 0
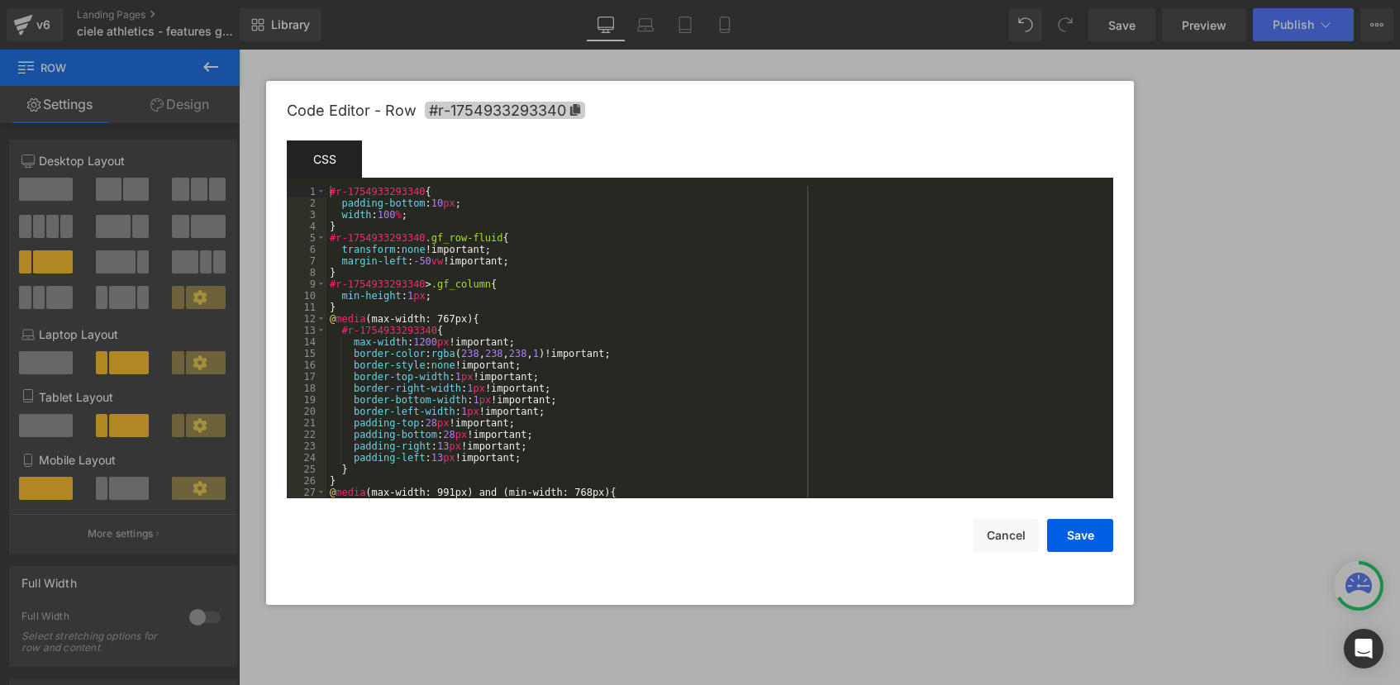
click at [581, 115] on span "#r-1754933293340" at bounding box center [505, 110] width 160 height 17
click at [1000, 532] on button "Cancel" at bounding box center [1006, 535] width 66 height 33
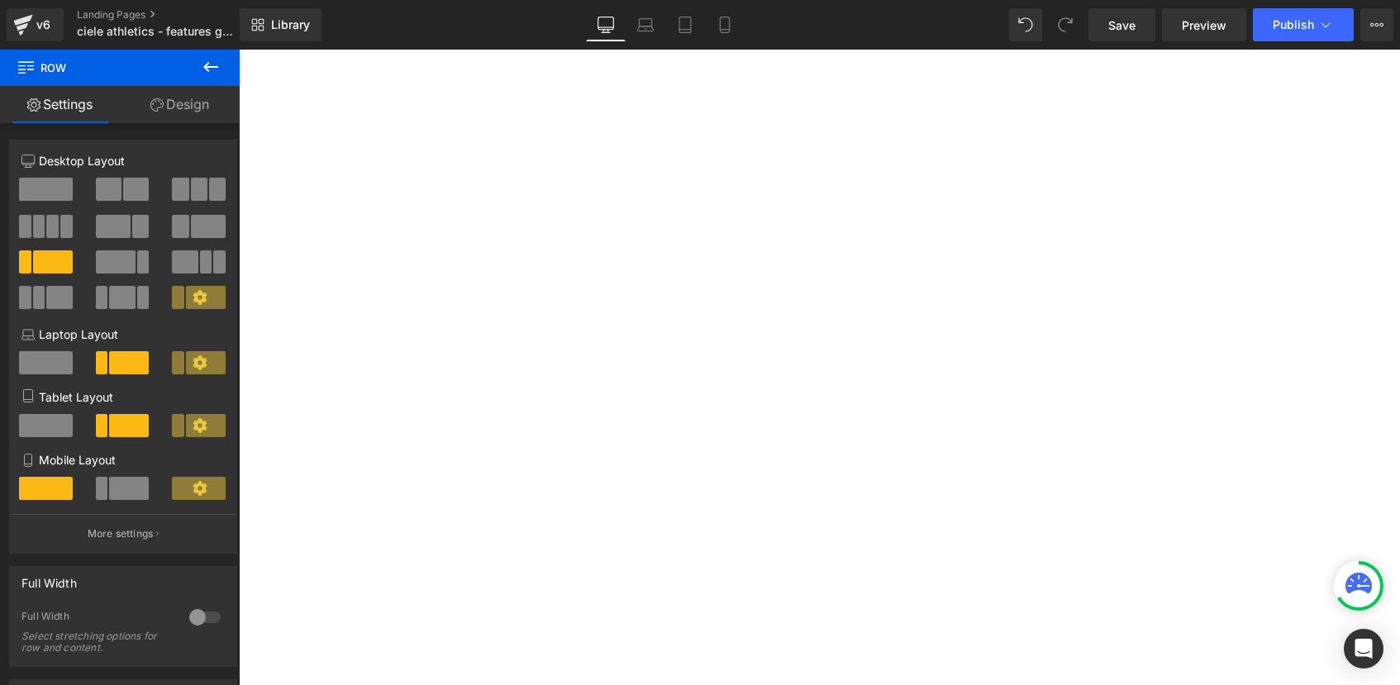
scroll to position [2320, 0]
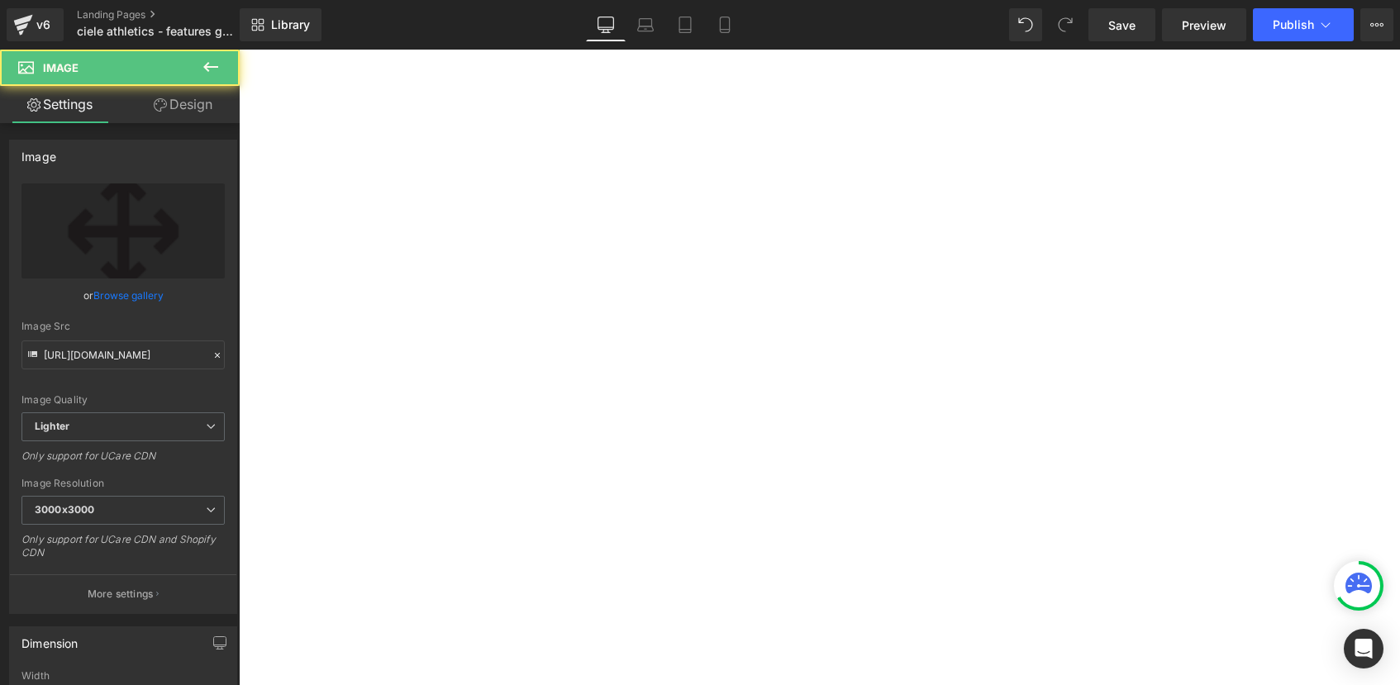
click at [239, 50] on span "Row" at bounding box center [239, 50] width 0 height 0
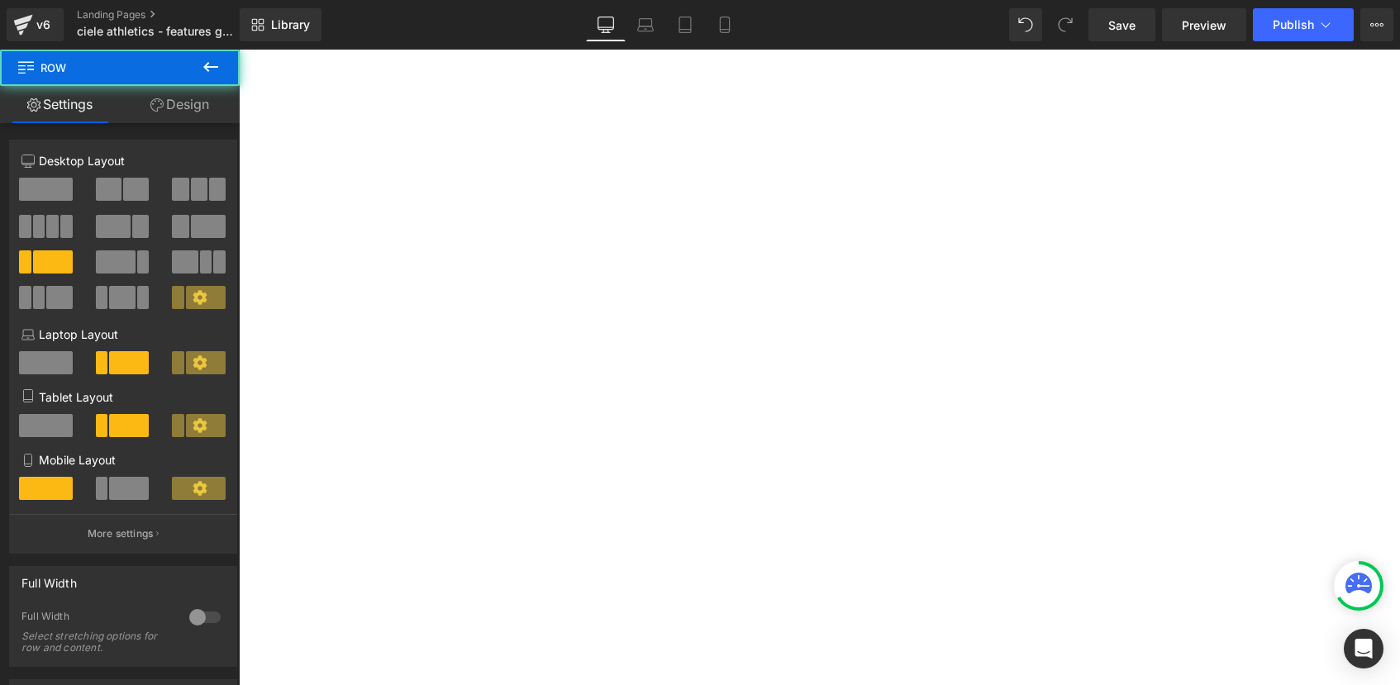
click at [239, 50] on span "Row" at bounding box center [239, 50] width 0 height 0
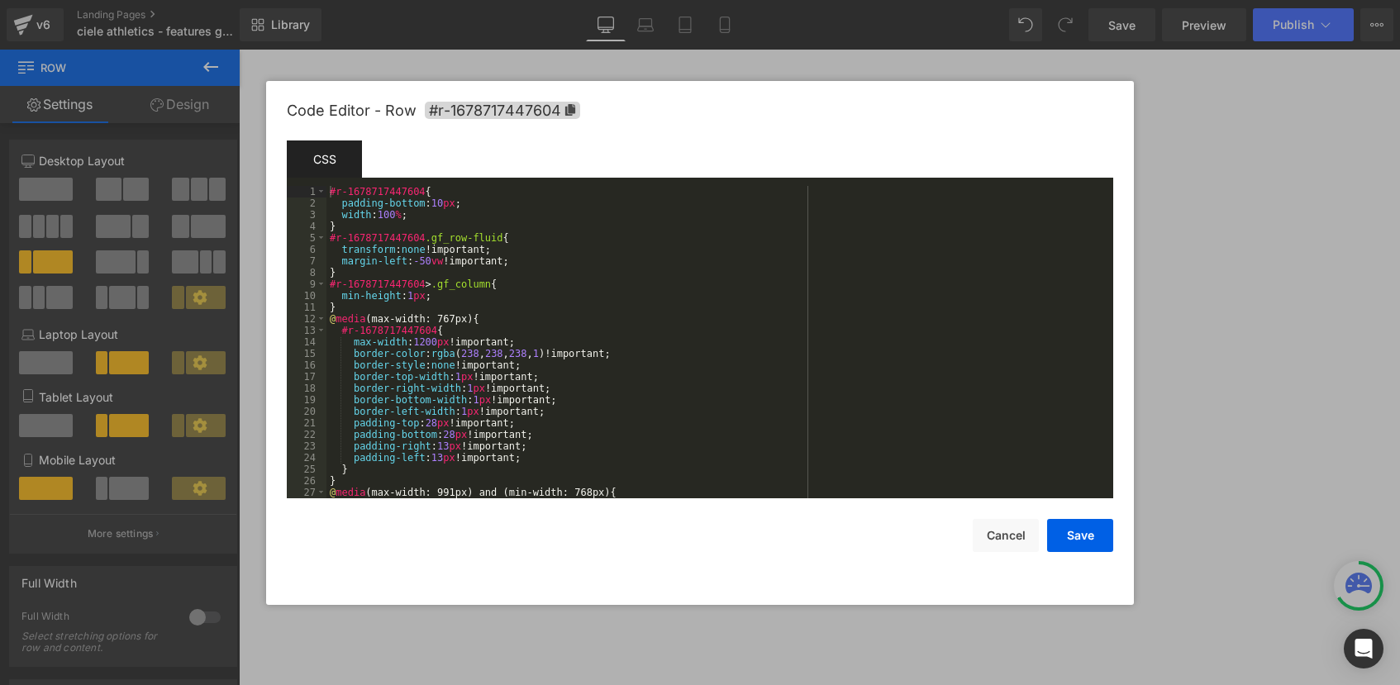
click at [569, 119] on div "Code Editor - Row #r-1678717447604" at bounding box center [700, 111] width 827 height 60
click at [569, 110] on icon at bounding box center [570, 110] width 10 height 12
click at [992, 532] on button "Cancel" at bounding box center [1006, 535] width 66 height 33
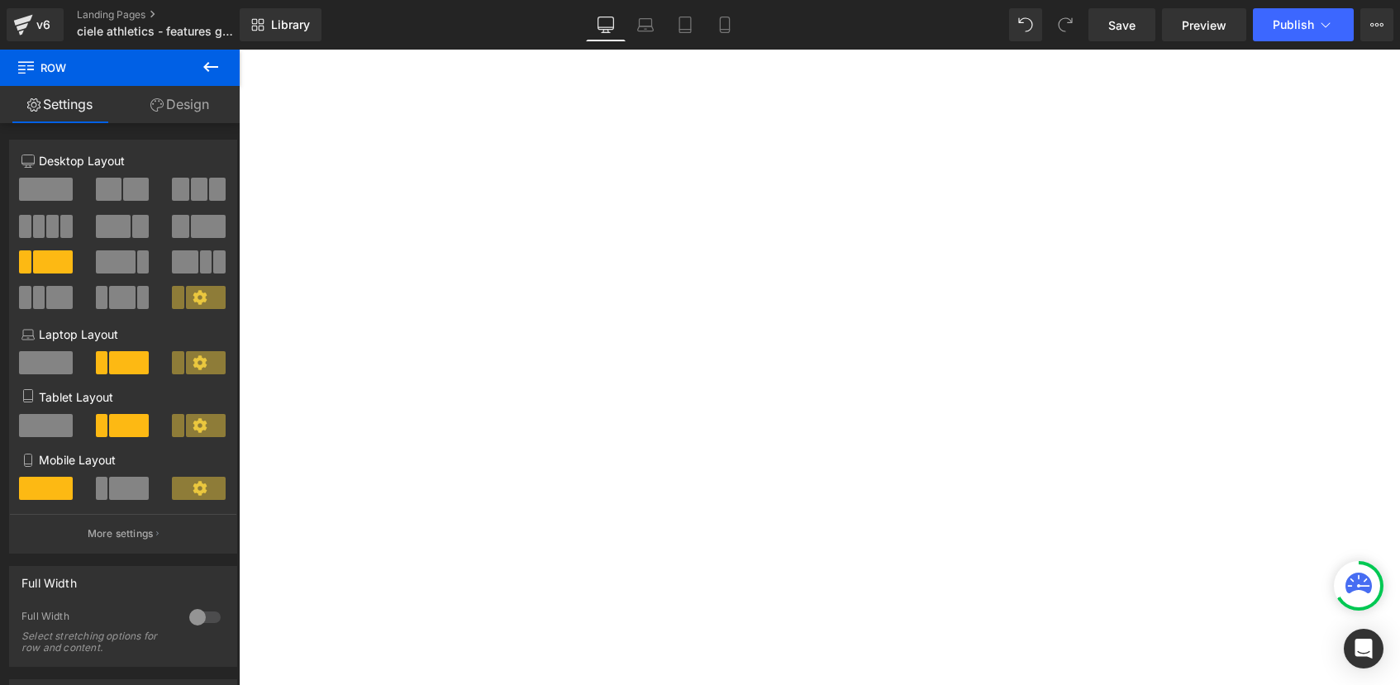
scroll to position [2468, 0]
click at [239, 50] on span "Row" at bounding box center [239, 50] width 0 height 0
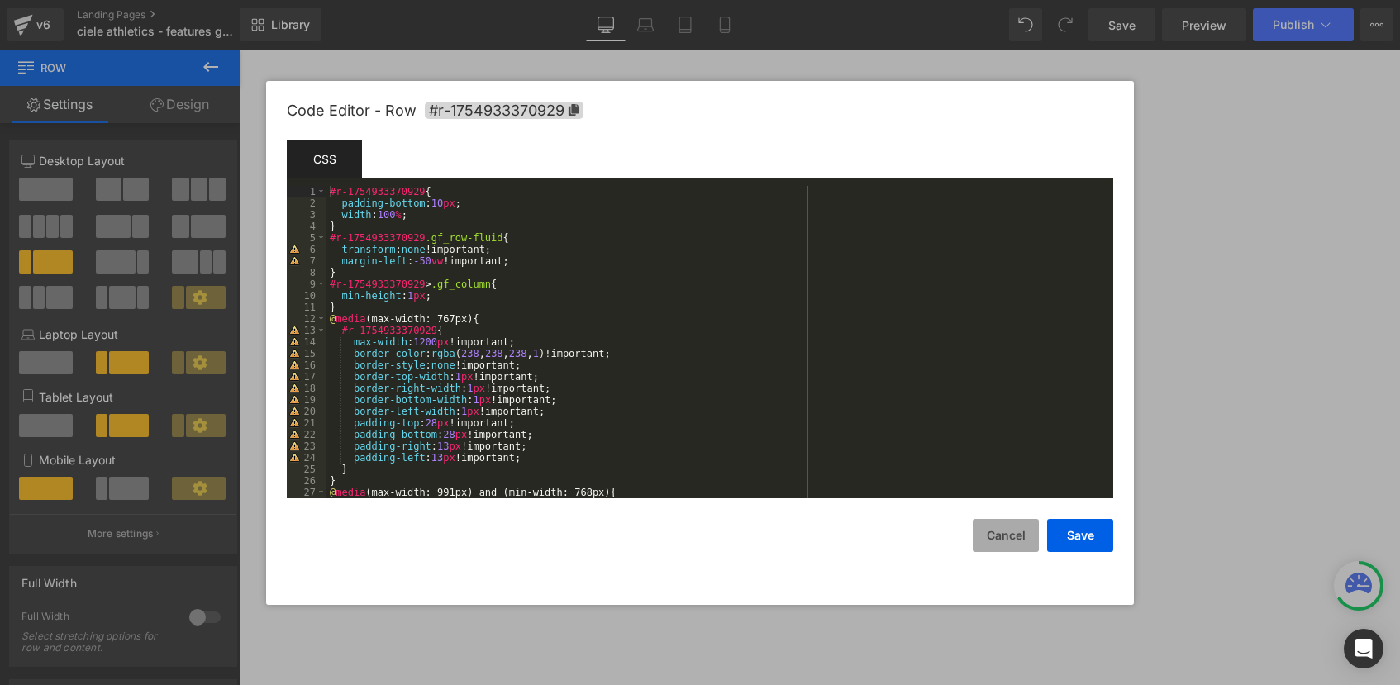
click at [981, 523] on button "Cancel" at bounding box center [1006, 535] width 66 height 33
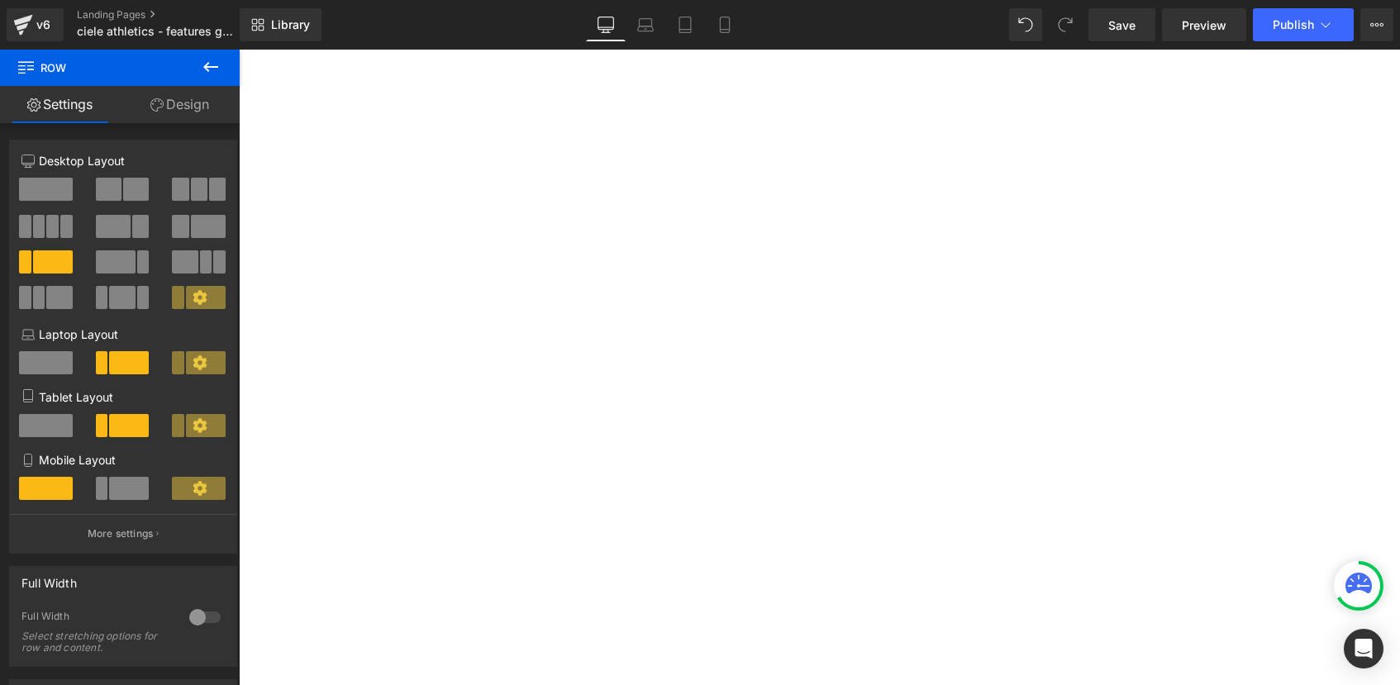
click at [239, 50] on span "Row" at bounding box center [239, 50] width 0 height 0
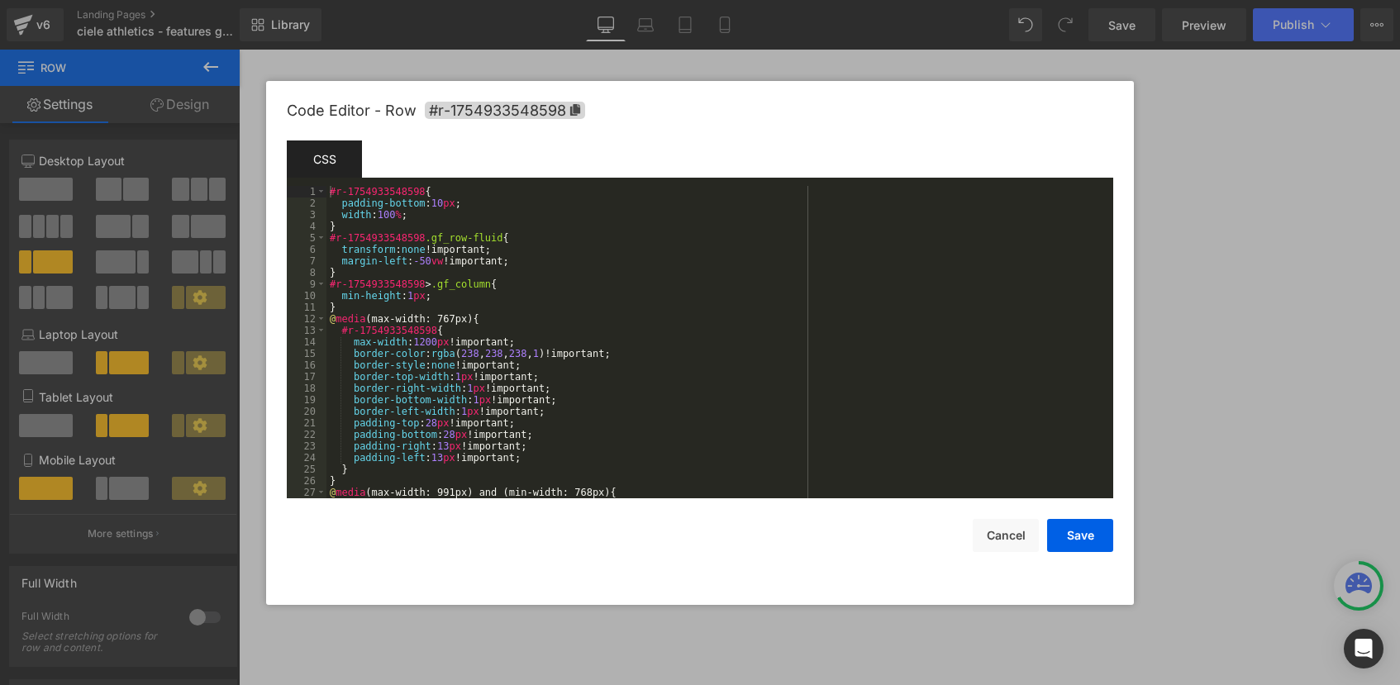
click at [570, 110] on icon at bounding box center [575, 110] width 10 height 12
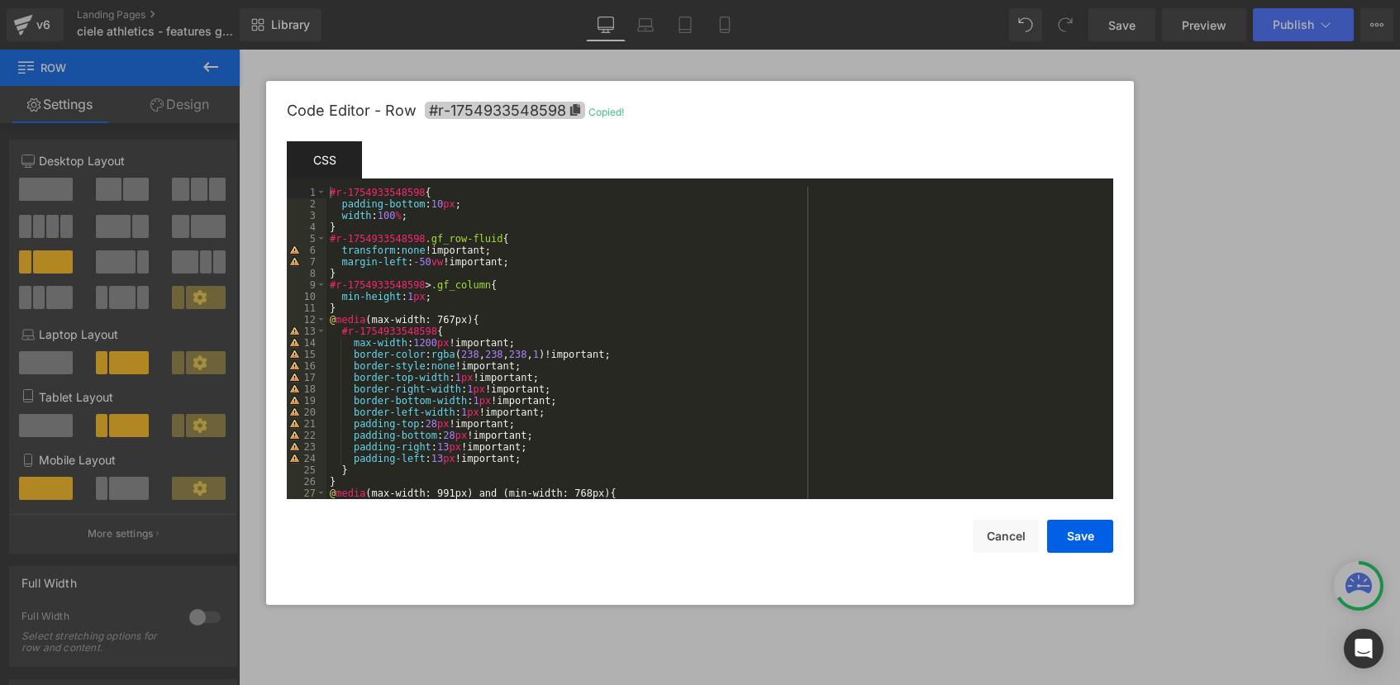
scroll to position [104, 0]
click at [1017, 546] on button "Cancel" at bounding box center [1006, 535] width 66 height 33
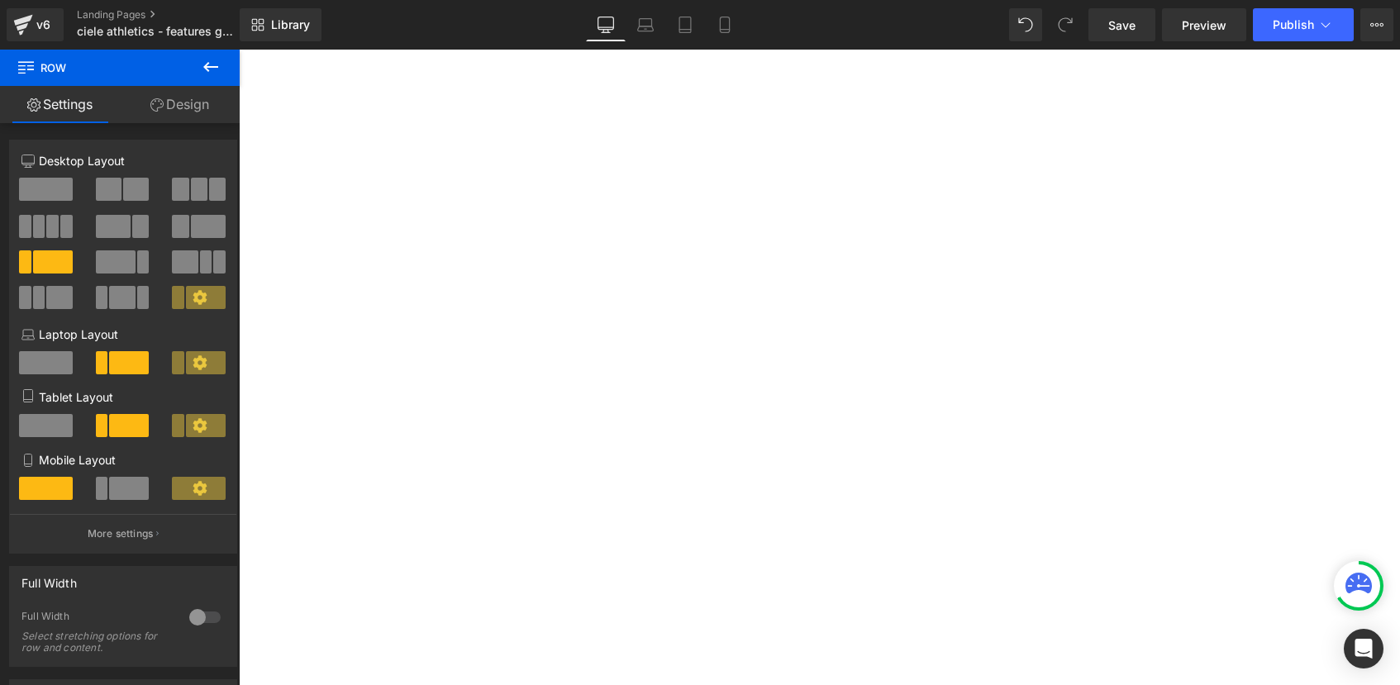
scroll to position [2655, 0]
click at [239, 50] on span "Row" at bounding box center [239, 50] width 0 height 0
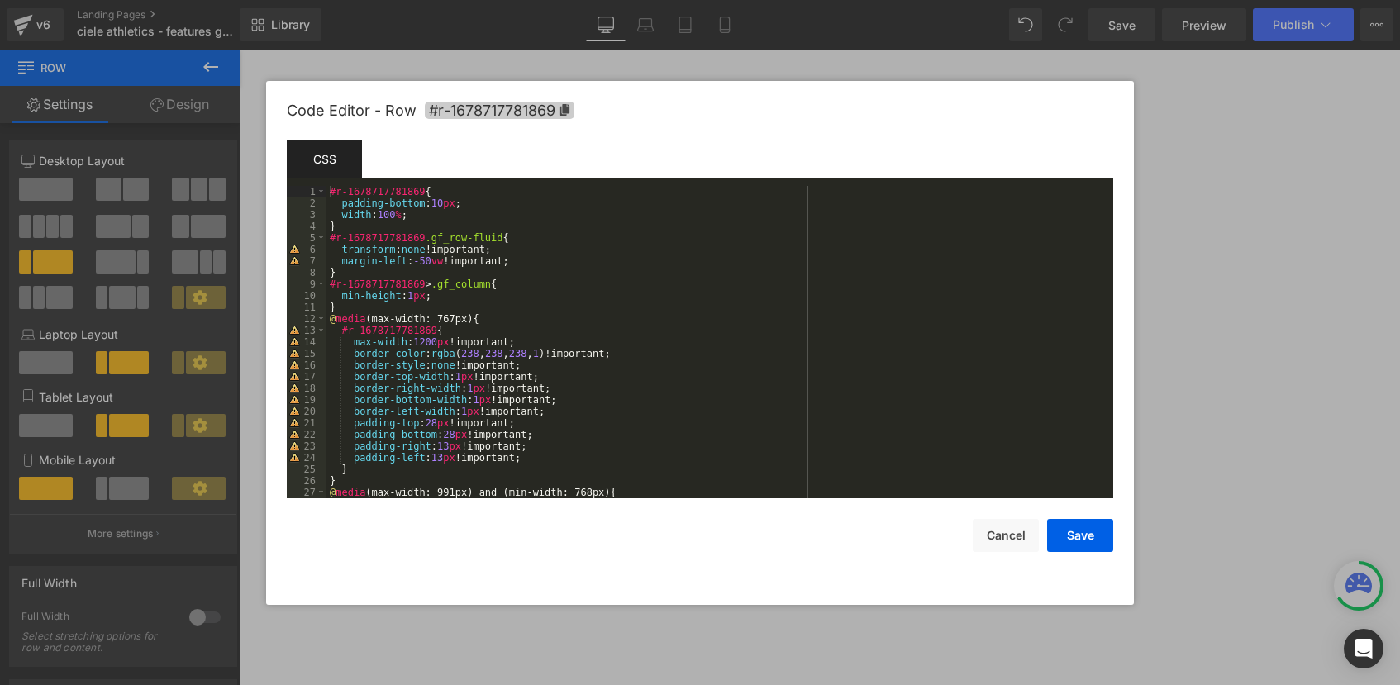
click at [565, 114] on icon at bounding box center [565, 110] width 10 height 12
drag, startPoint x: 763, startPoint y: 496, endPoint x: 1002, endPoint y: 546, distance: 244.1
click at [1002, 546] on button "Cancel" at bounding box center [1006, 535] width 66 height 33
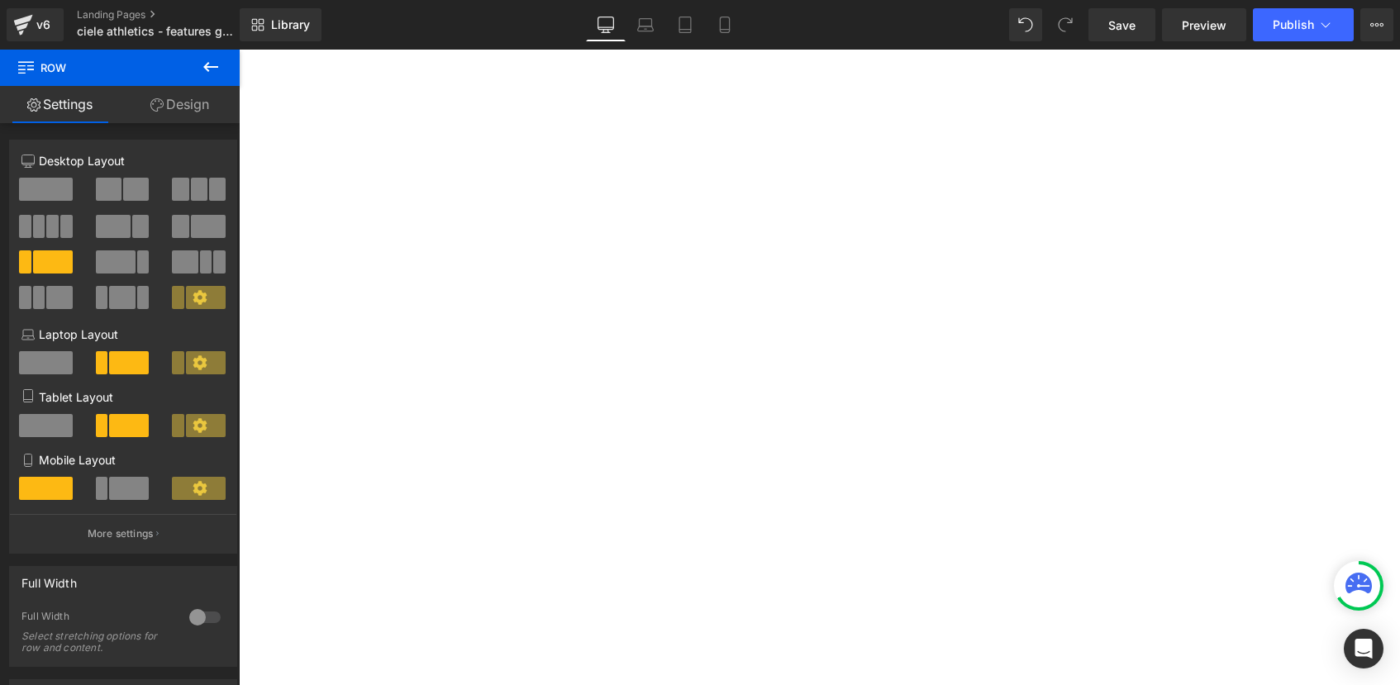
click at [239, 50] on span "Row" at bounding box center [239, 50] width 0 height 0
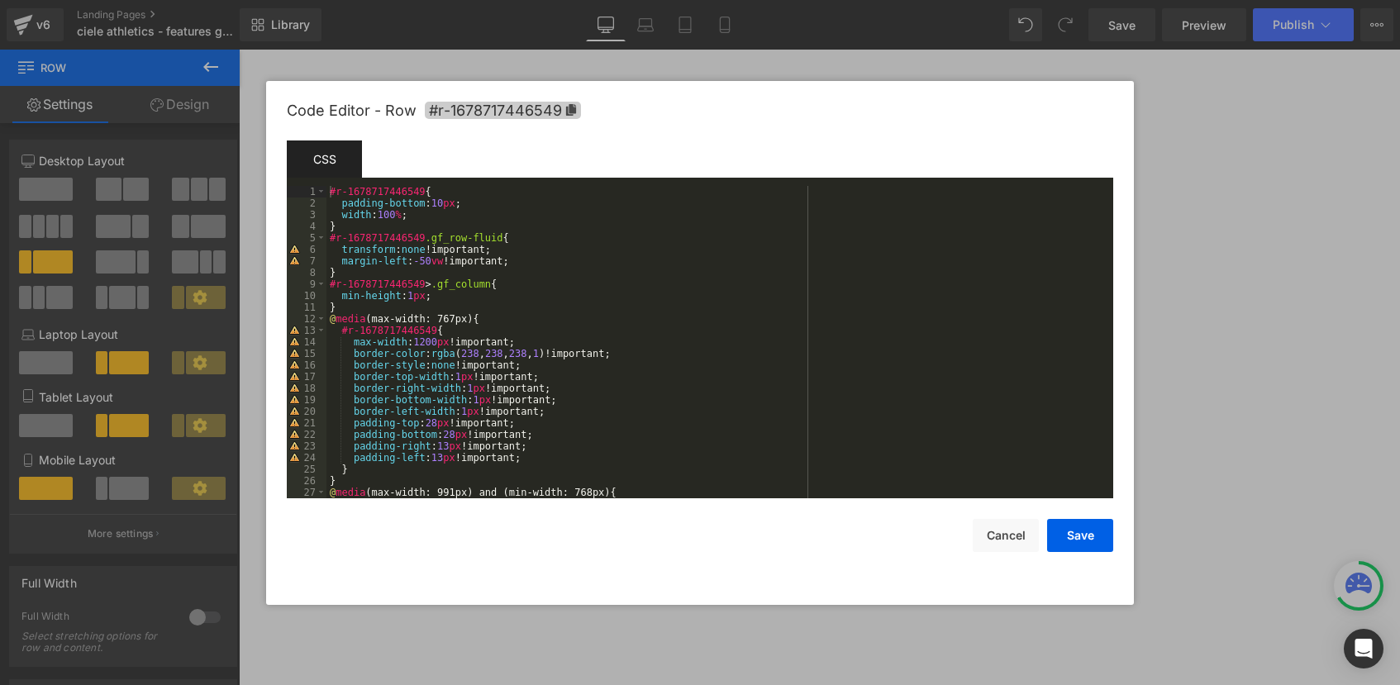
click at [575, 112] on icon at bounding box center [571, 110] width 12 height 12
click at [998, 531] on button "Cancel" at bounding box center [1006, 535] width 66 height 33
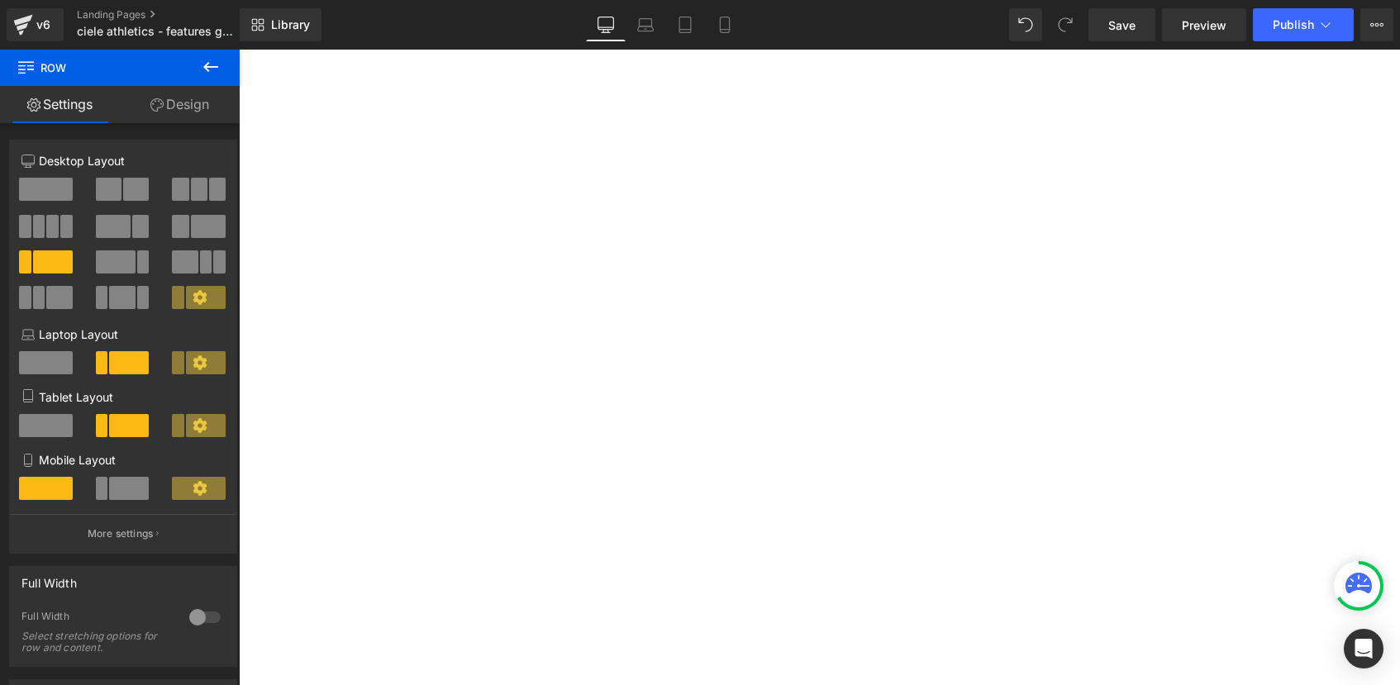
click at [239, 50] on span "Row" at bounding box center [239, 50] width 0 height 0
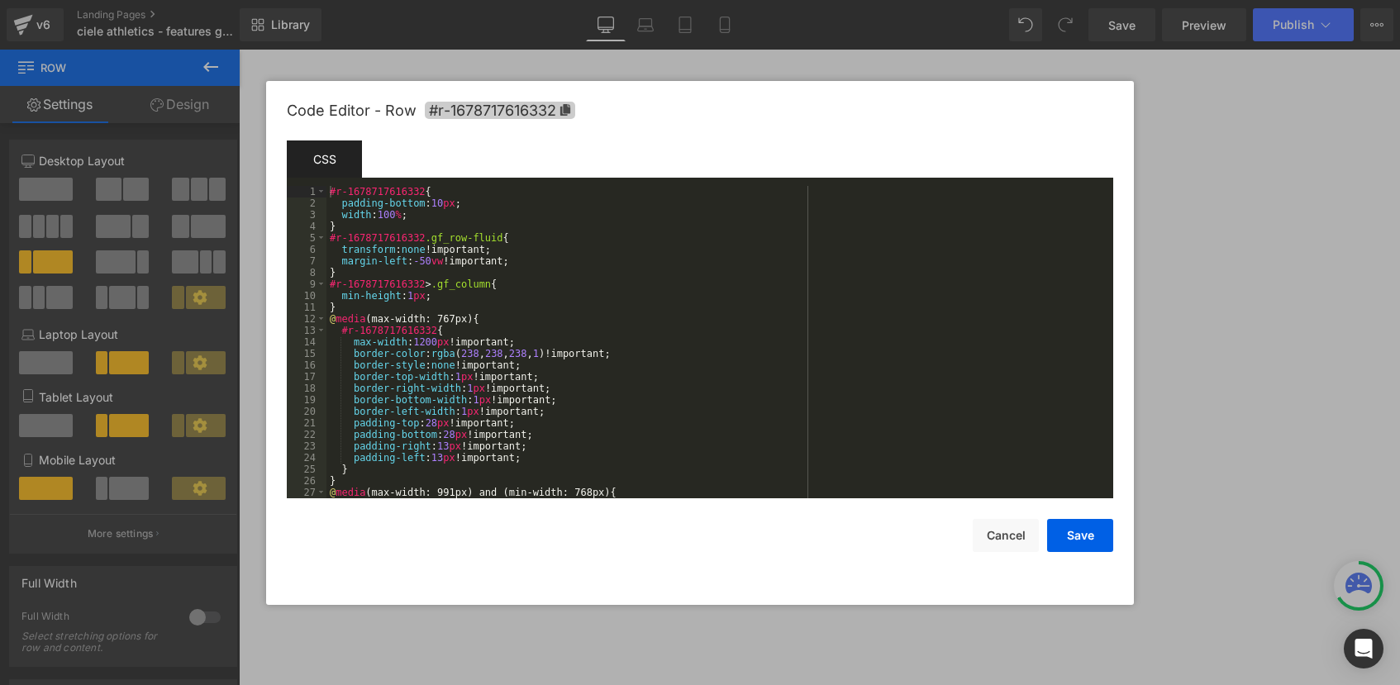
click at [565, 112] on icon at bounding box center [565, 110] width 10 height 12
click at [1013, 536] on button "Cancel" at bounding box center [1006, 535] width 66 height 33
